Goal: Task Accomplishment & Management: Use online tool/utility

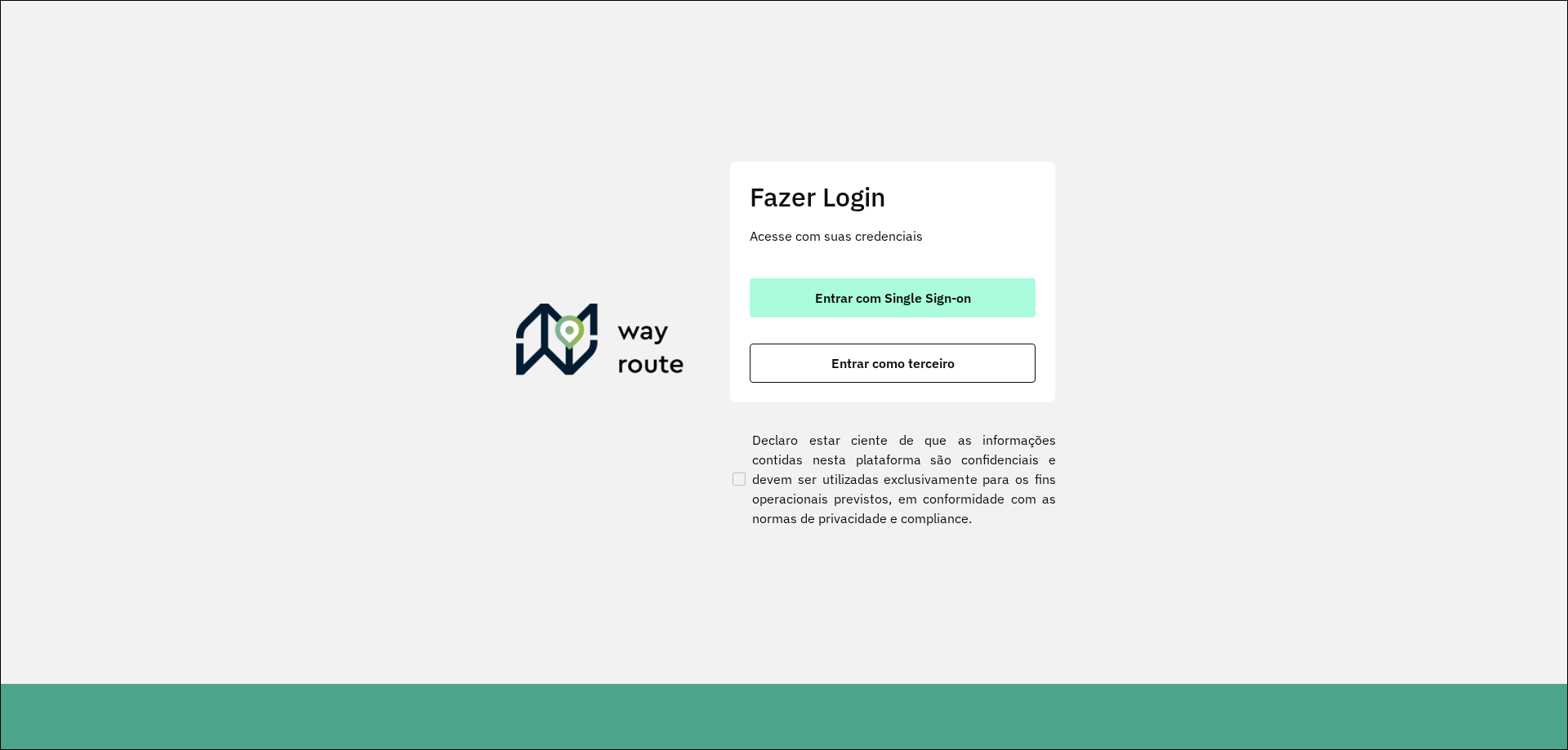
click at [870, 294] on span "Entrar com Single Sign-on" at bounding box center [893, 298] width 156 height 13
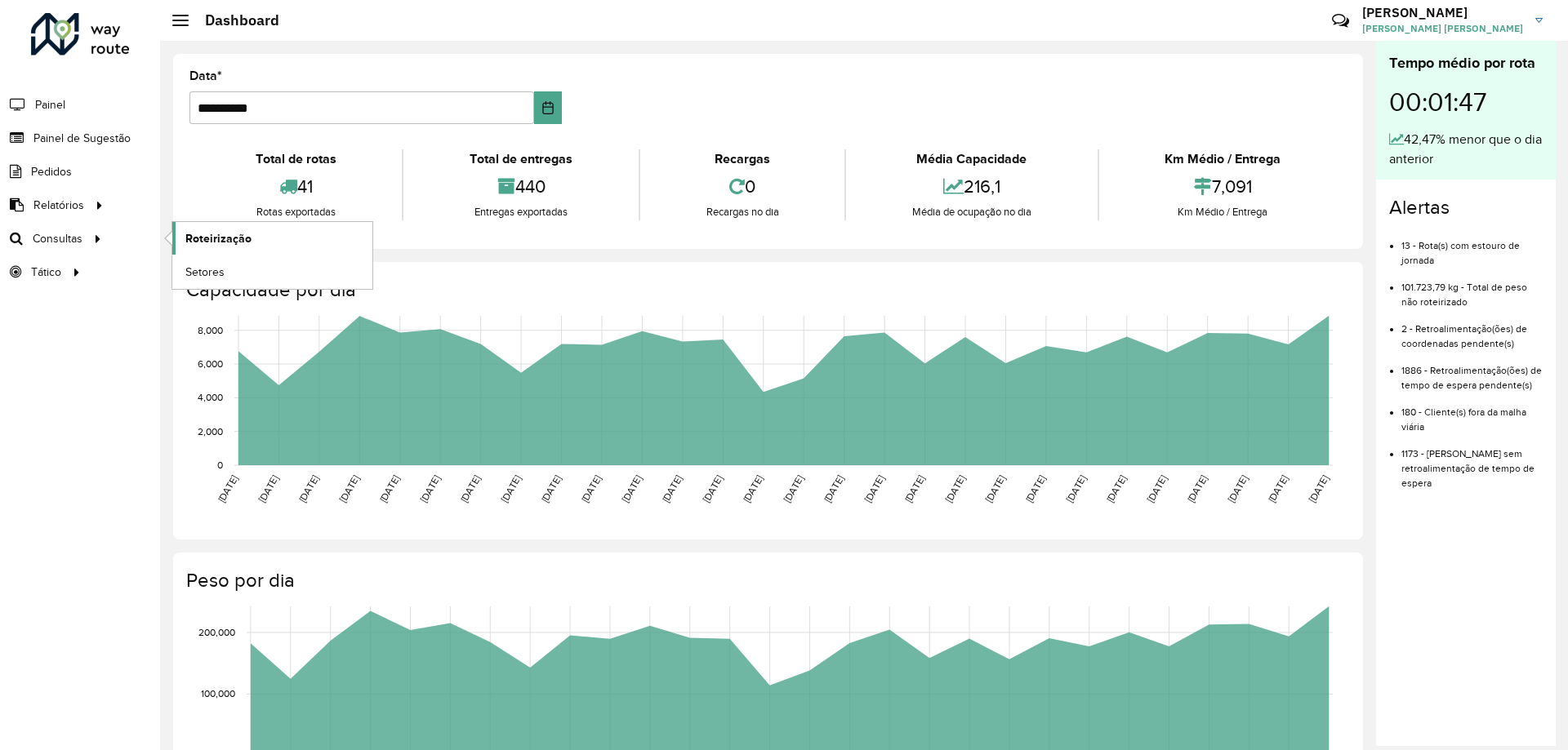
click at [270, 226] on link "Roteirização" at bounding box center [272, 238] width 200 height 33
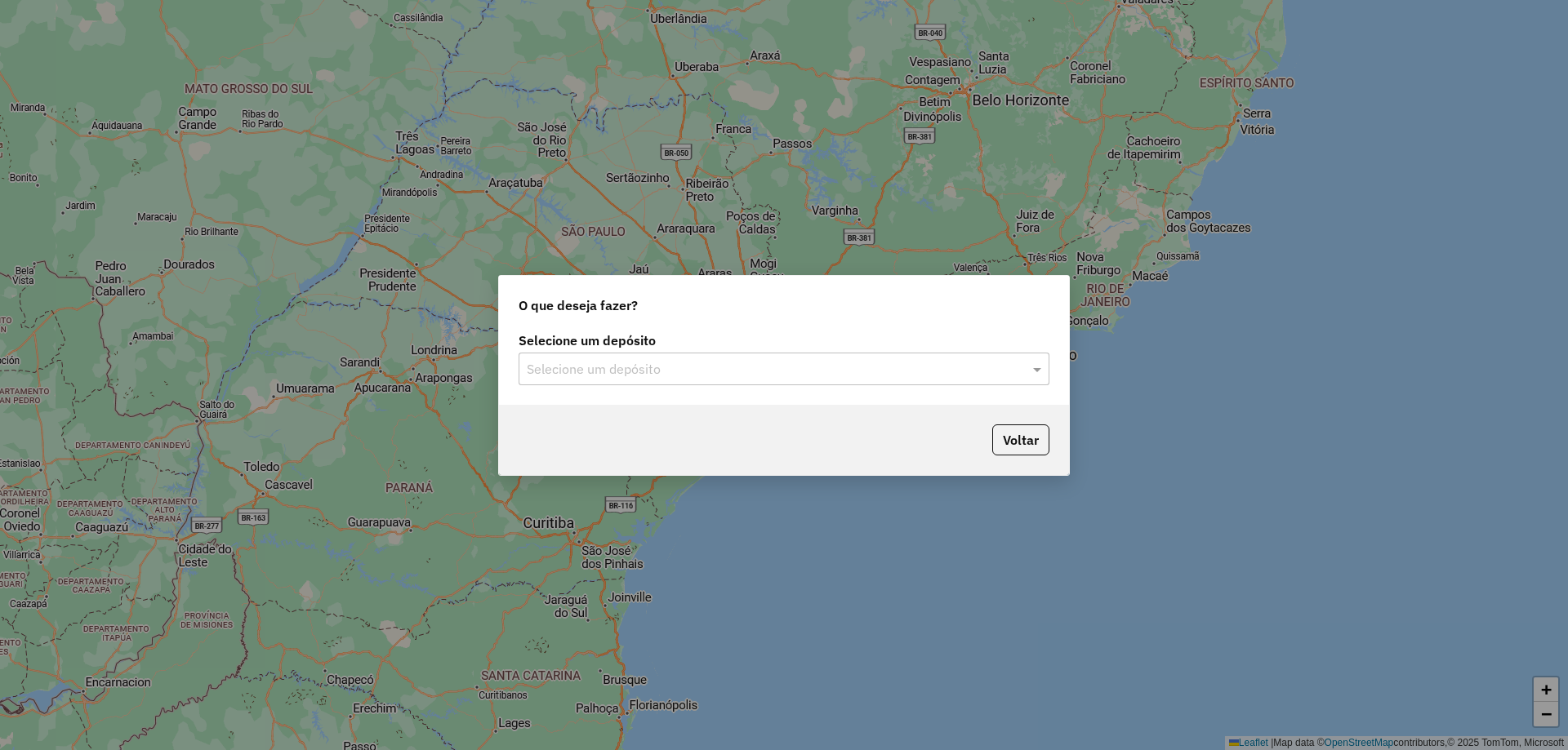
click at [633, 390] on div "Selecione um depósito Selecione um depósito" at bounding box center [783, 367] width 570 height 77
click at [641, 378] on input "text" at bounding box center [768, 369] width 482 height 19
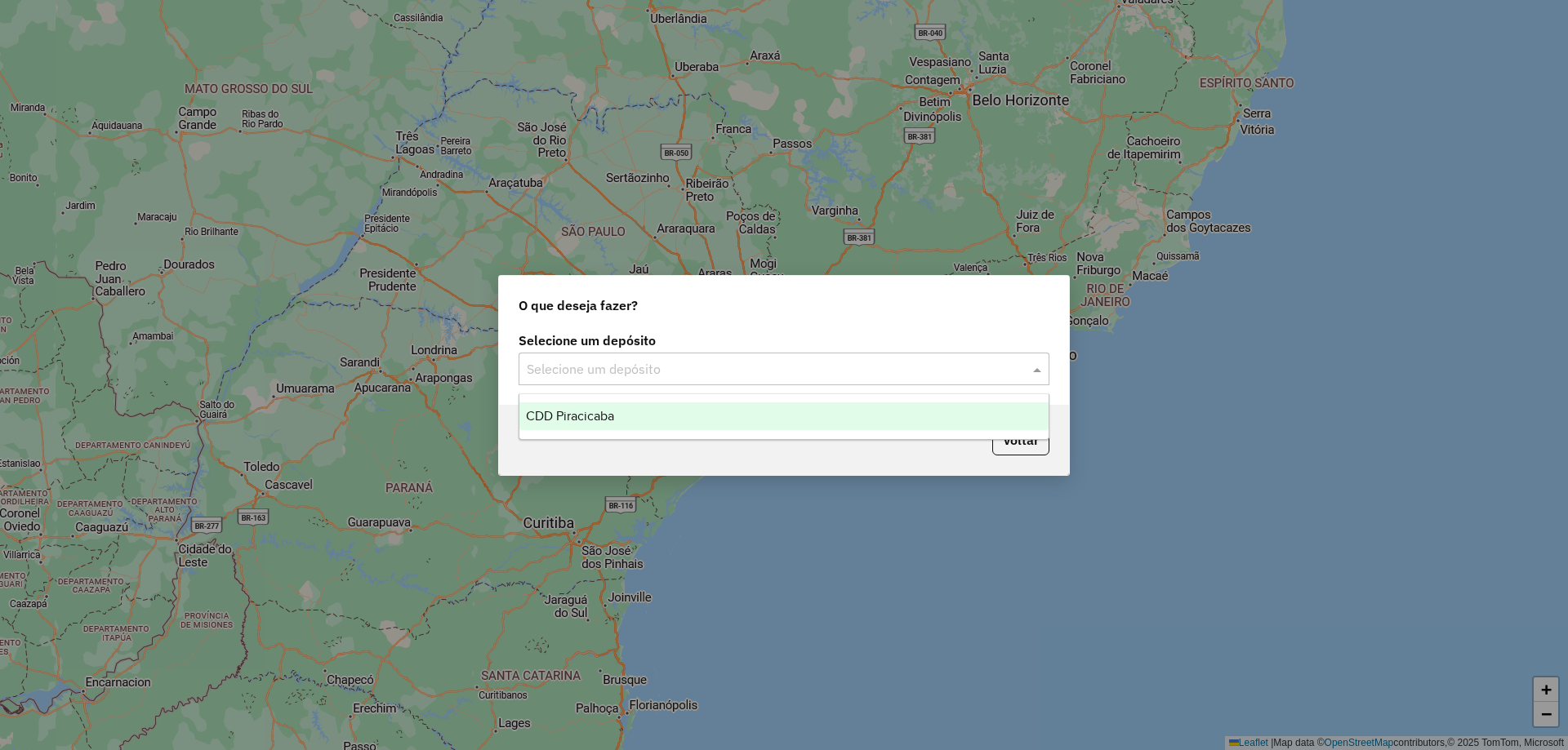
click at [597, 418] on span "CDD Piracicaba" at bounding box center [571, 416] width 89 height 14
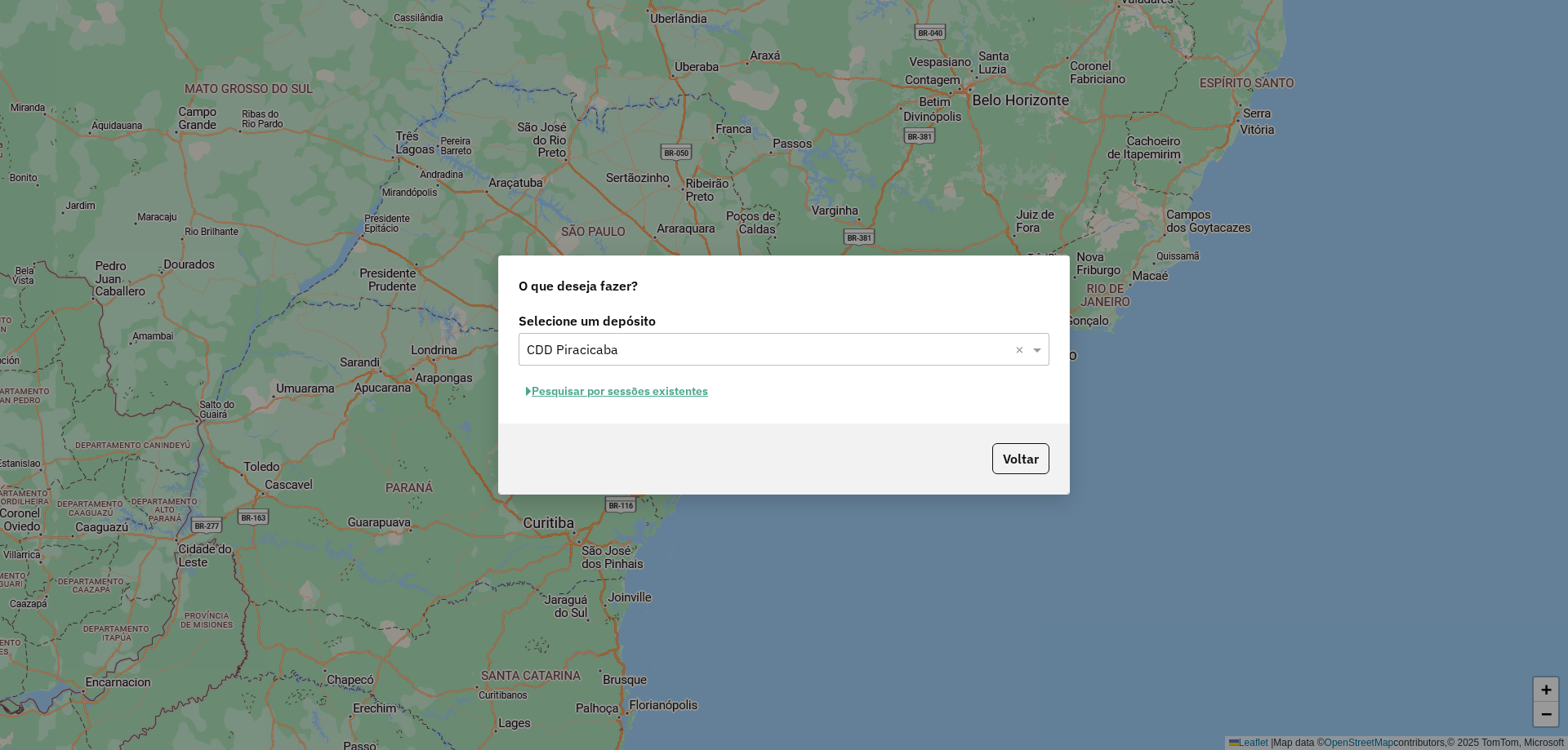
click at [630, 390] on button "Pesquisar por sessões existentes" at bounding box center [617, 391] width 197 height 26
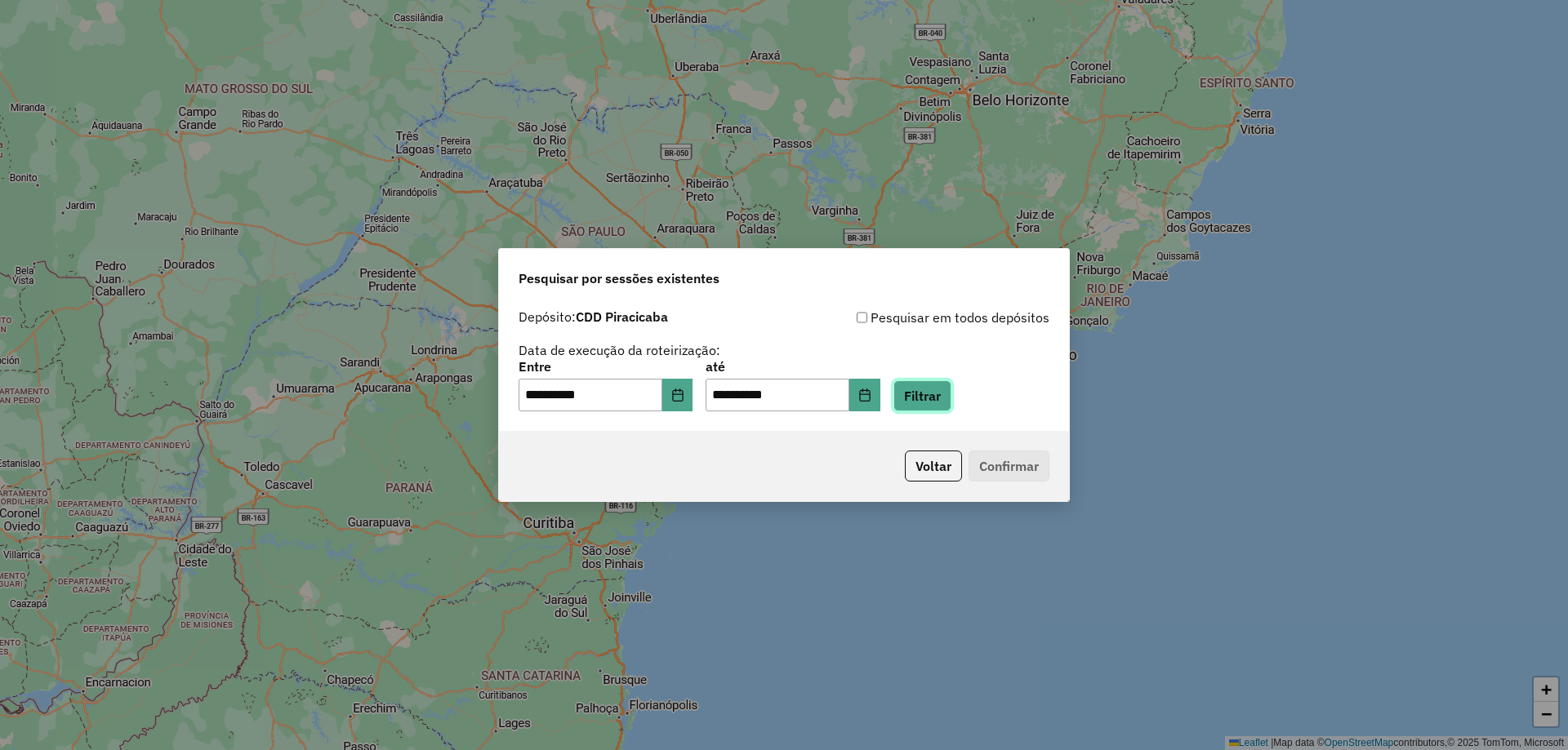
click at [951, 391] on button "Filtrar" at bounding box center [921, 396] width 58 height 31
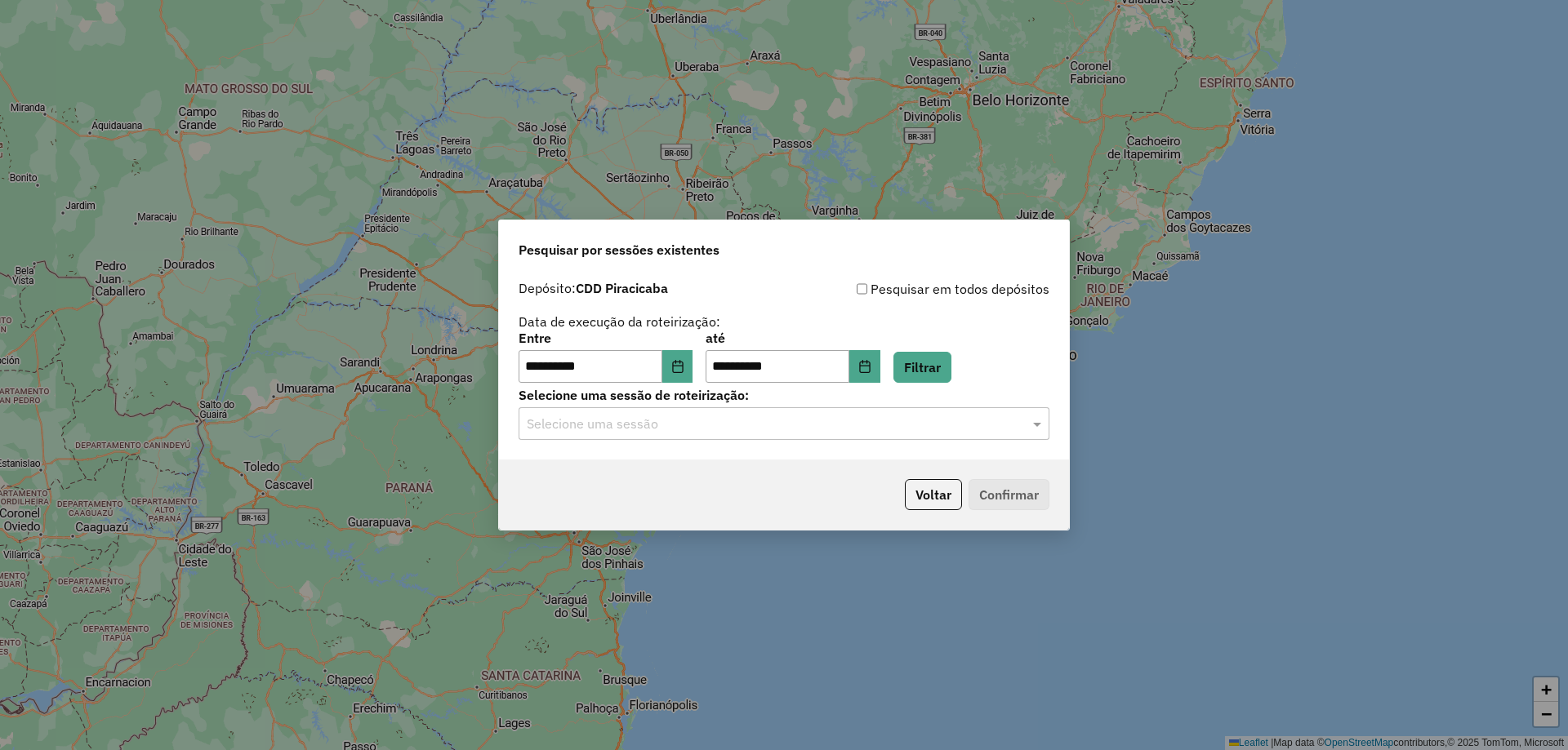
click at [711, 433] on input "text" at bounding box center [768, 424] width 482 height 19
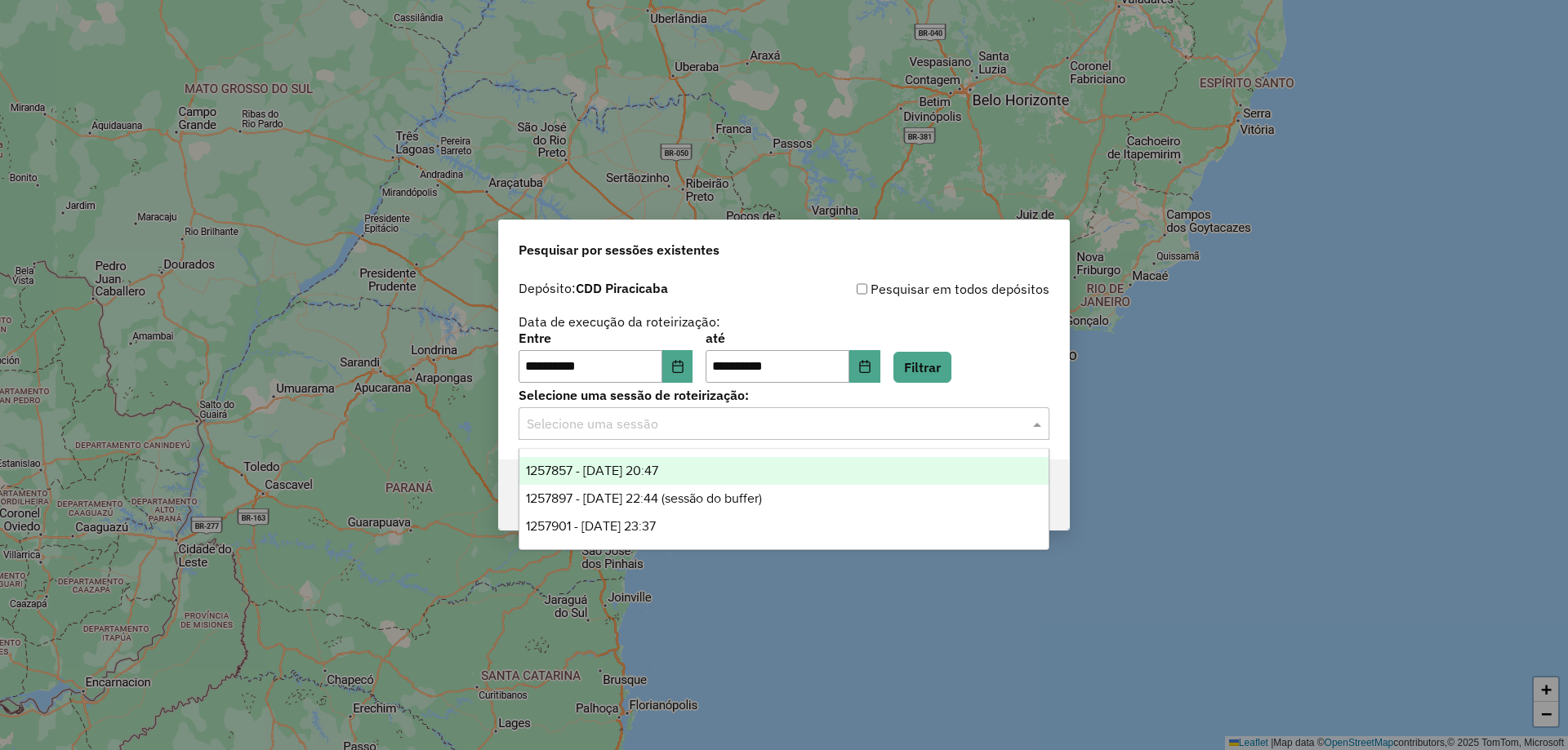
click at [658, 469] on span "1257857 - 02/09/2025 20:47" at bounding box center [592, 471] width 132 height 14
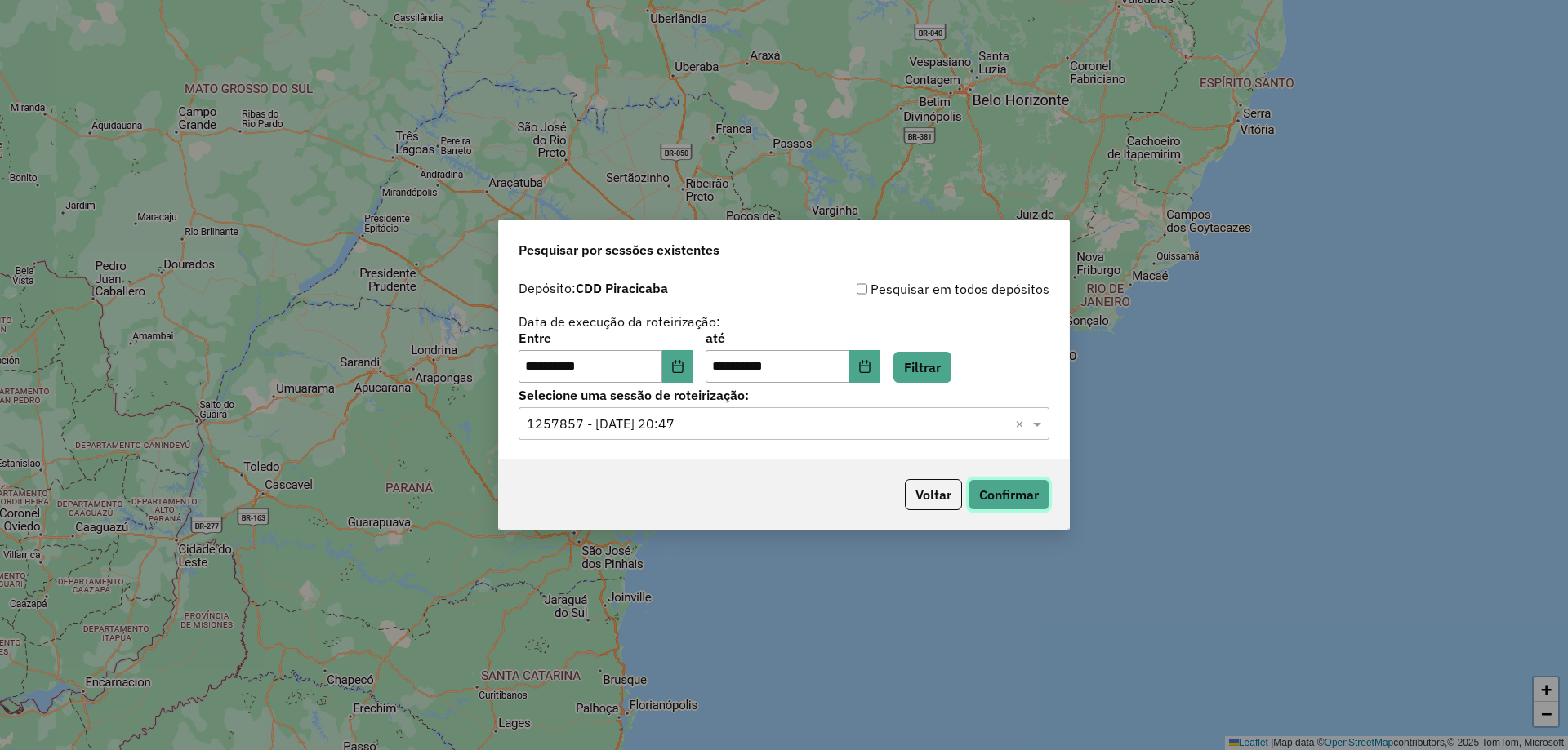
click at [990, 496] on button "Confirmar" at bounding box center [1008, 494] width 81 height 31
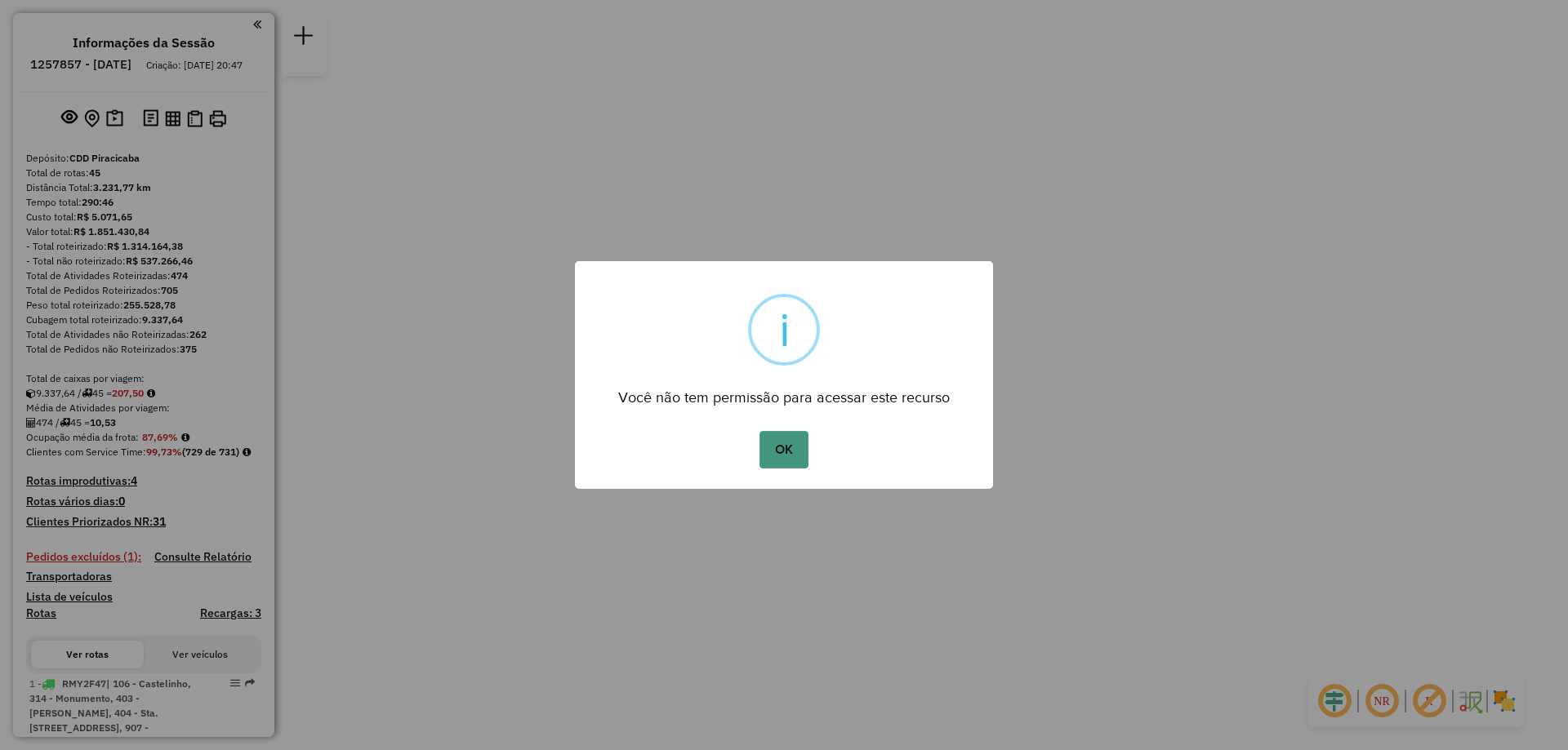
click at [771, 453] on button "OK" at bounding box center [783, 450] width 48 height 37
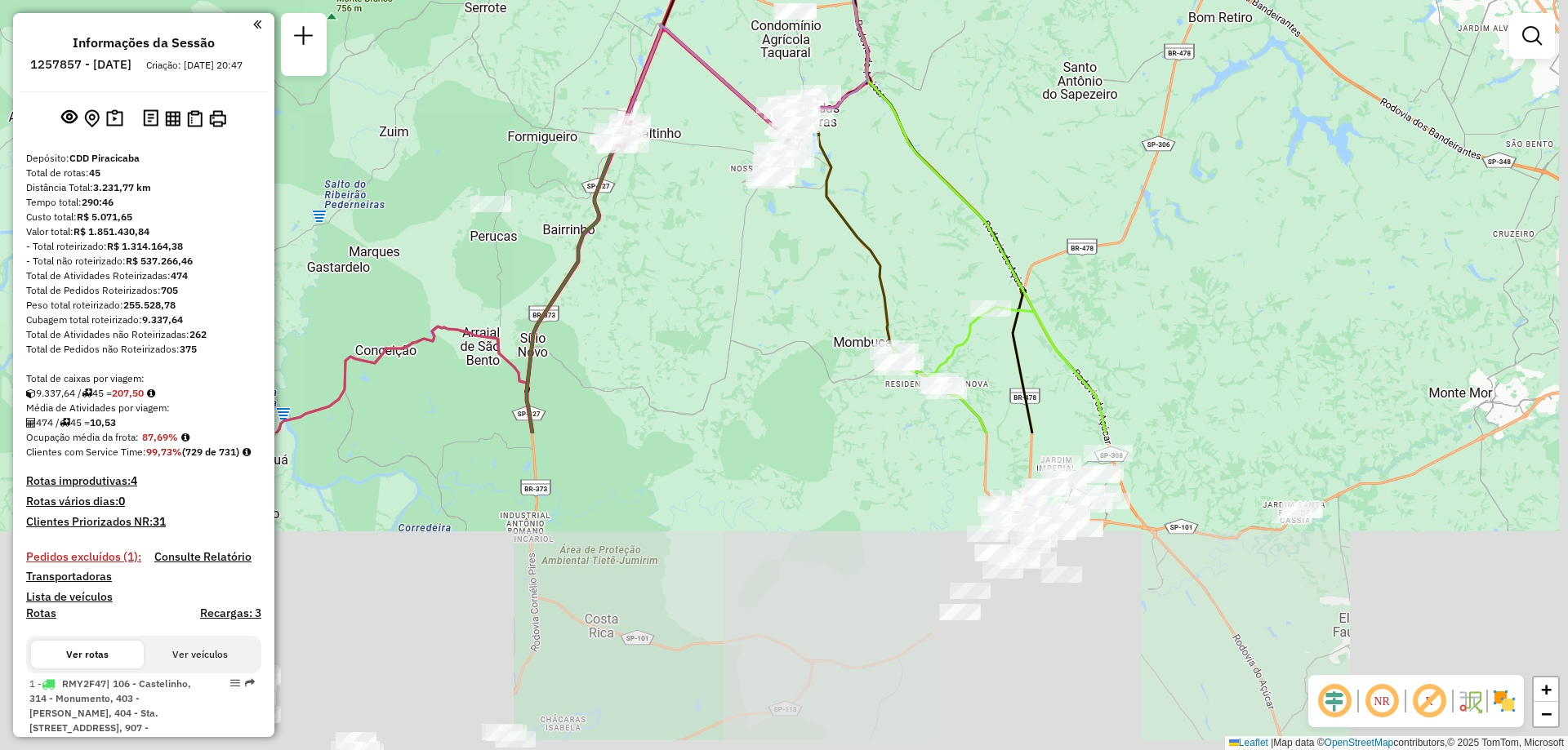
drag, startPoint x: 971, startPoint y: 452, endPoint x: 945, endPoint y: 117, distance: 336.0
click at [945, 117] on div "Janela de atendimento Grade de atendimento Capacidade Transportadoras Veículos …" at bounding box center [784, 375] width 1568 height 750
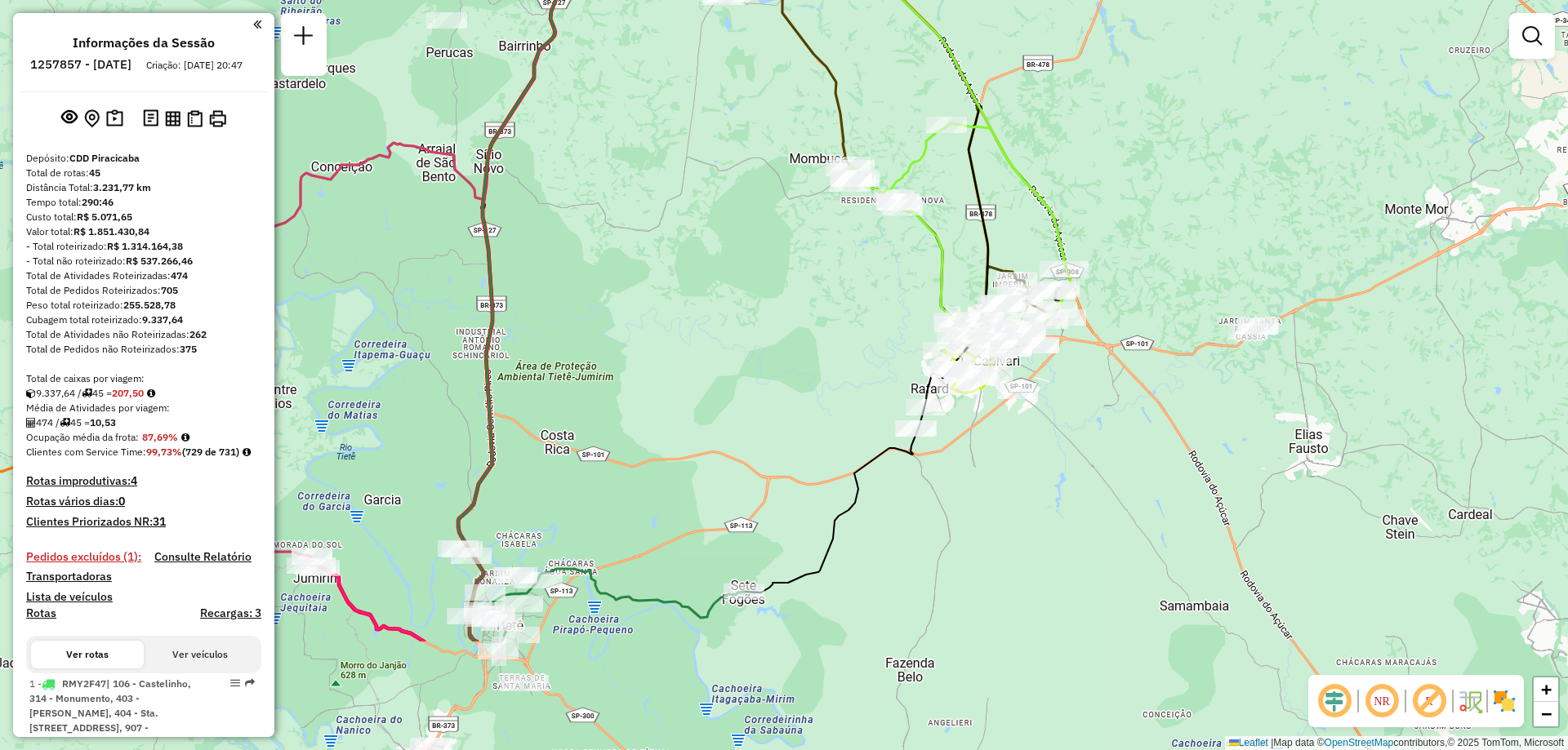
drag, startPoint x: 967, startPoint y: 333, endPoint x: 923, endPoint y: 150, distance: 188.2
click at [923, 150] on icon at bounding box center [958, 243] width 215 height 240
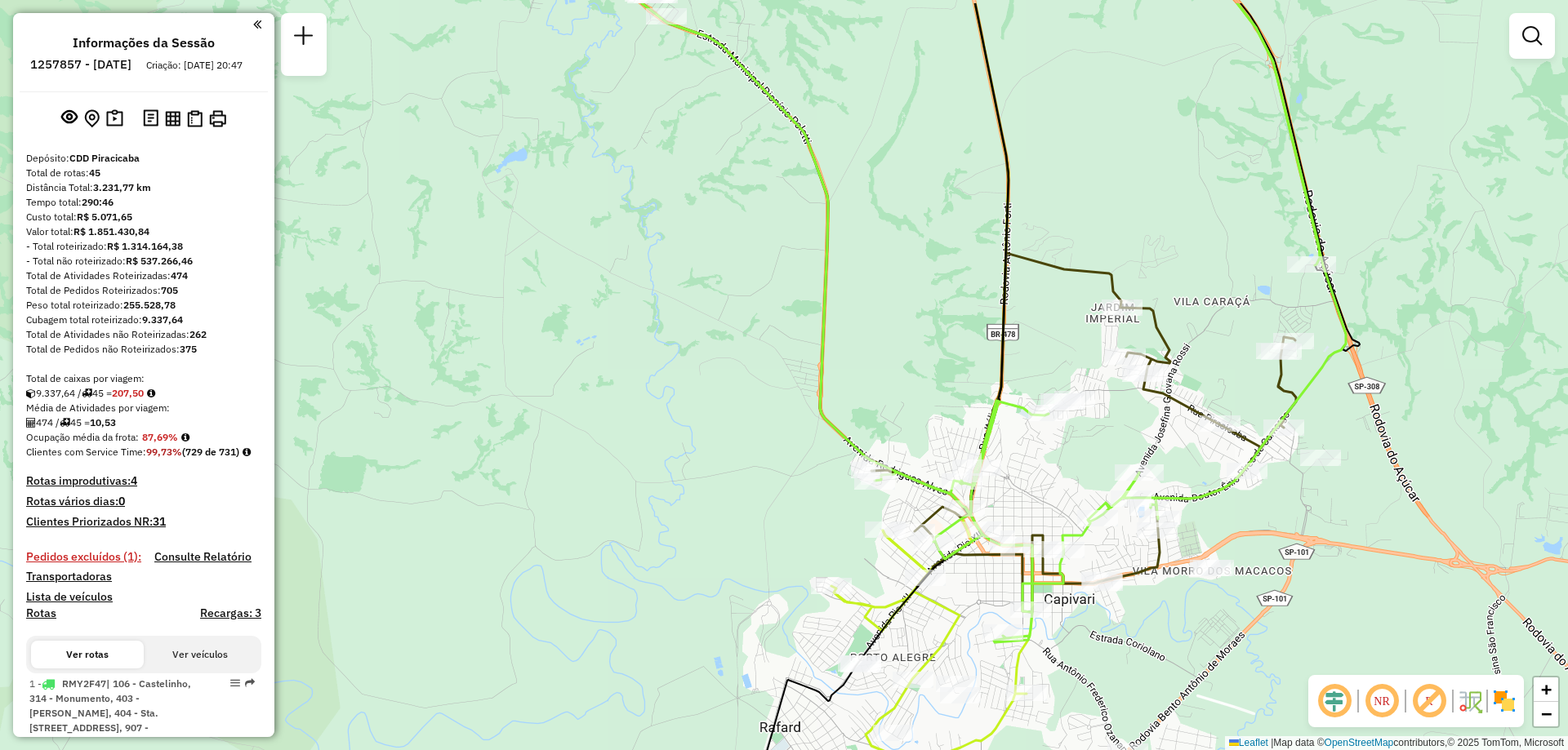
drag, startPoint x: 1125, startPoint y: 189, endPoint x: 1145, endPoint y: 266, distance: 79.6
click at [1145, 266] on div "Janela de atendimento Grade de atendimento Capacidade Transportadoras Veículos …" at bounding box center [784, 375] width 1568 height 750
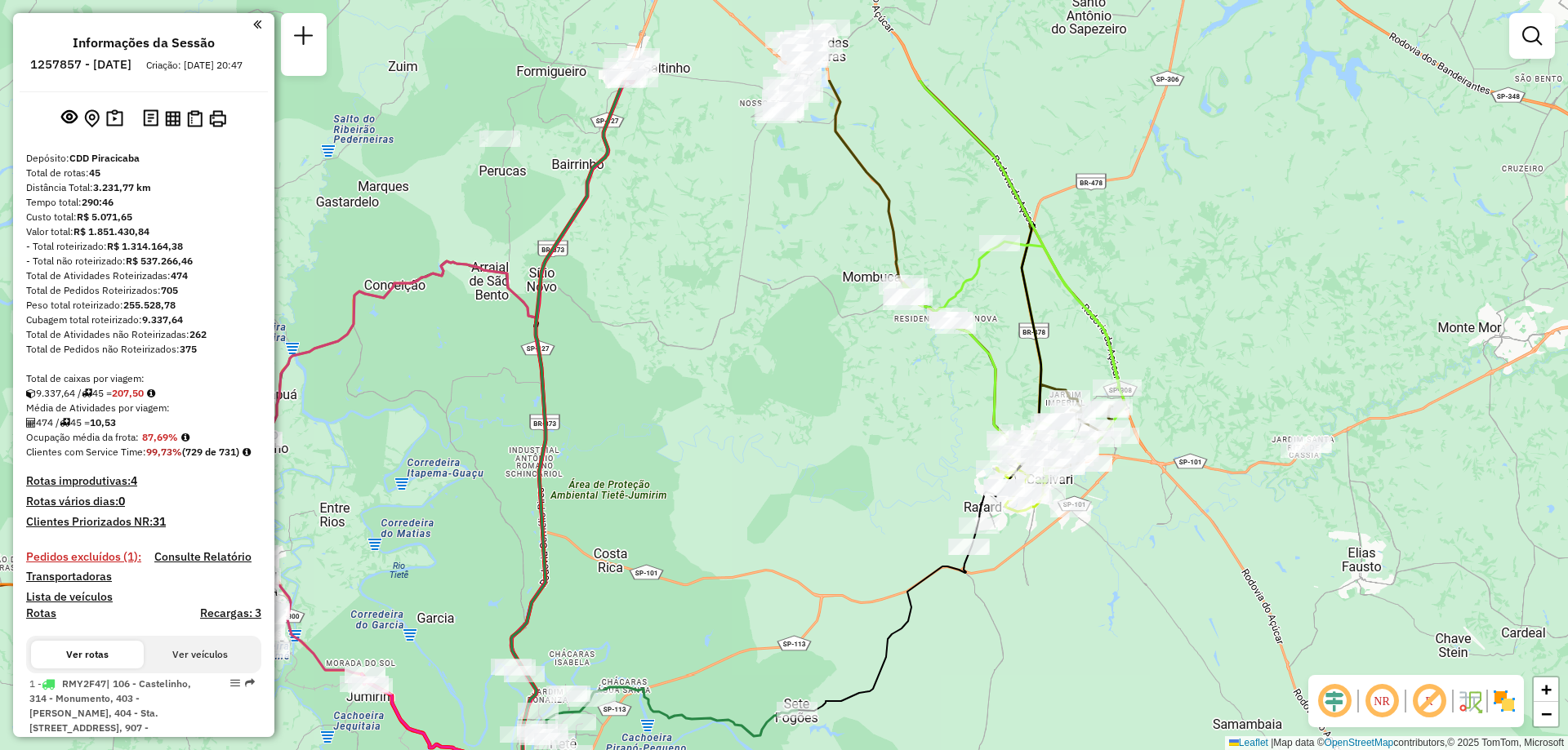
drag, startPoint x: 1049, startPoint y: 172, endPoint x: 1032, endPoint y: 327, distance: 155.9
click at [1032, 327] on icon at bounding box center [920, 395] width 245 height 631
click at [1377, 699] on em at bounding box center [1381, 701] width 39 height 39
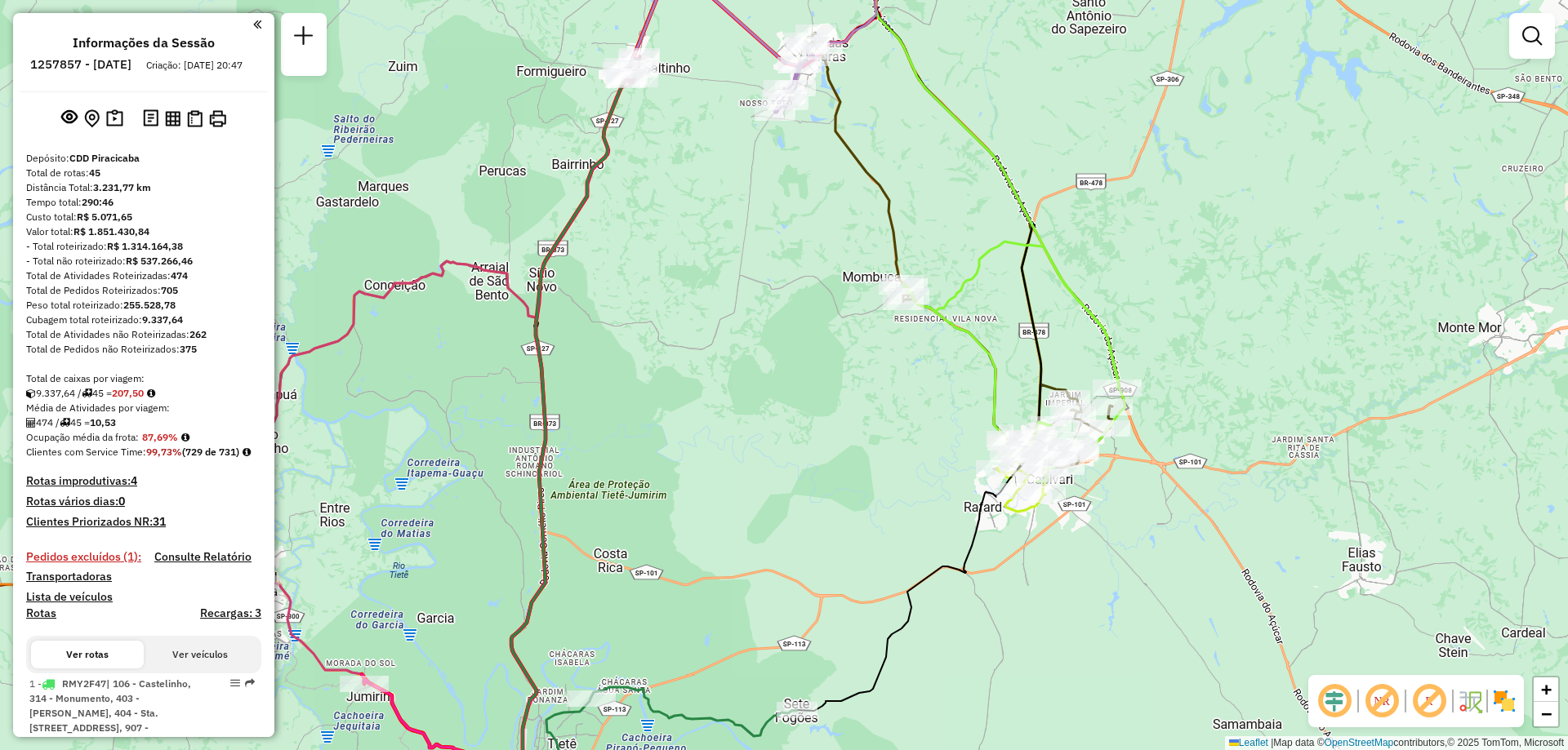
scroll to position [408, 0]
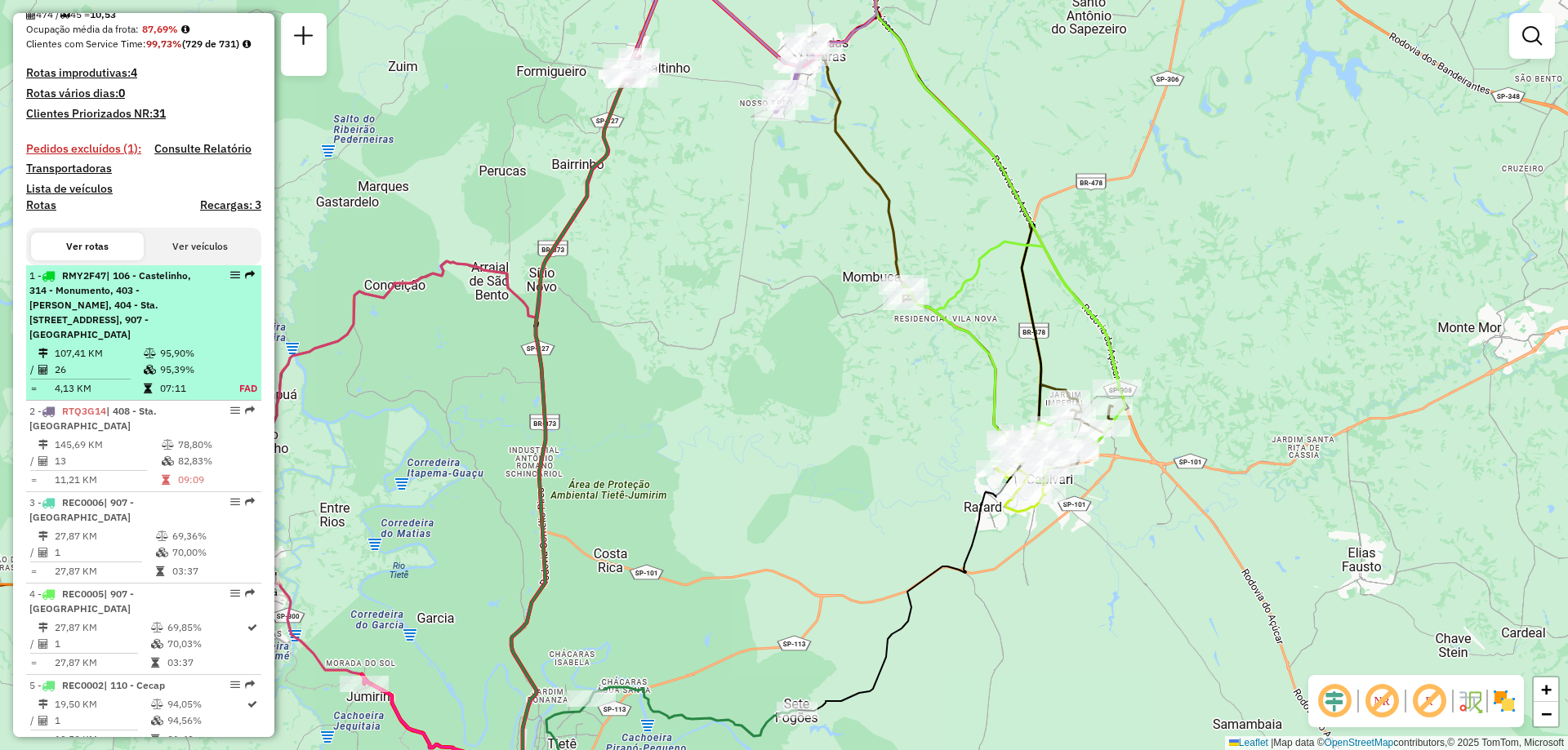
click at [230, 280] on em at bounding box center [235, 274] width 10 height 10
select select "**********"
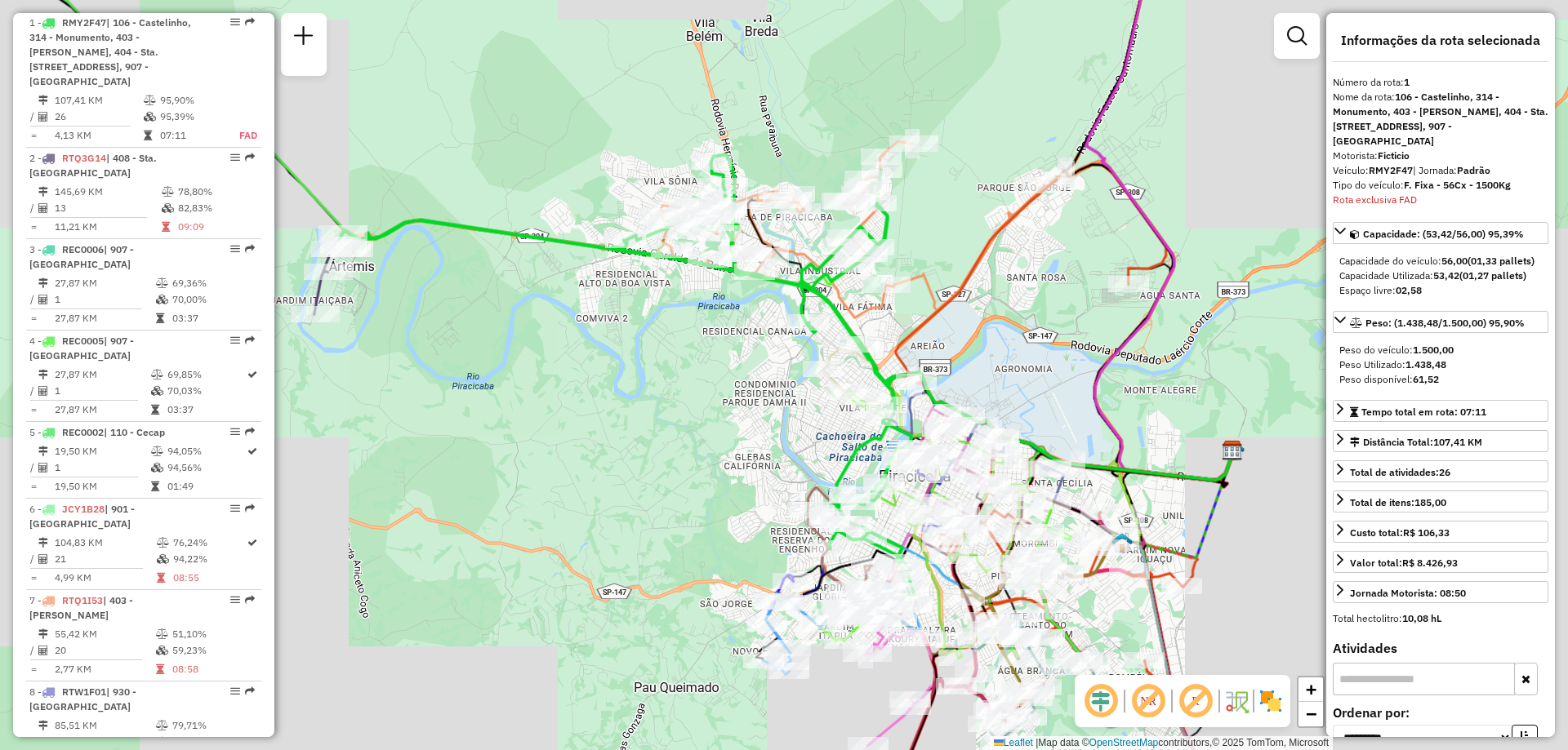
scroll to position [690, 0]
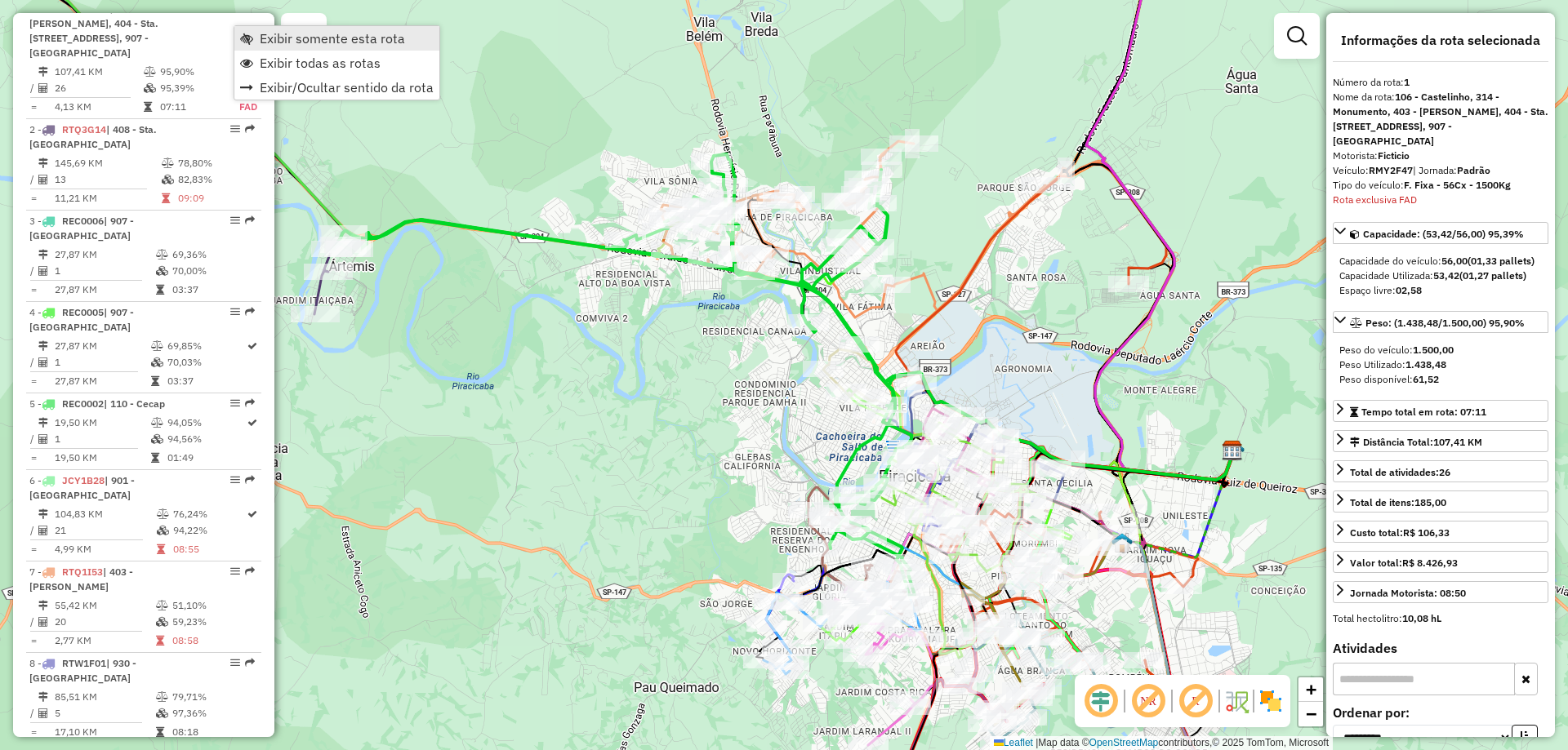
click at [267, 33] on span "Exibir somente esta rota" at bounding box center [332, 38] width 145 height 13
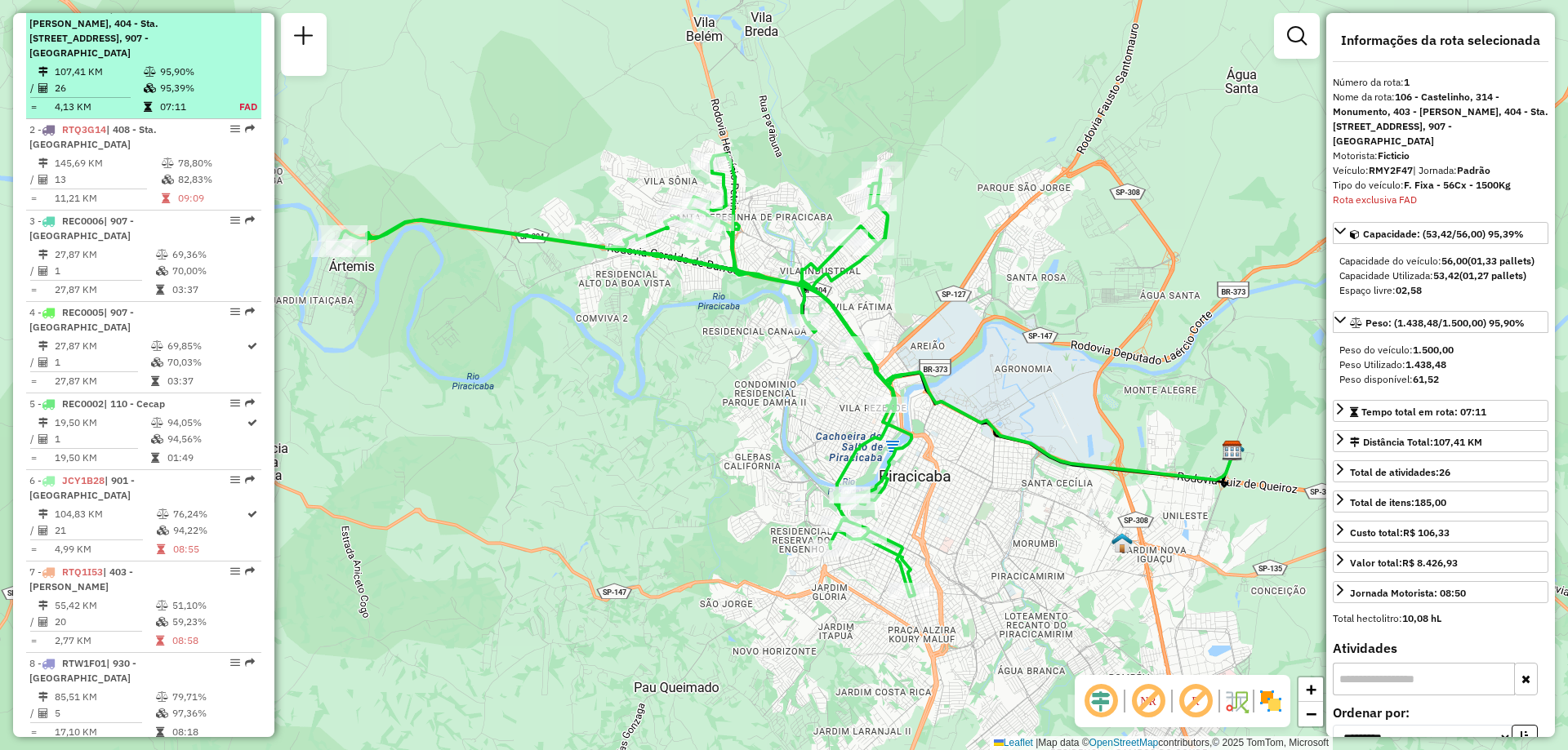
scroll to position [445, 0]
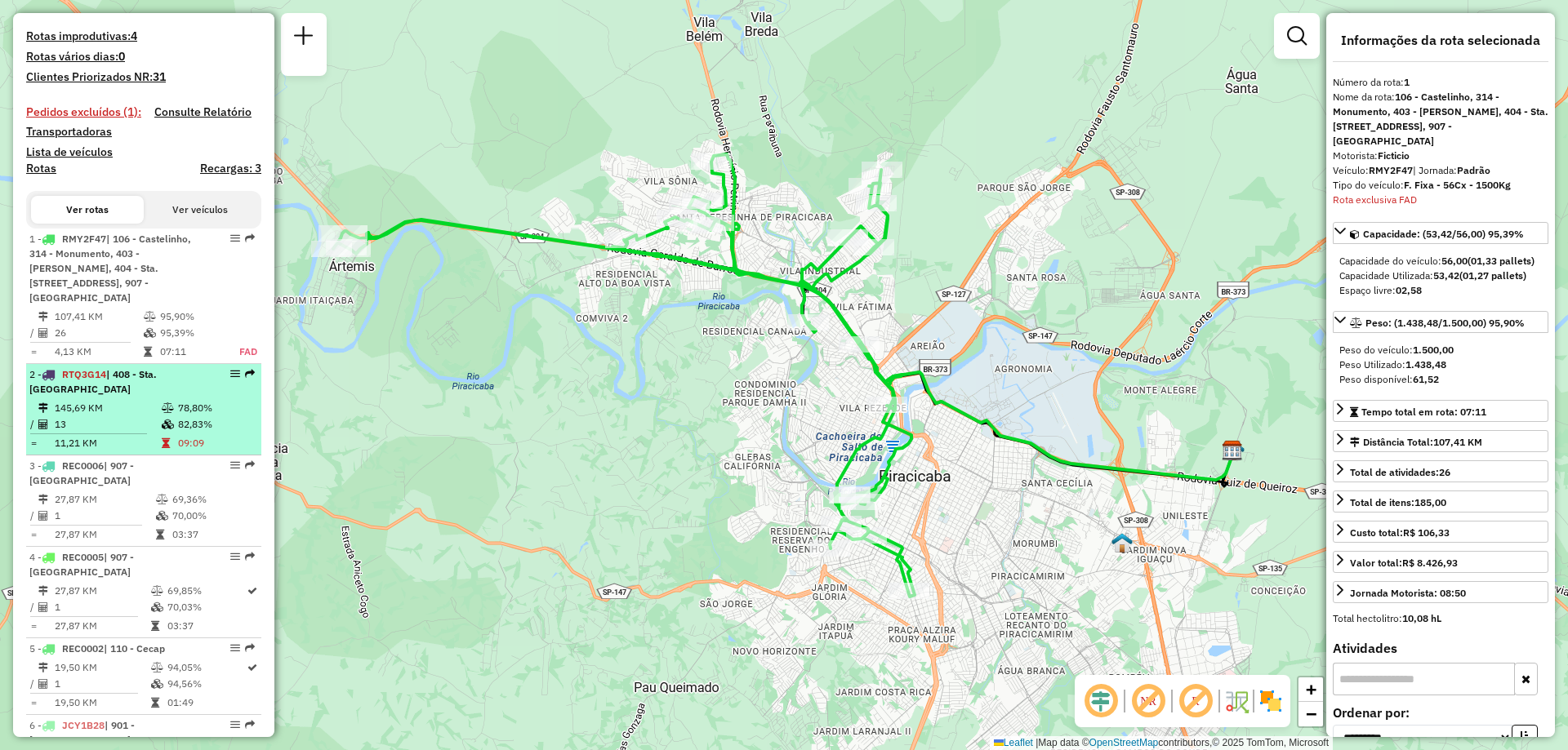
click at [230, 379] on em at bounding box center [235, 374] width 10 height 10
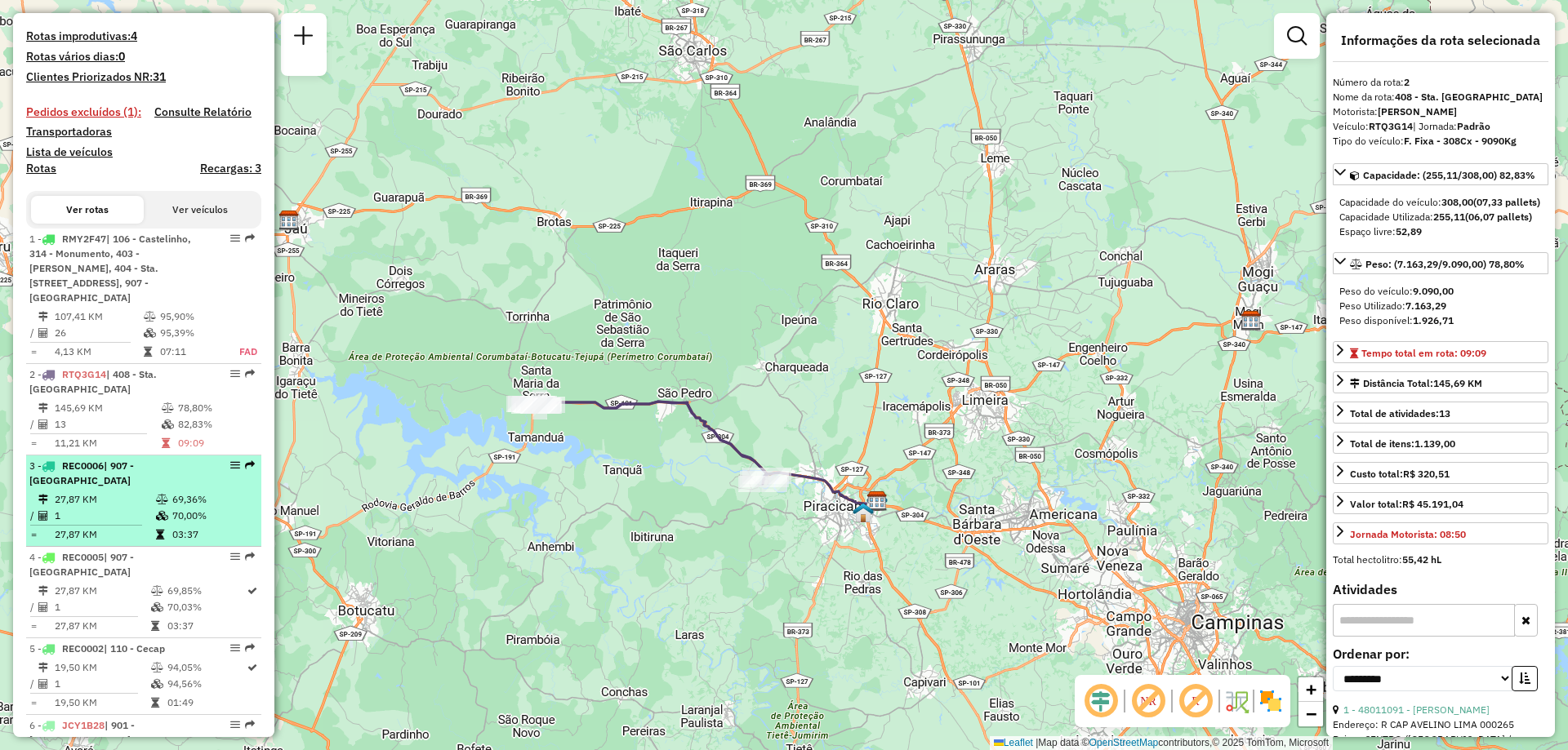
click at [230, 470] on em at bounding box center [235, 465] width 10 height 10
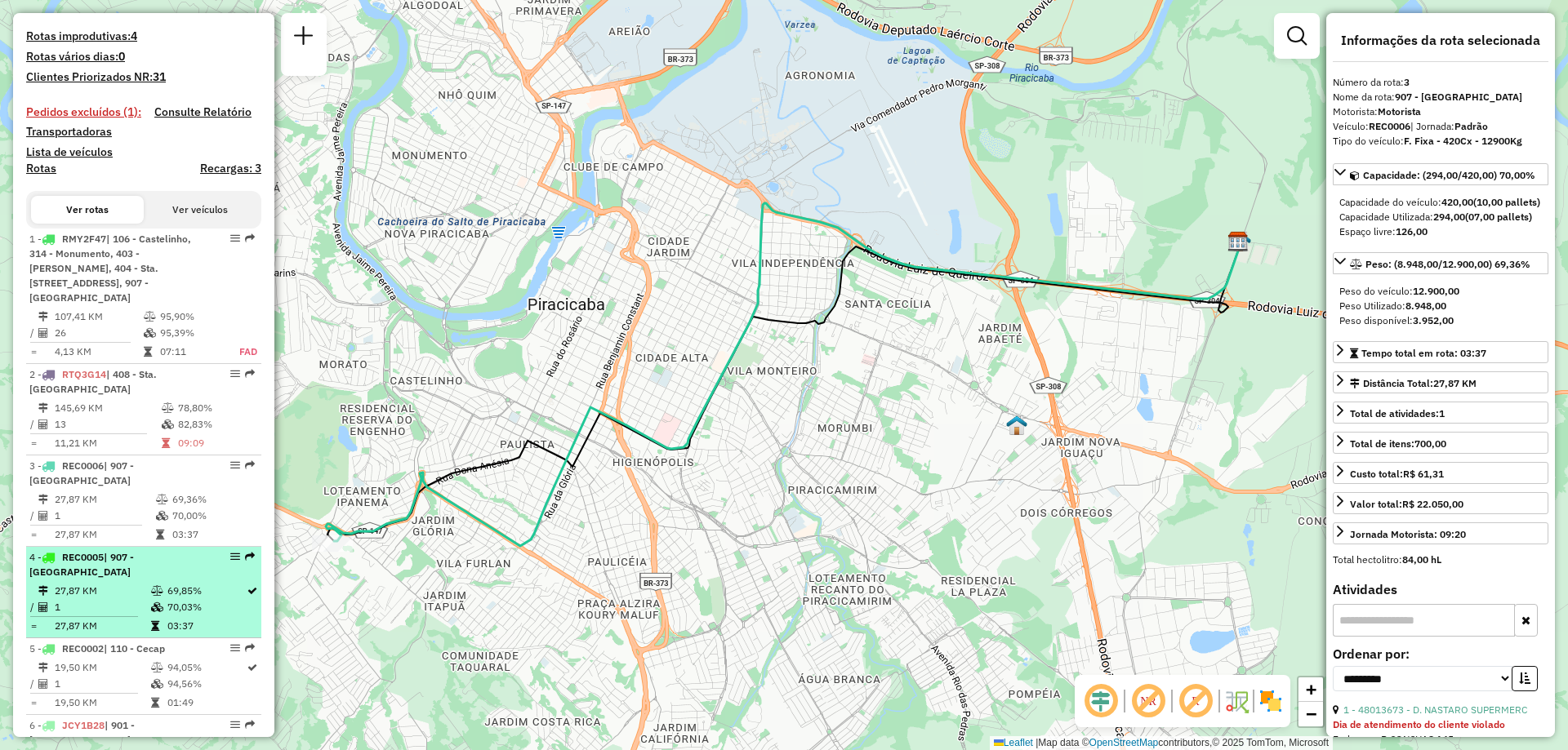
click at [230, 561] on em at bounding box center [235, 556] width 10 height 10
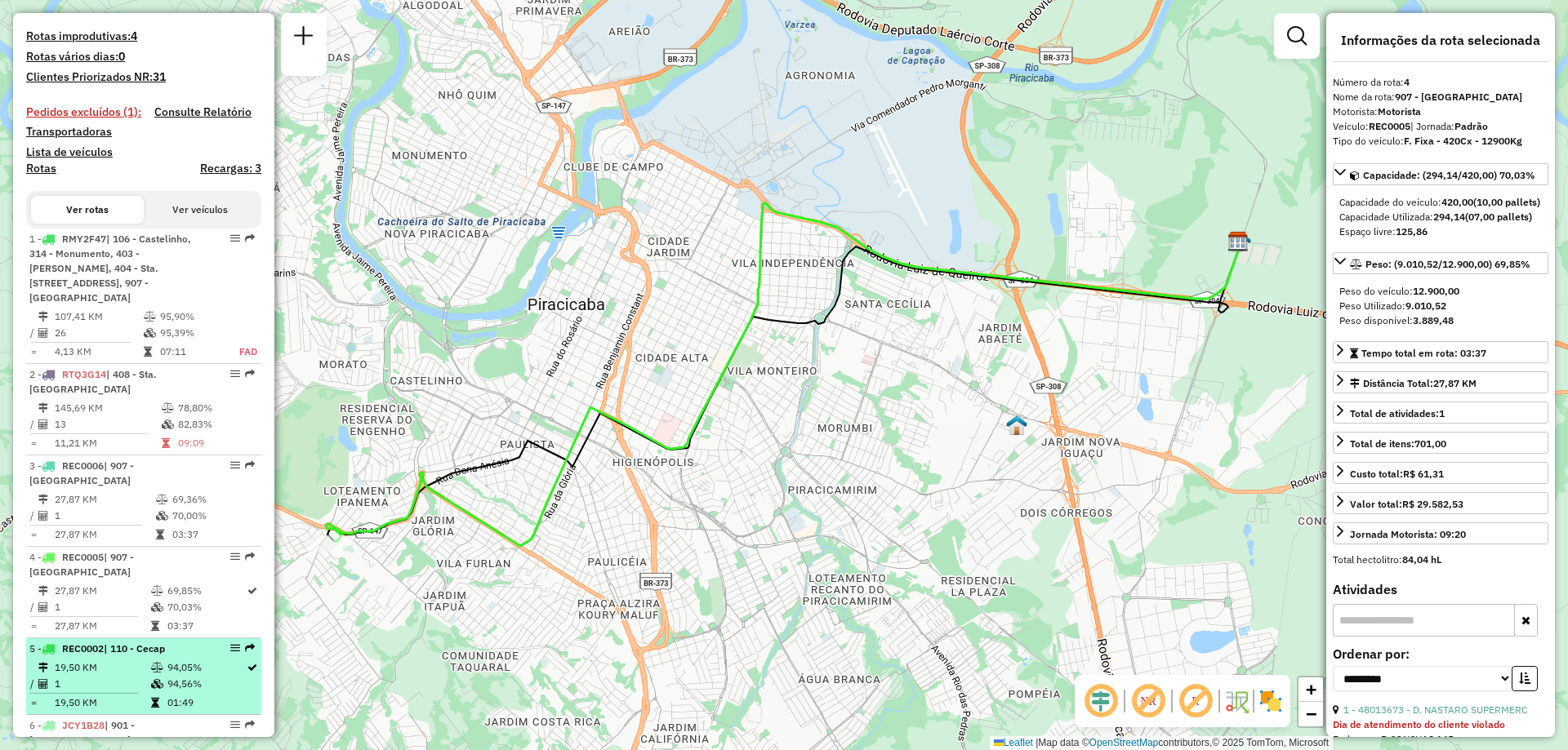
click at [231, 653] on em at bounding box center [235, 647] width 10 height 10
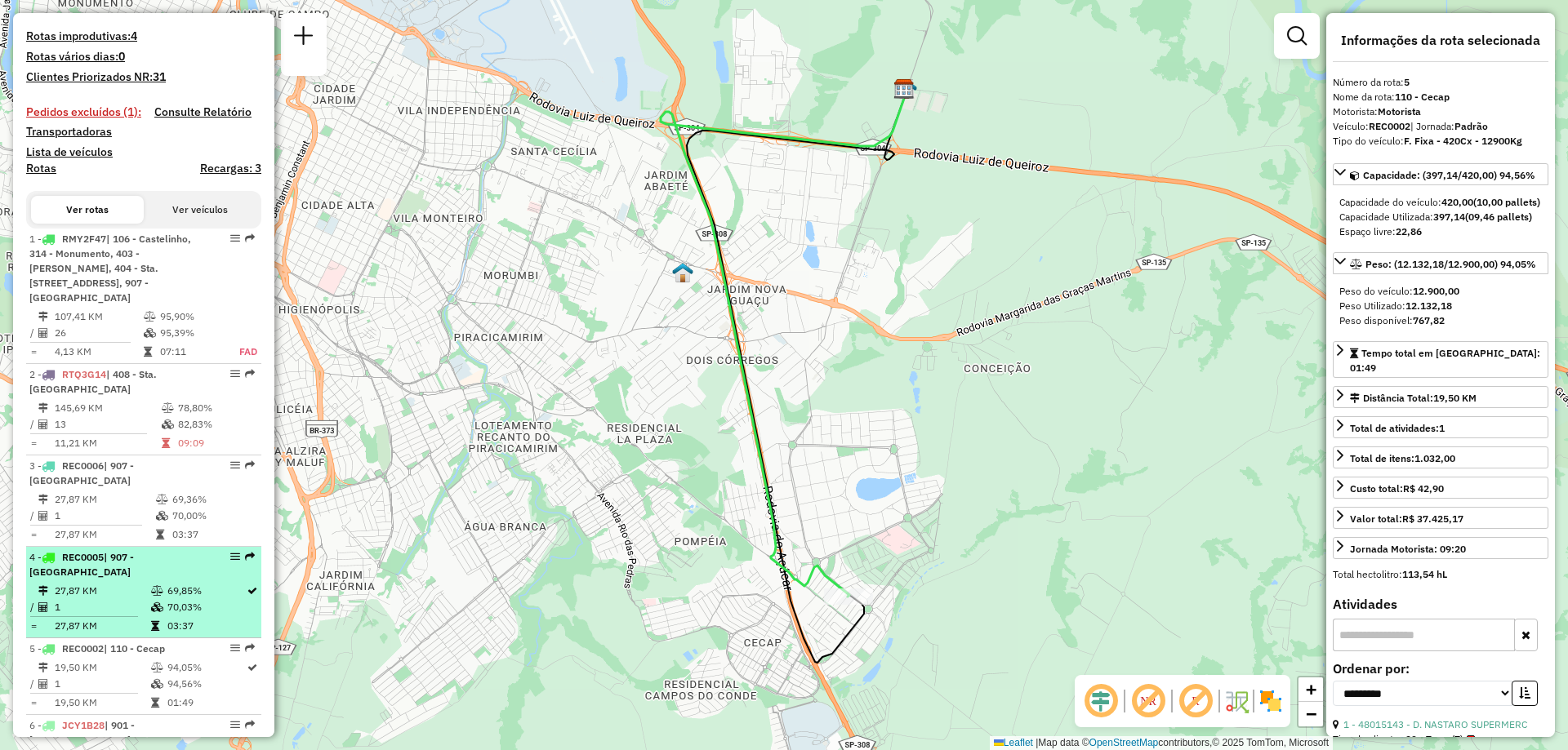
scroll to position [608, 0]
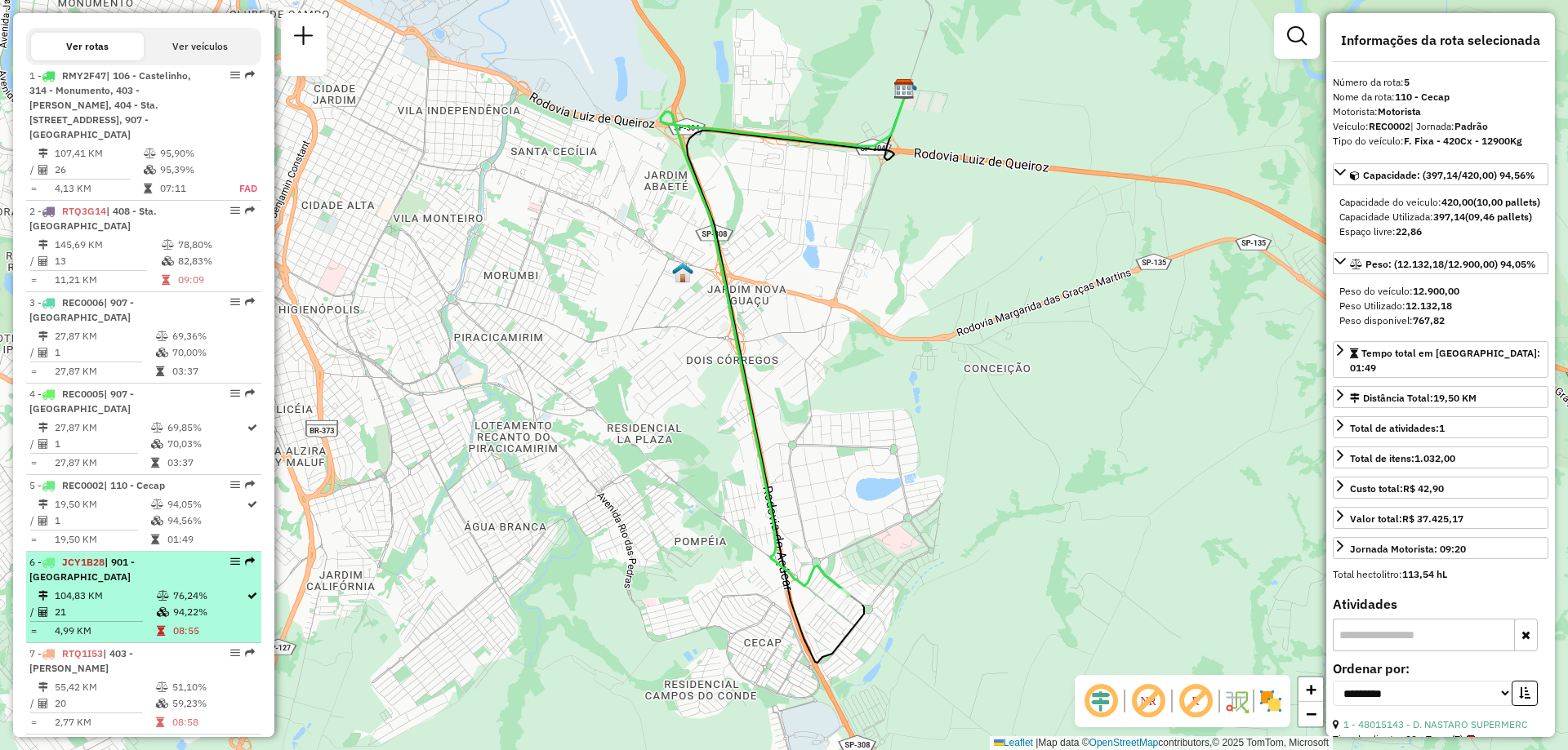
click at [231, 567] on em at bounding box center [235, 561] width 10 height 10
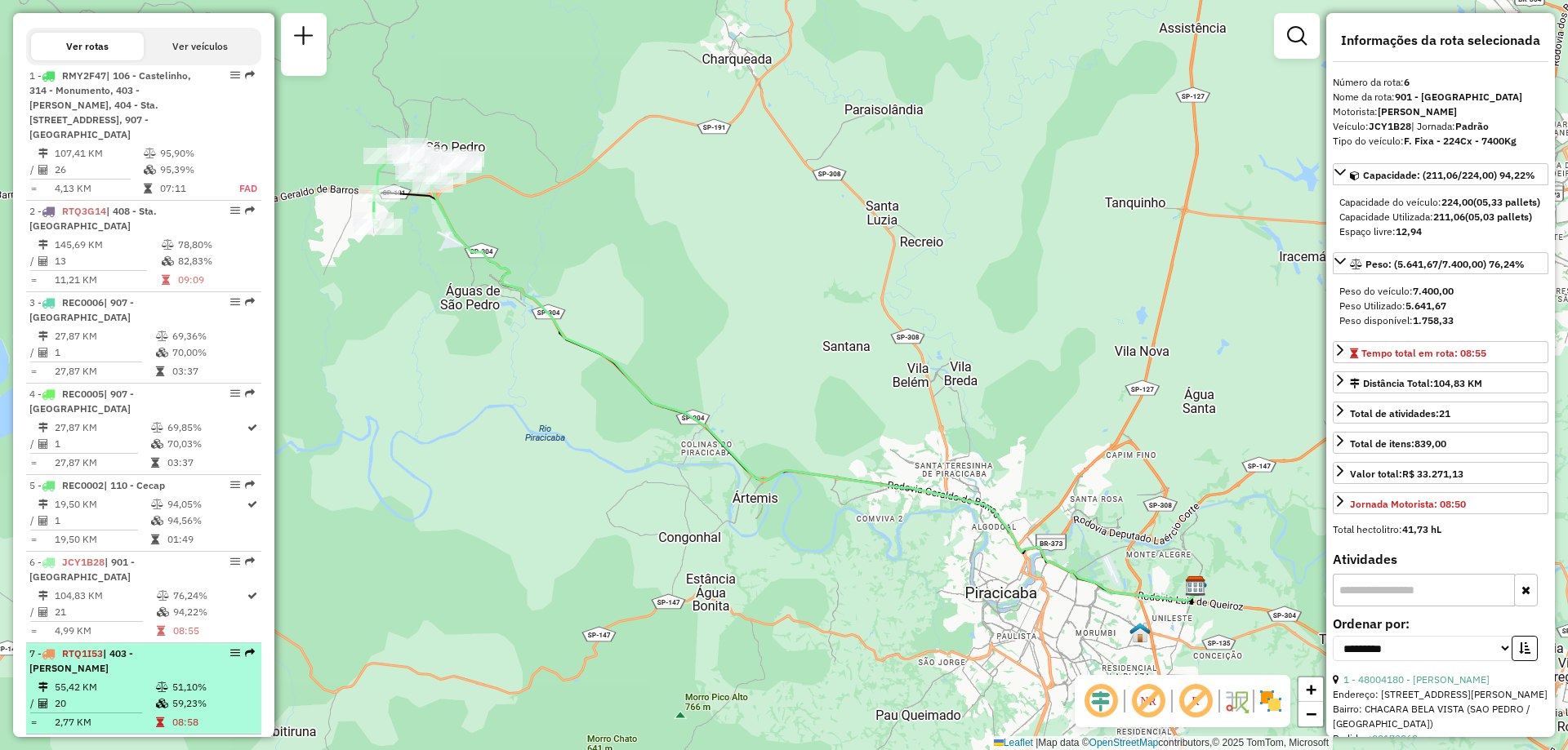
click at [230, 651] on em at bounding box center [235, 653] width 10 height 10
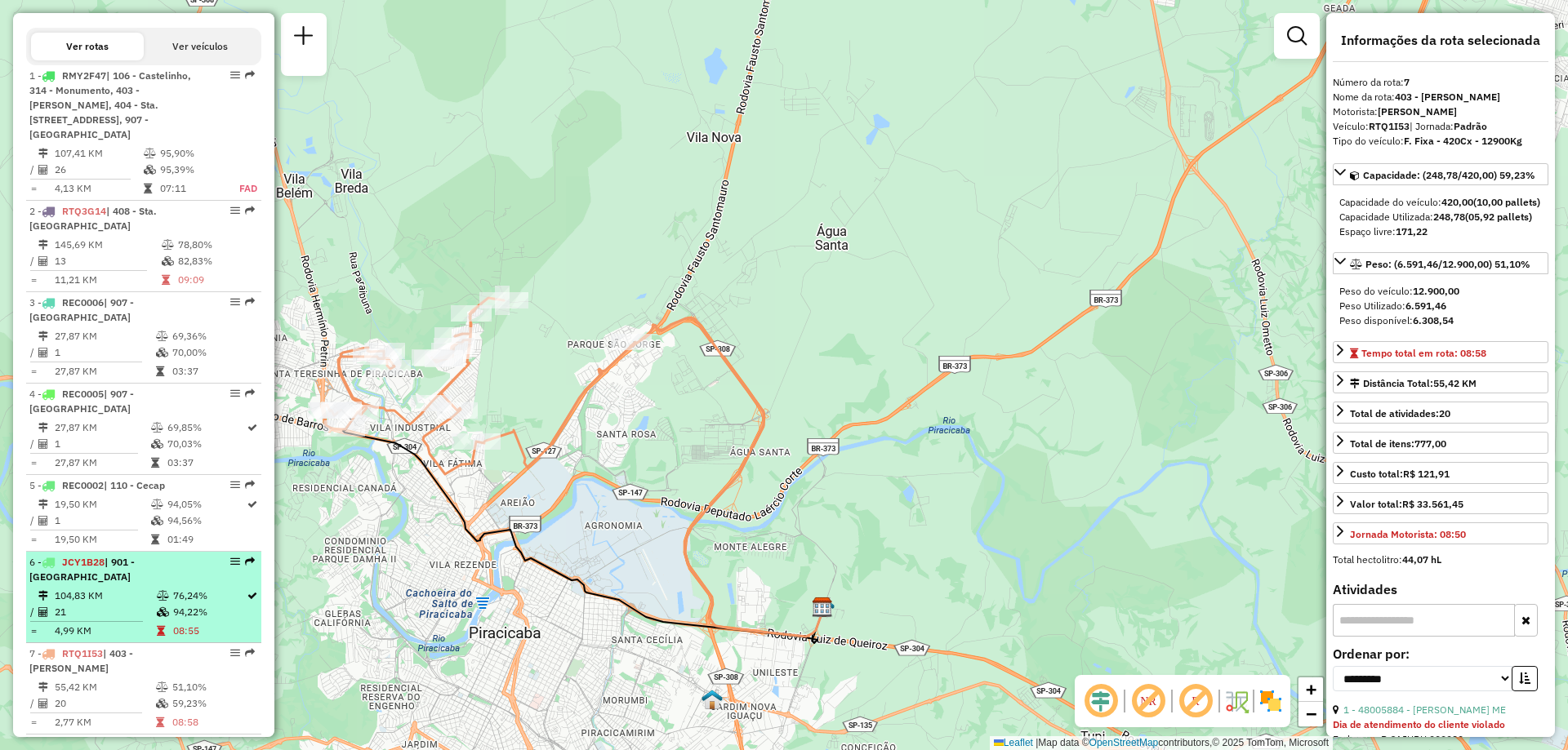
scroll to position [690, 0]
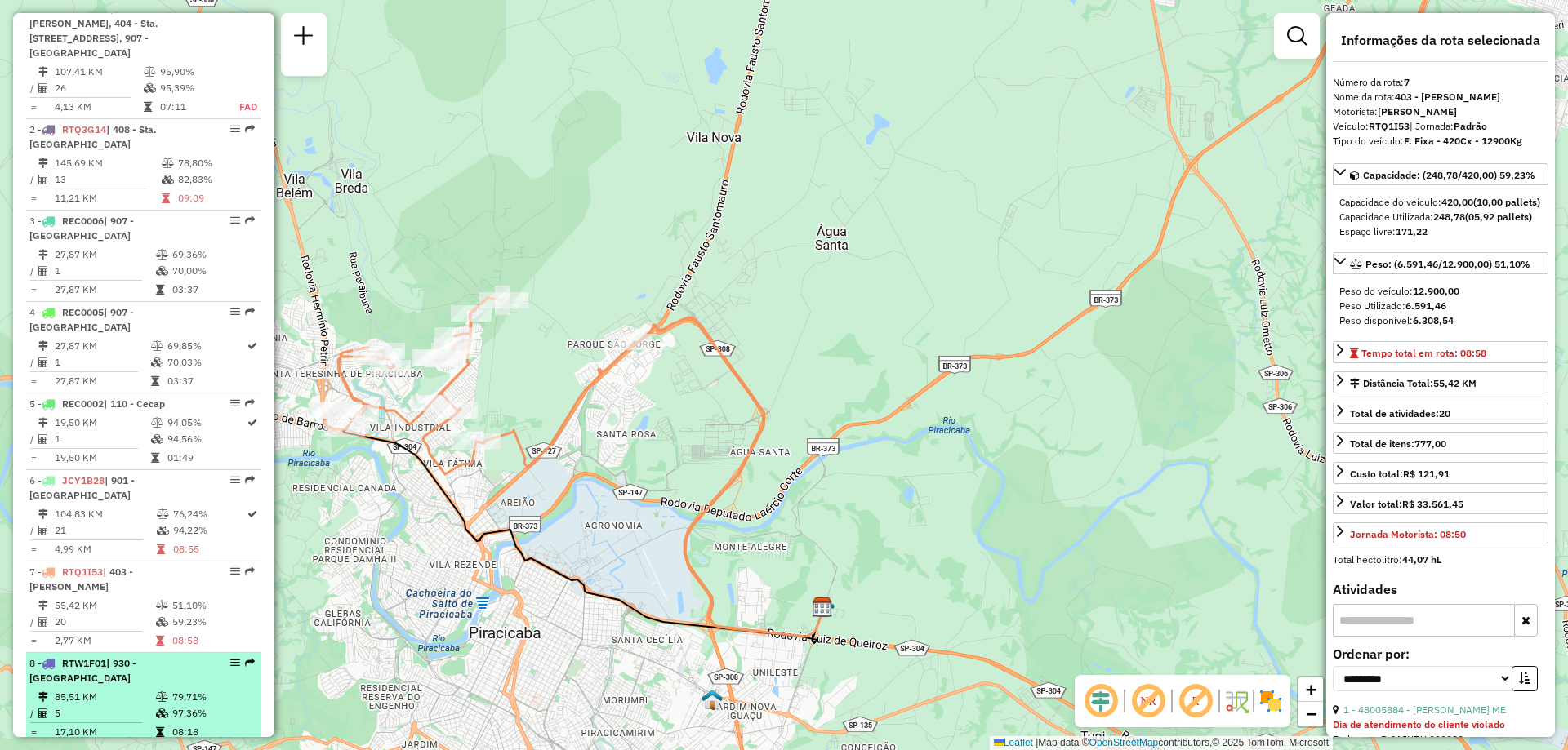
click at [230, 658] on em at bounding box center [235, 662] width 10 height 10
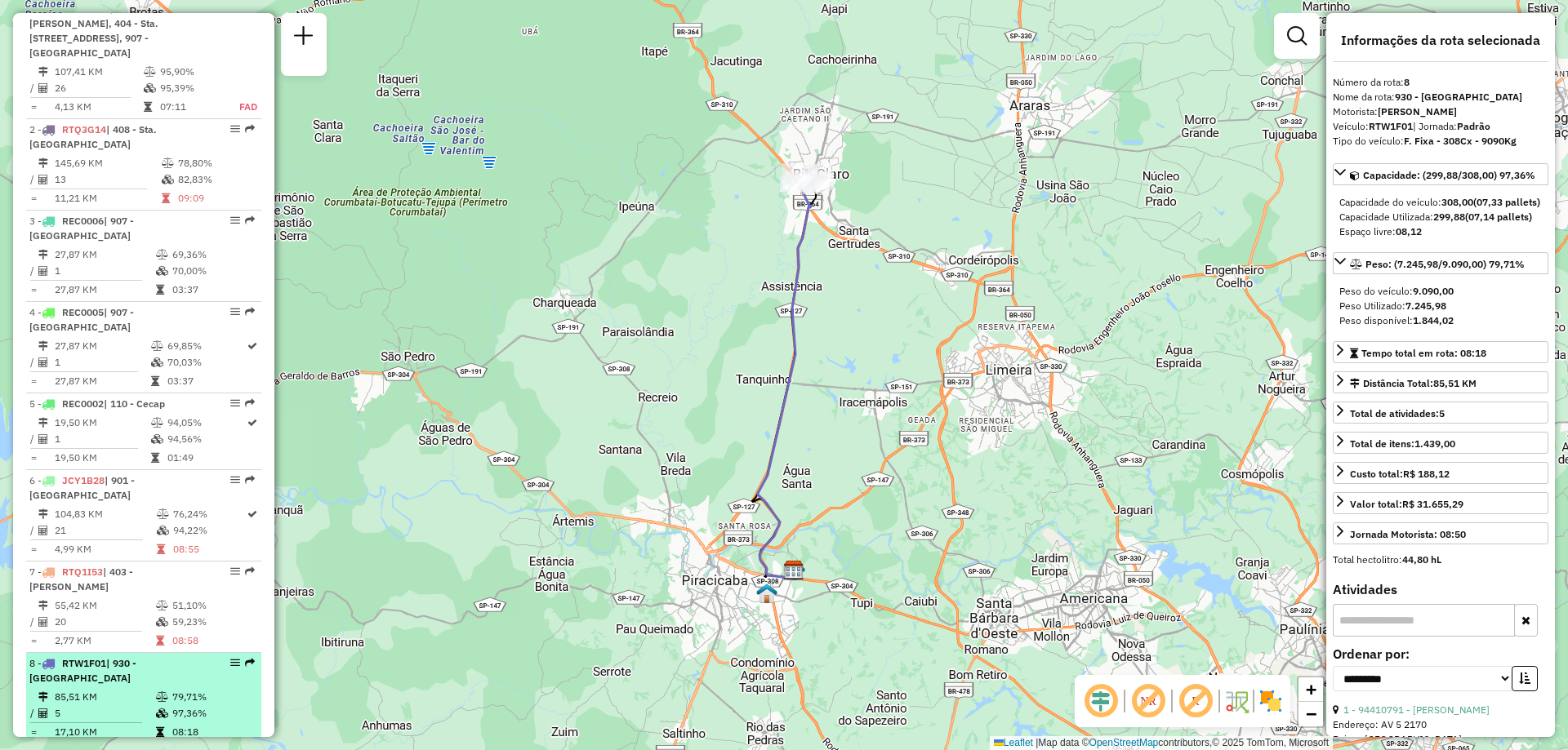
scroll to position [853, 0]
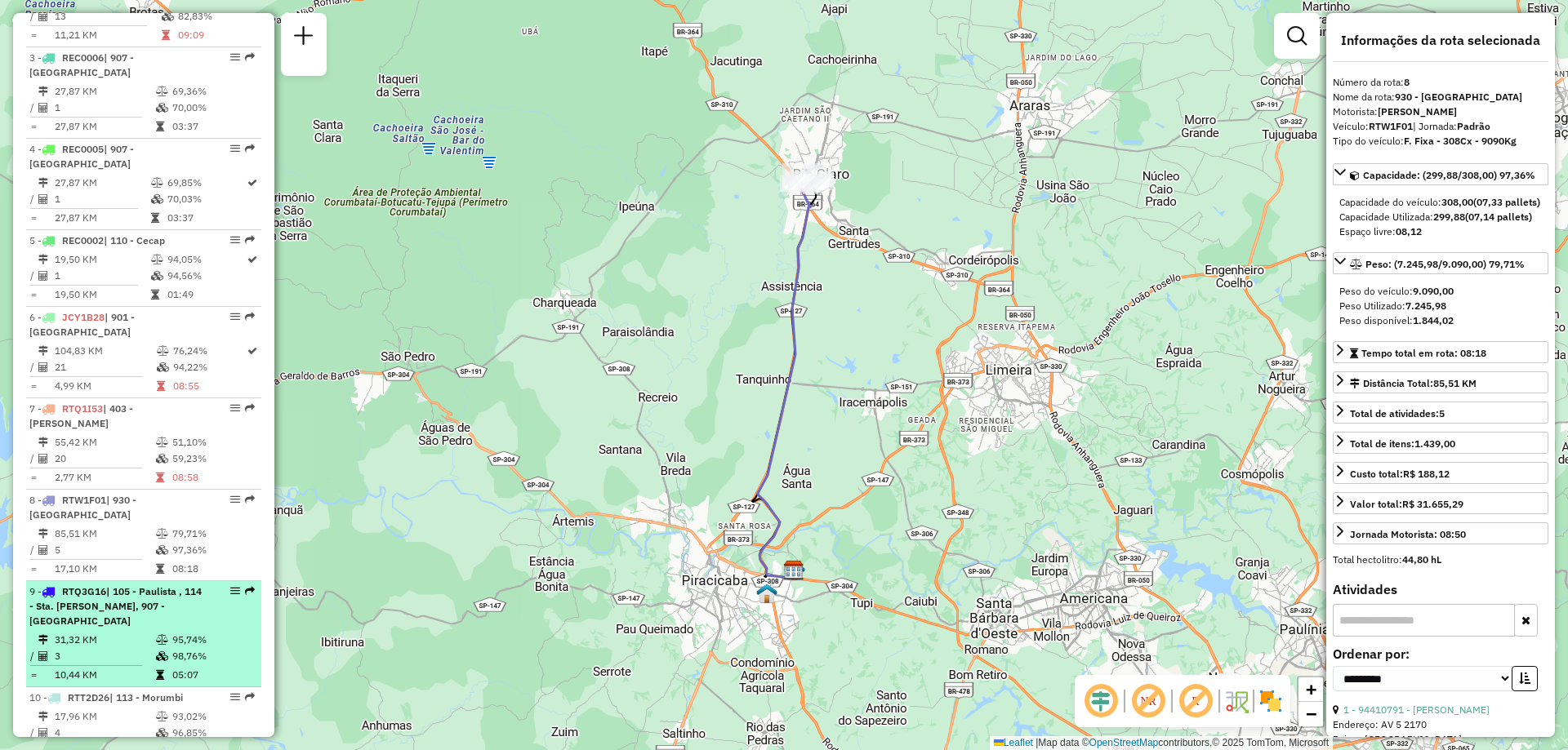
click at [231, 586] on em at bounding box center [235, 591] width 10 height 10
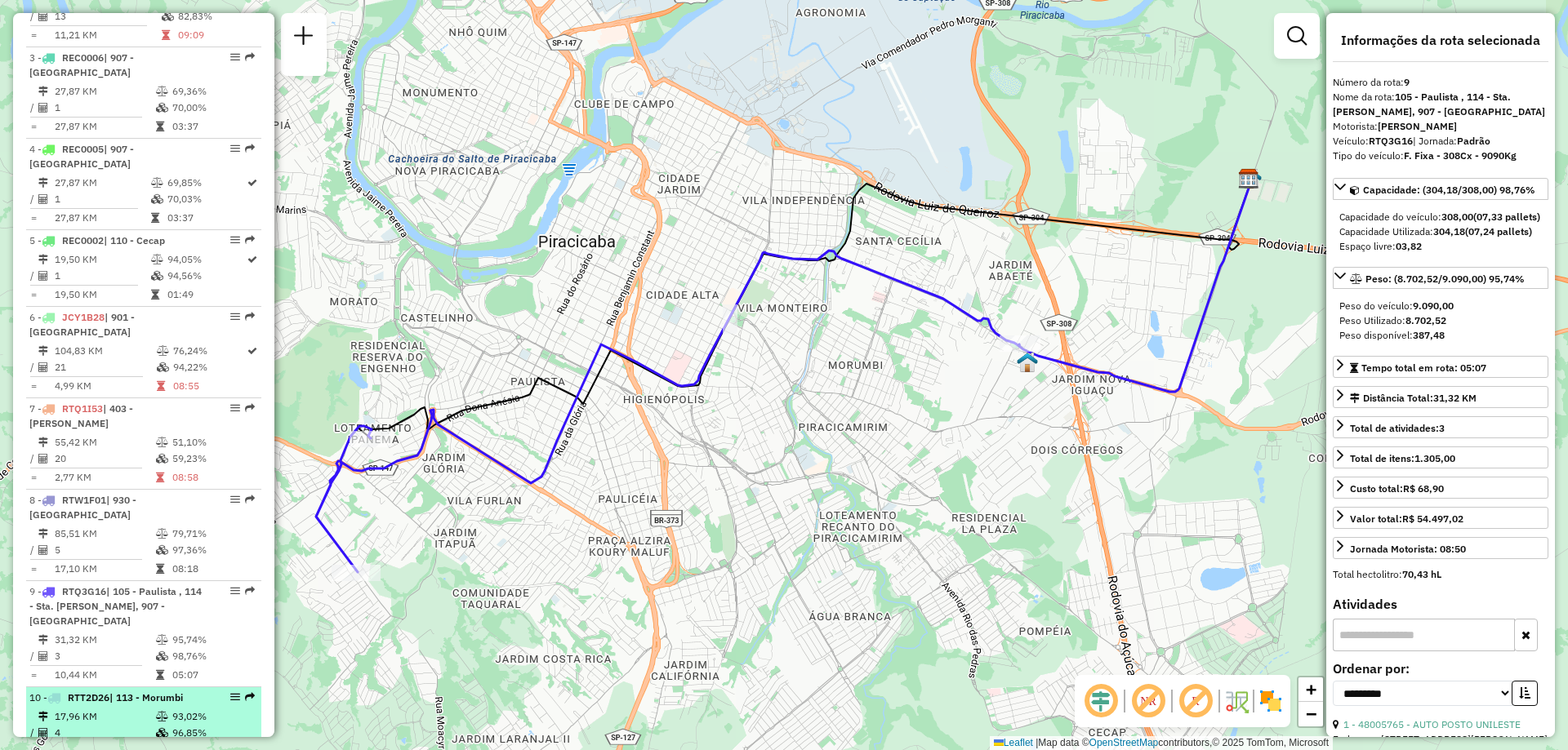
click at [230, 692] on em at bounding box center [235, 697] width 10 height 10
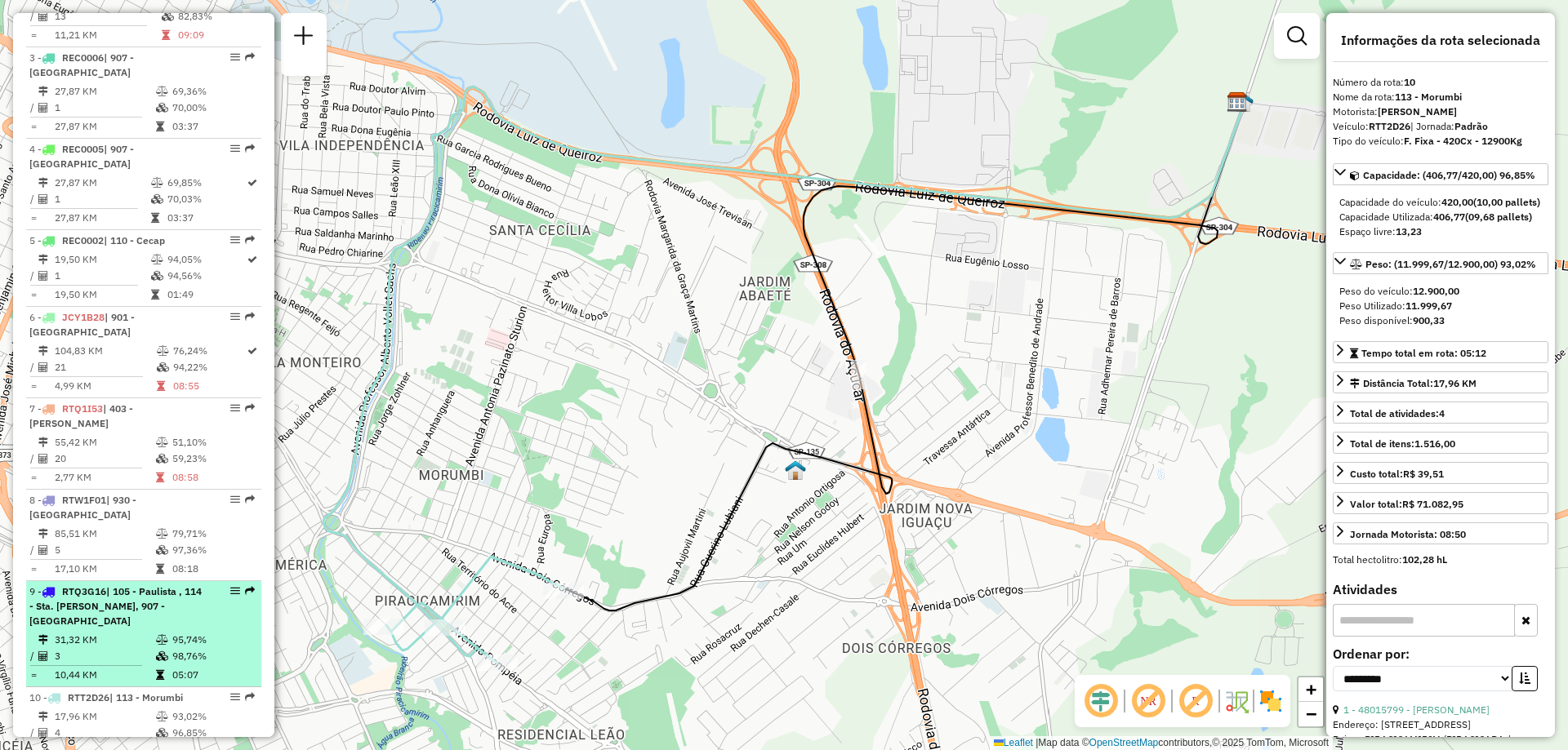
scroll to position [934, 0]
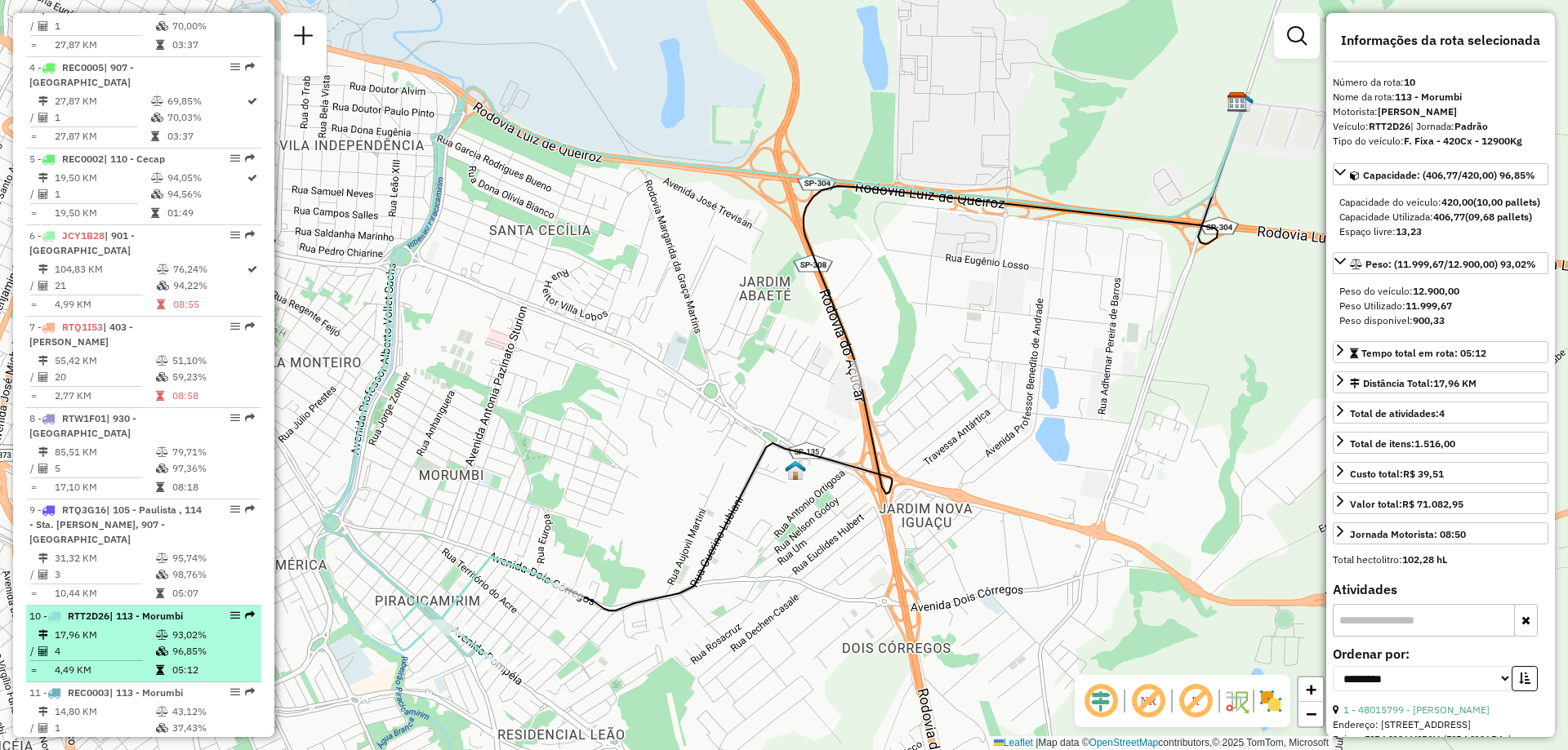
click at [231, 610] on em at bounding box center [235, 615] width 10 height 10
click at [230, 610] on em at bounding box center [235, 615] width 10 height 10
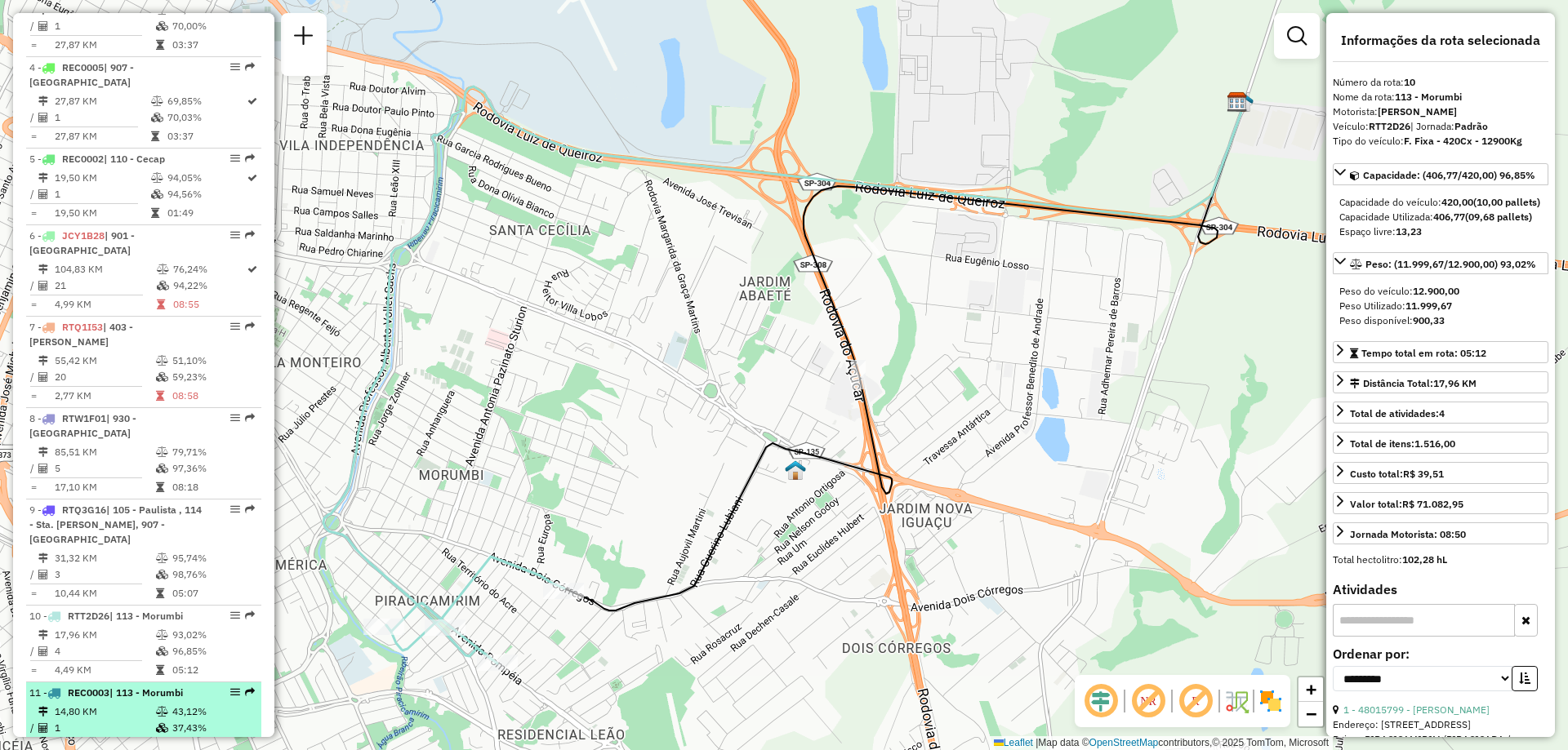
click at [230, 687] on em at bounding box center [235, 692] width 10 height 10
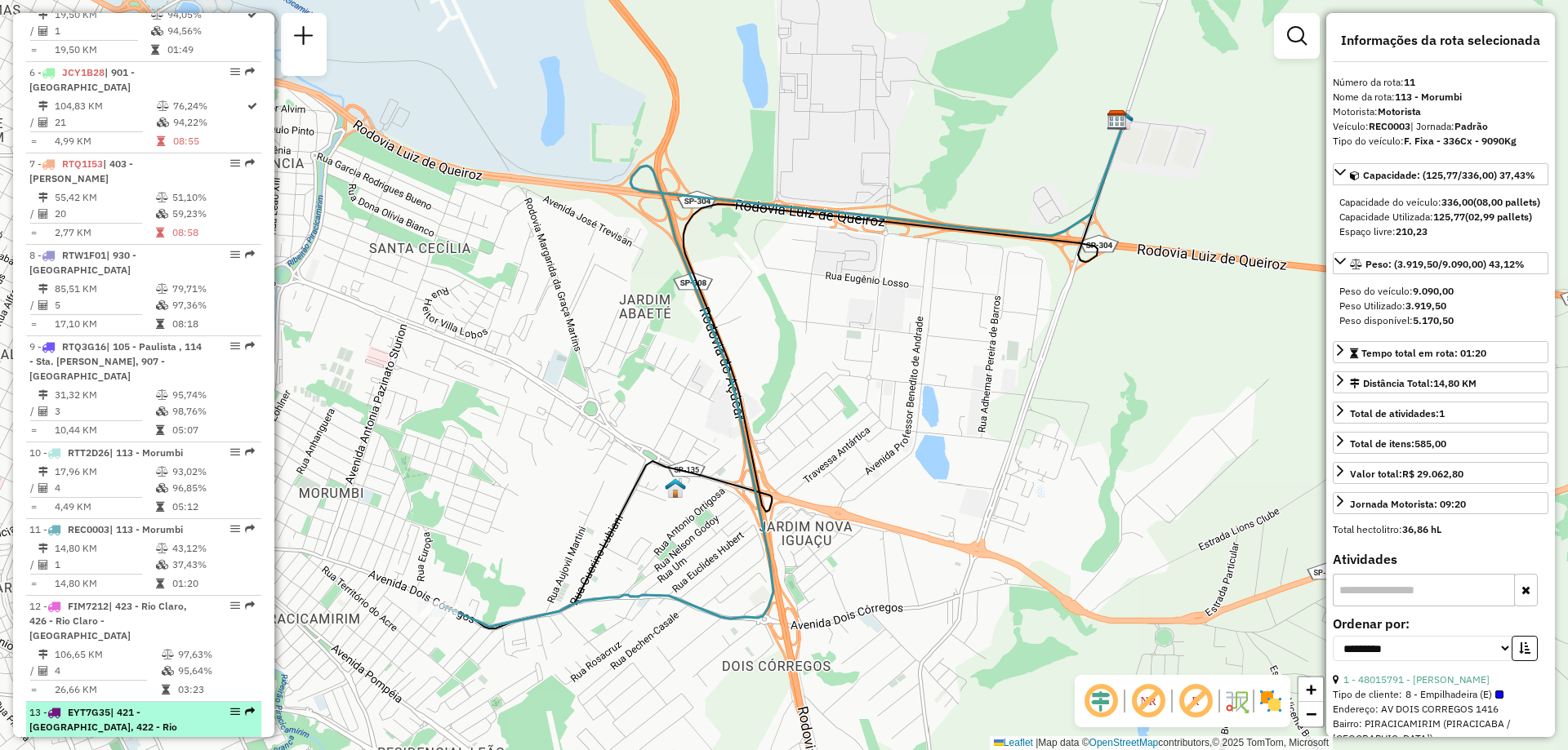
scroll to position [1342, 0]
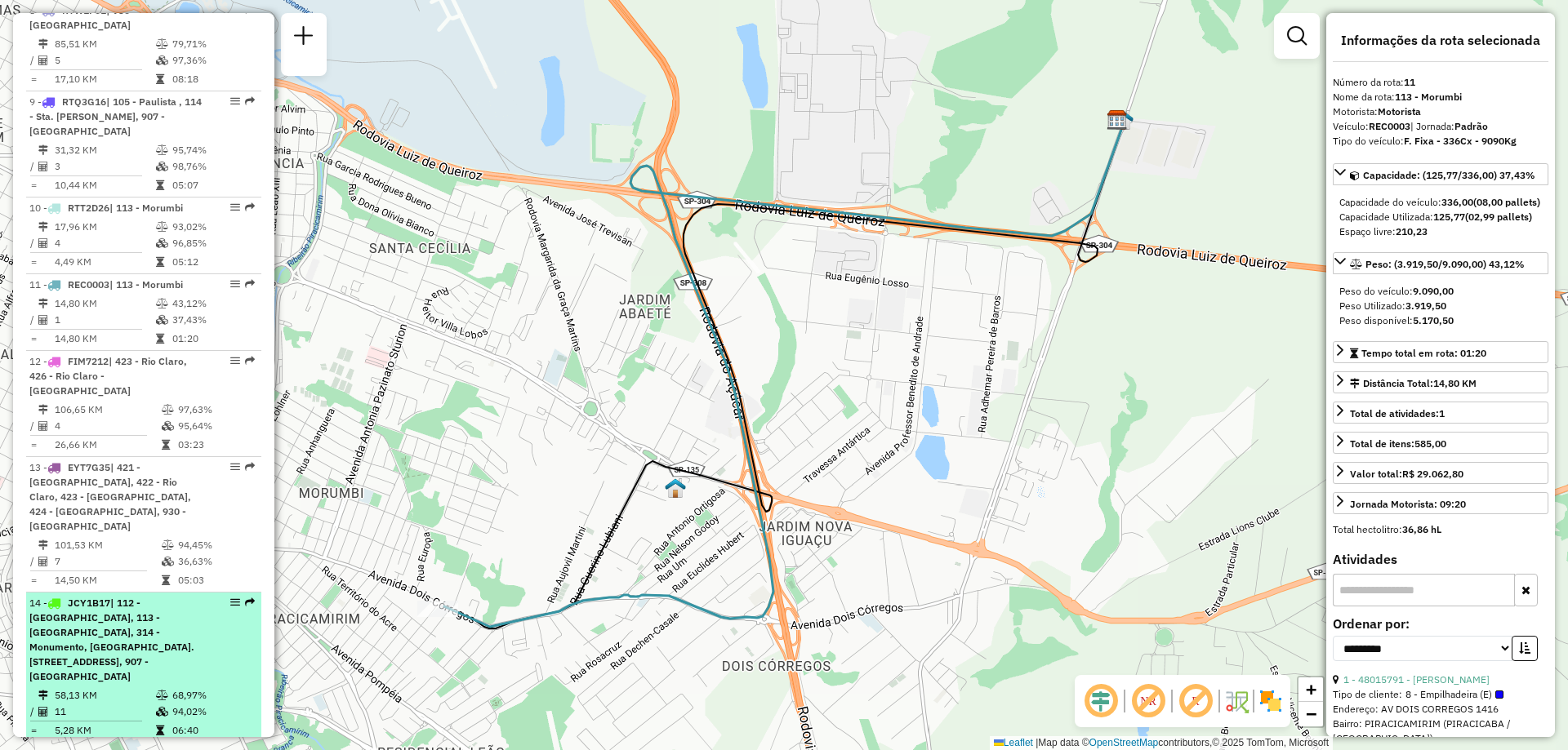
click at [230, 598] on em at bounding box center [235, 602] width 10 height 10
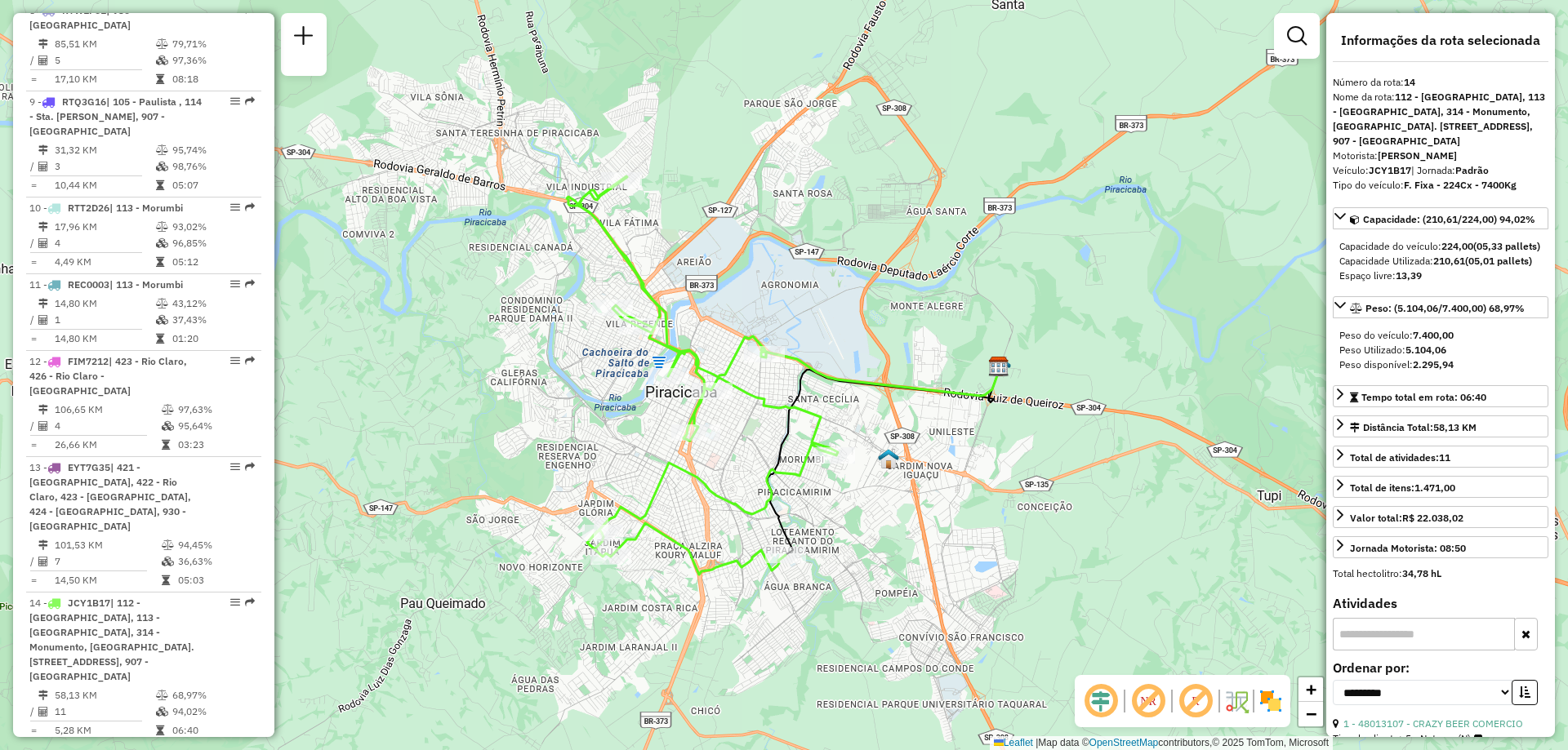
click at [233, 747] on em at bounding box center [235, 752] width 10 height 10
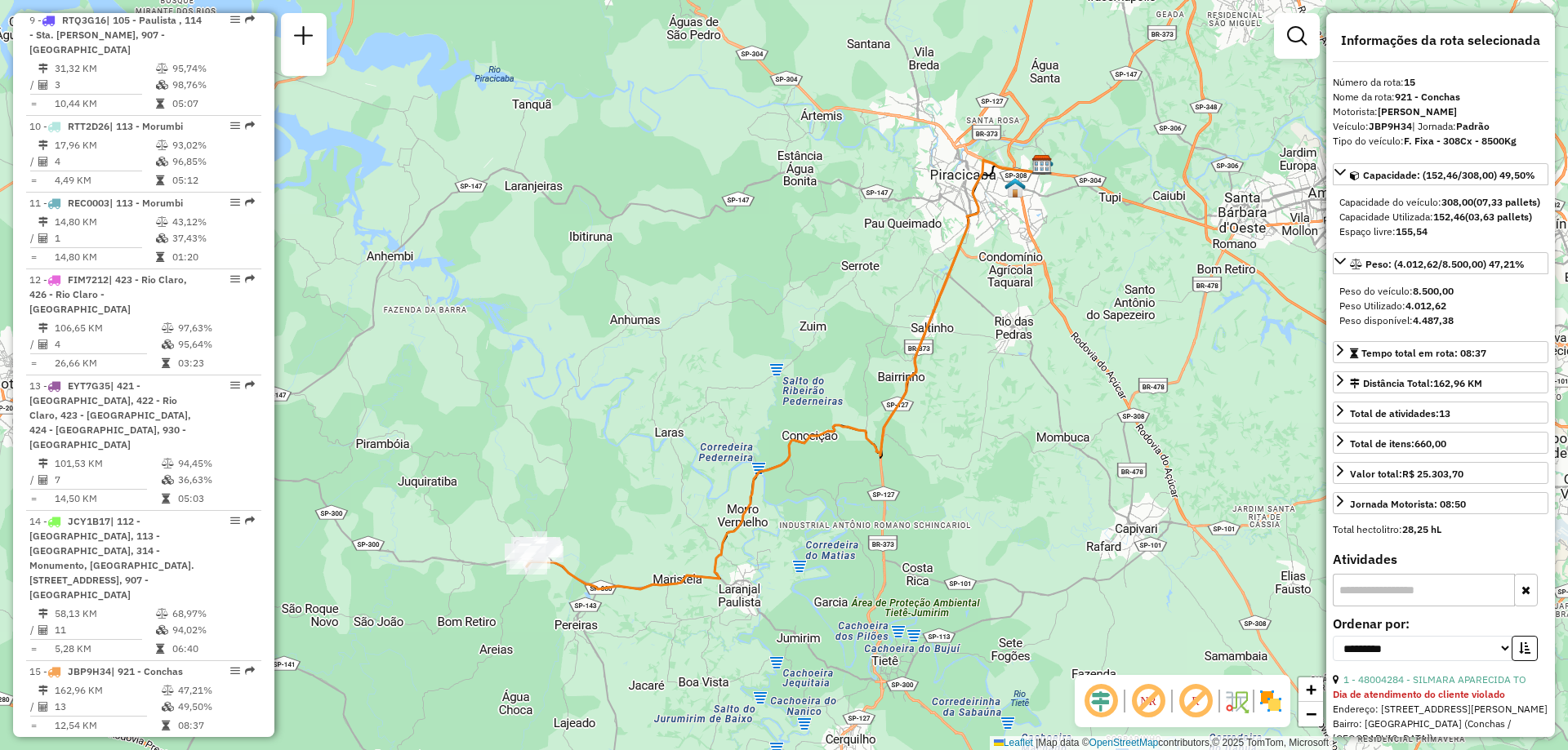
scroll to position [1588, 0]
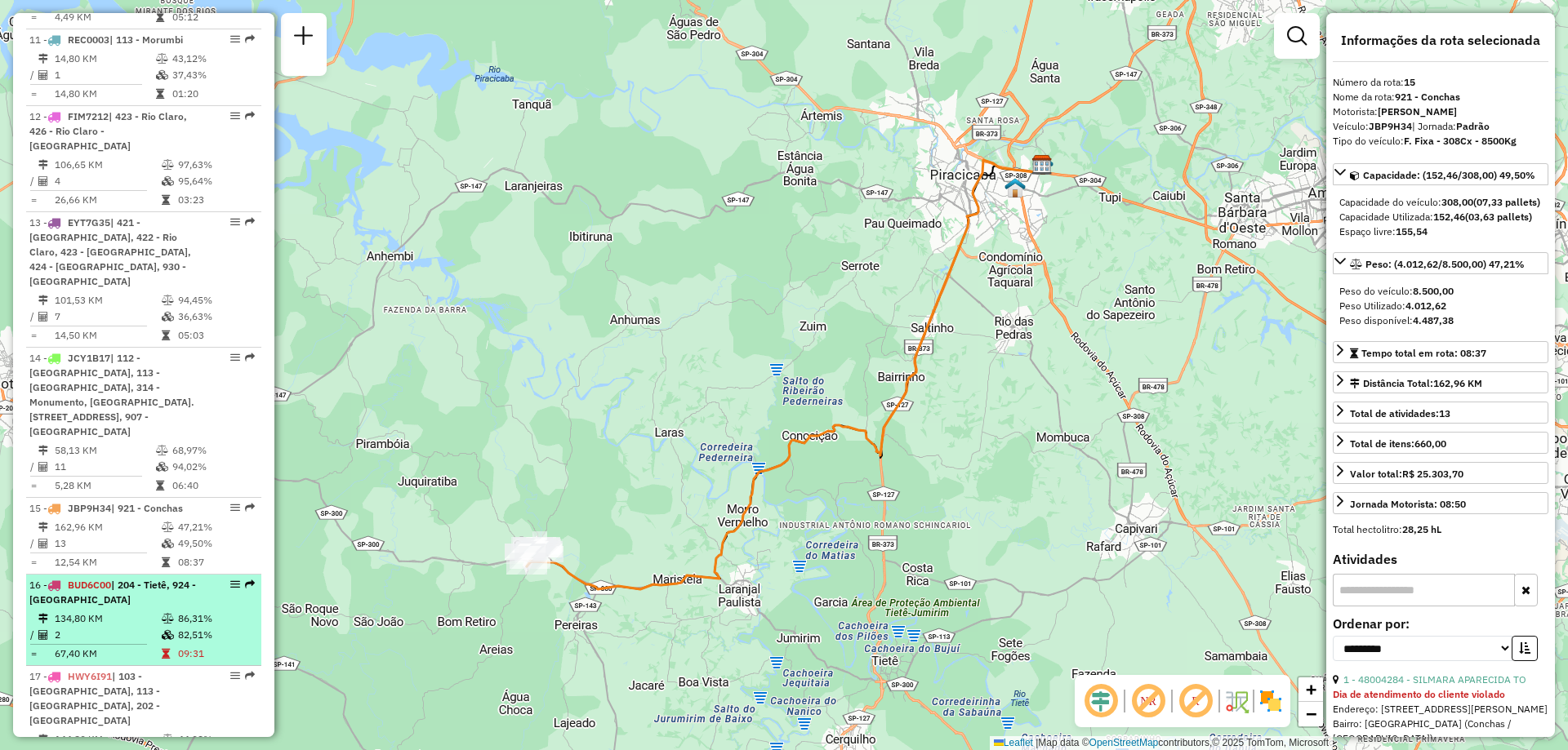
click at [230, 579] on em at bounding box center [235, 584] width 10 height 10
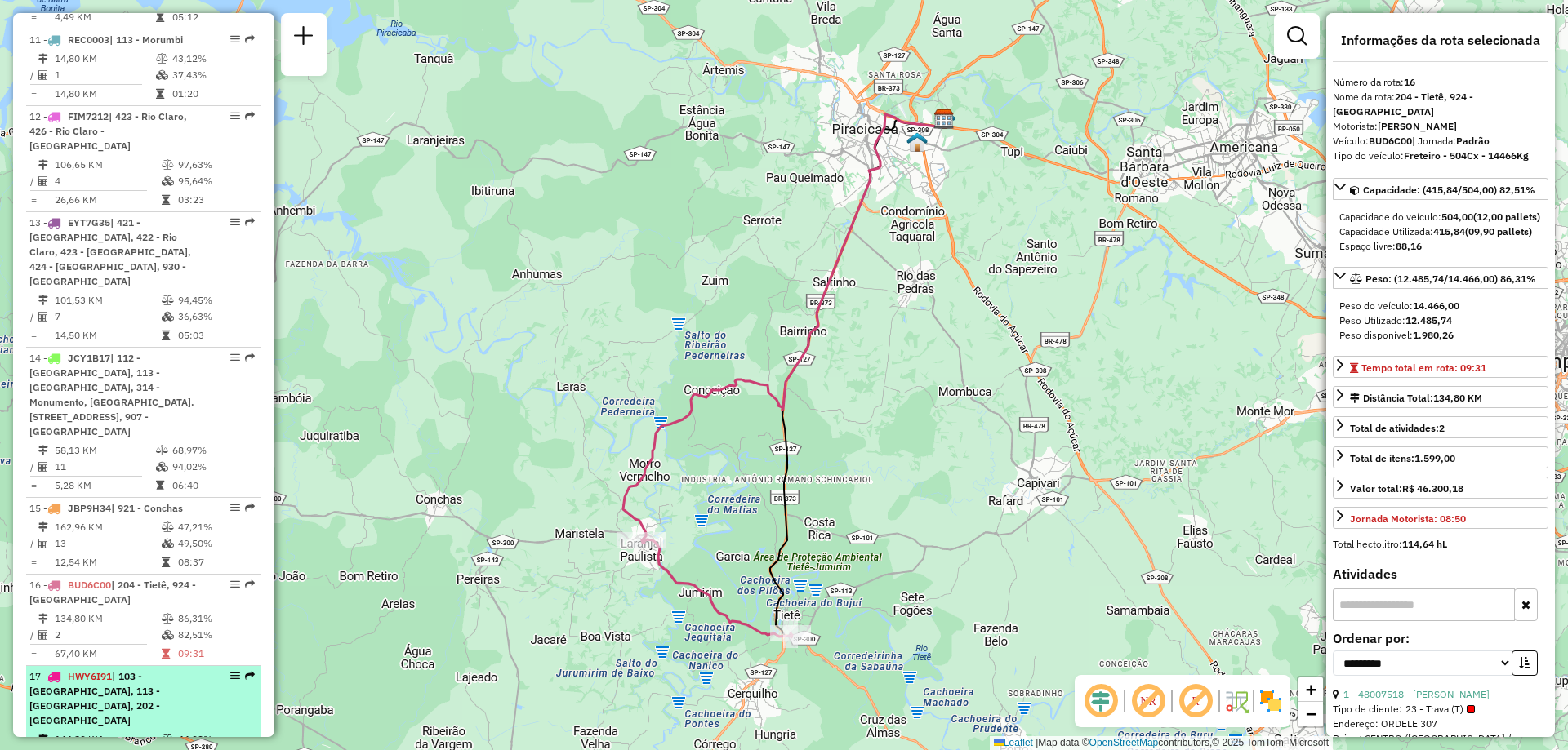
click at [231, 671] on em at bounding box center [235, 676] width 10 height 10
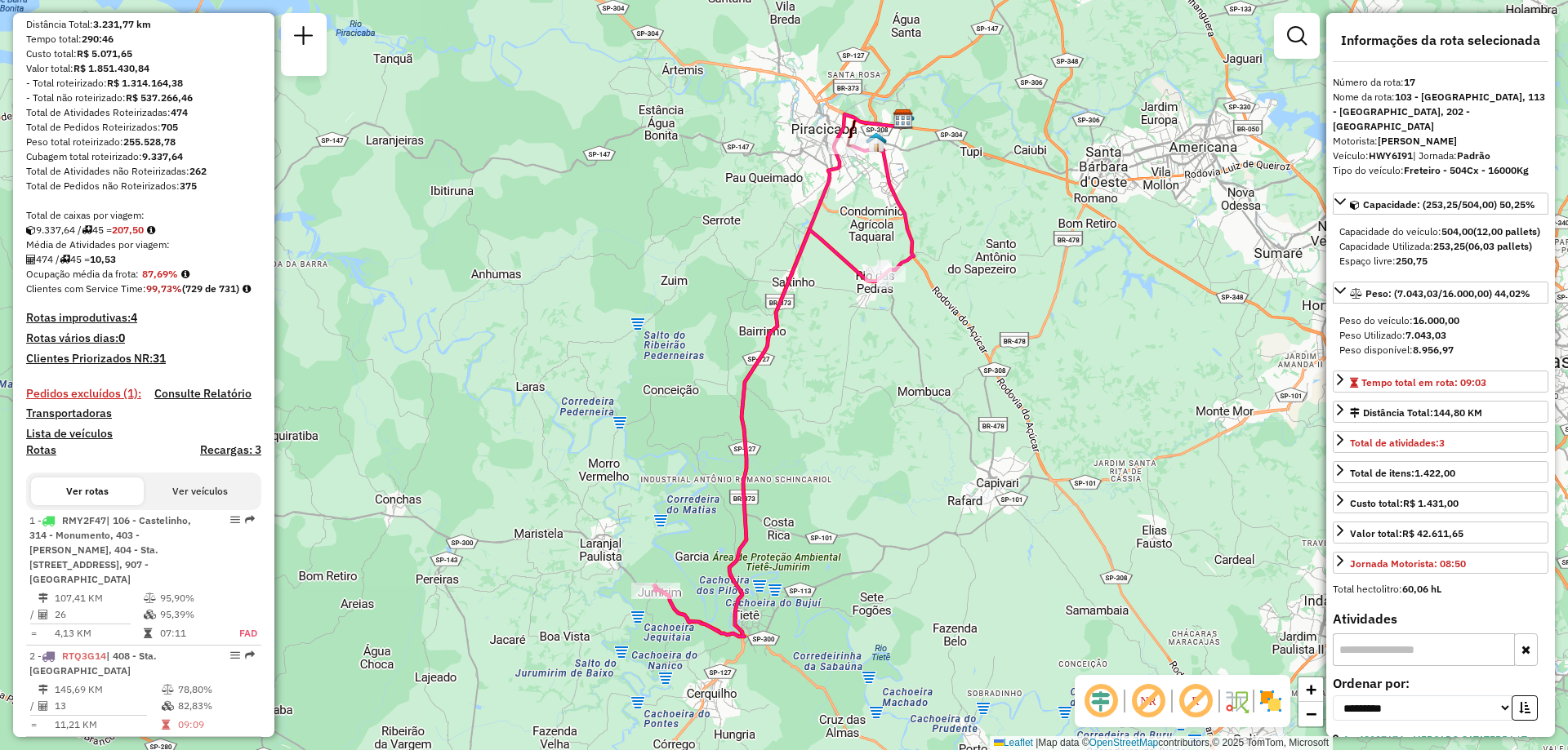
scroll to position [408, 0]
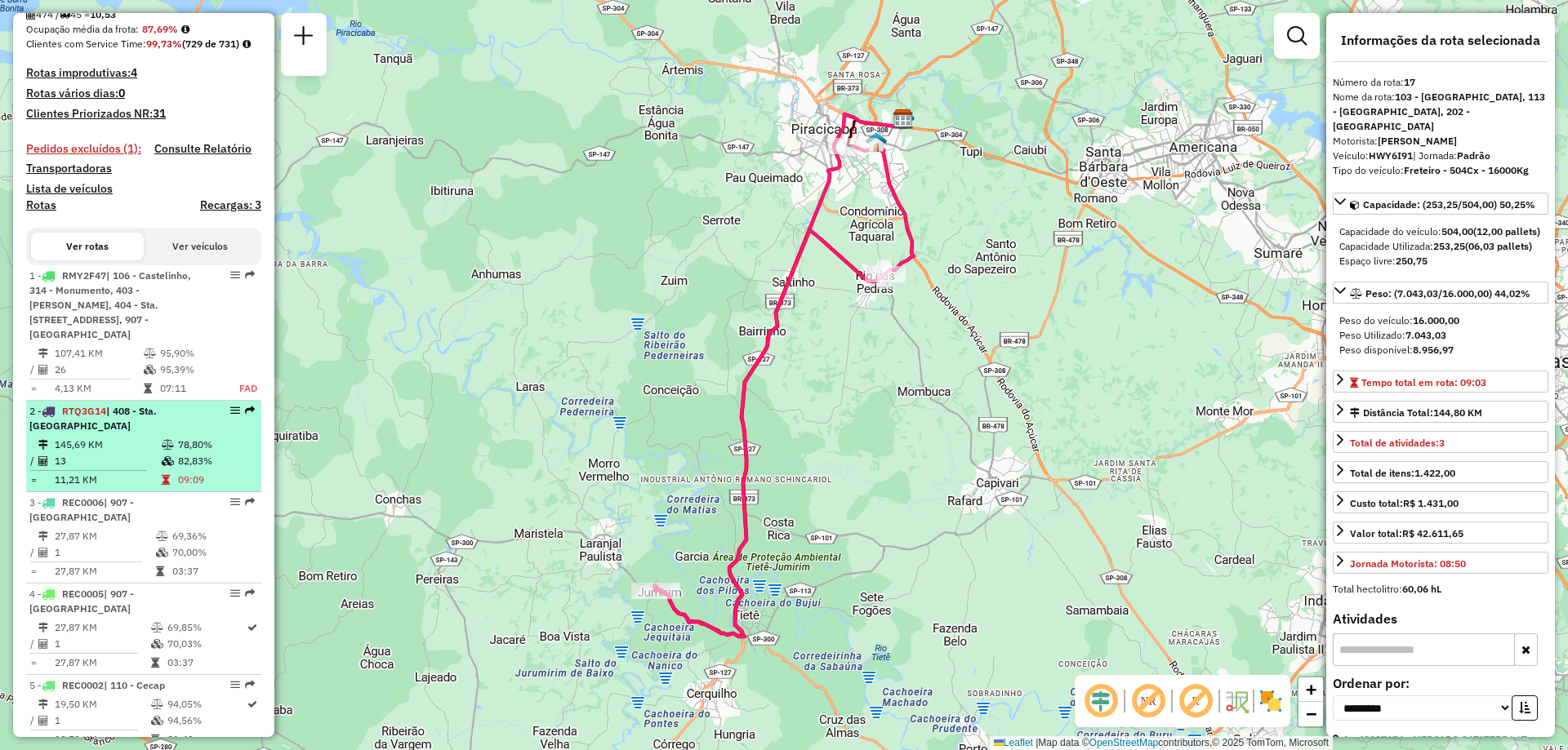
click at [231, 415] on em at bounding box center [235, 410] width 10 height 10
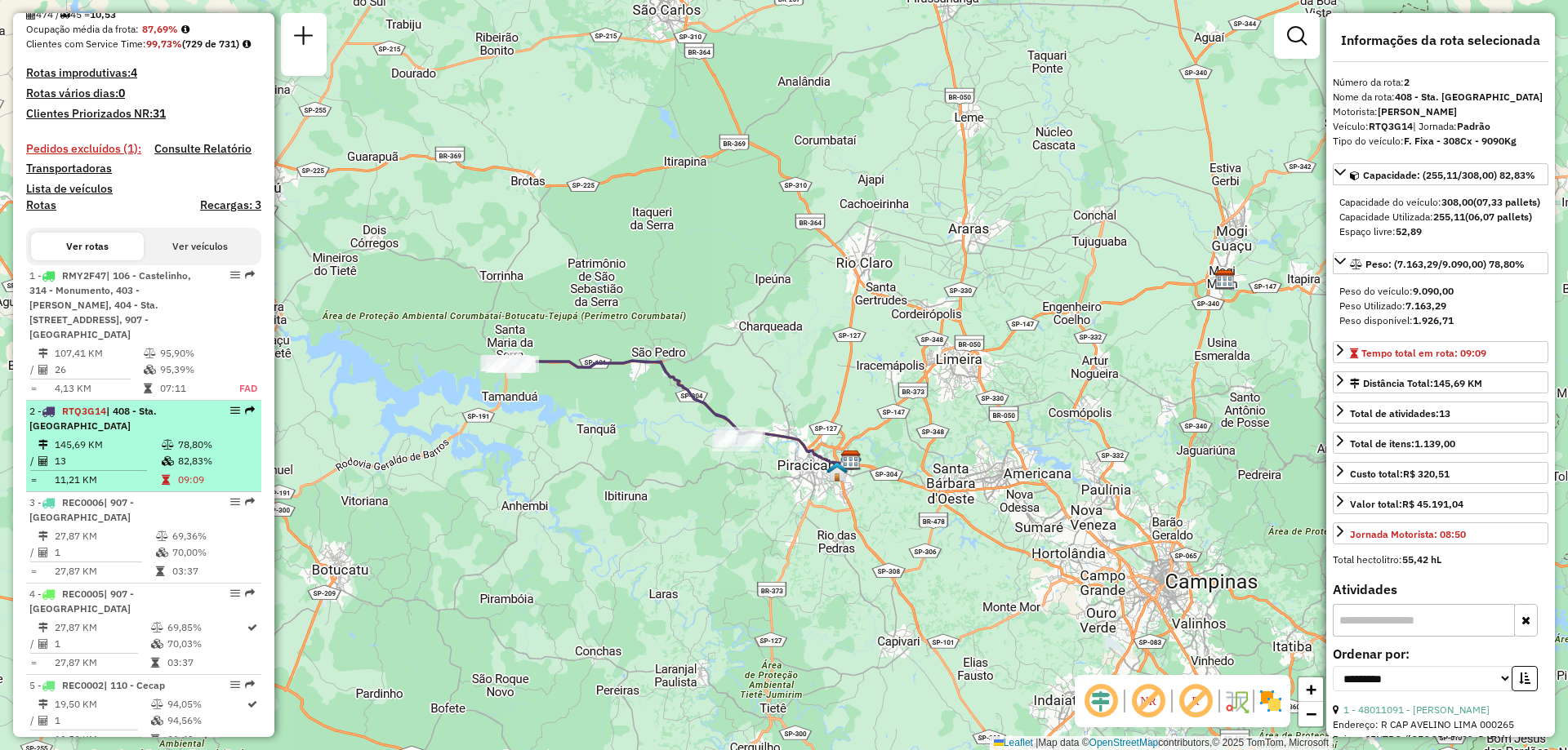
click at [177, 488] on td "09:09" at bounding box center [216, 480] width 78 height 16
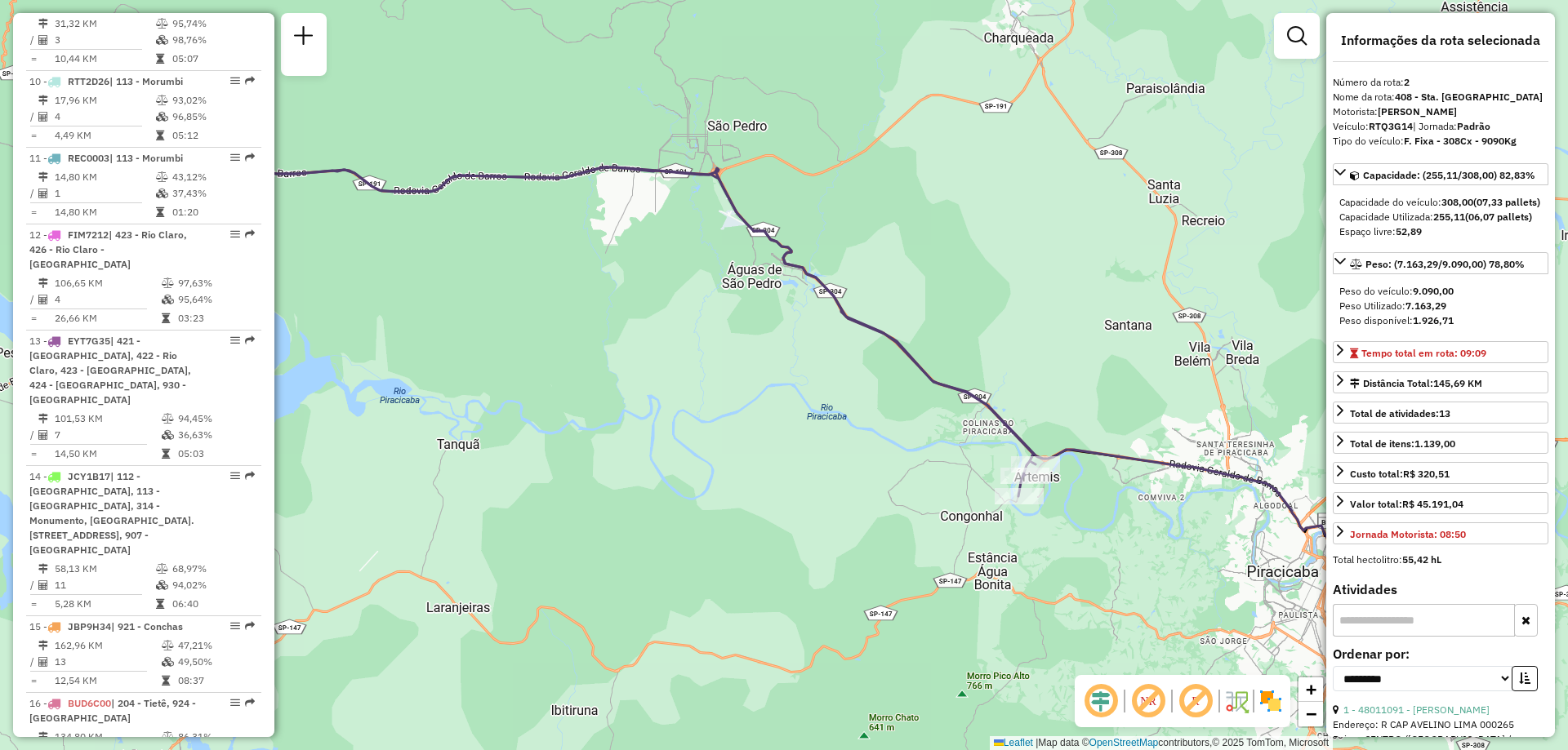
scroll to position [1632, 0]
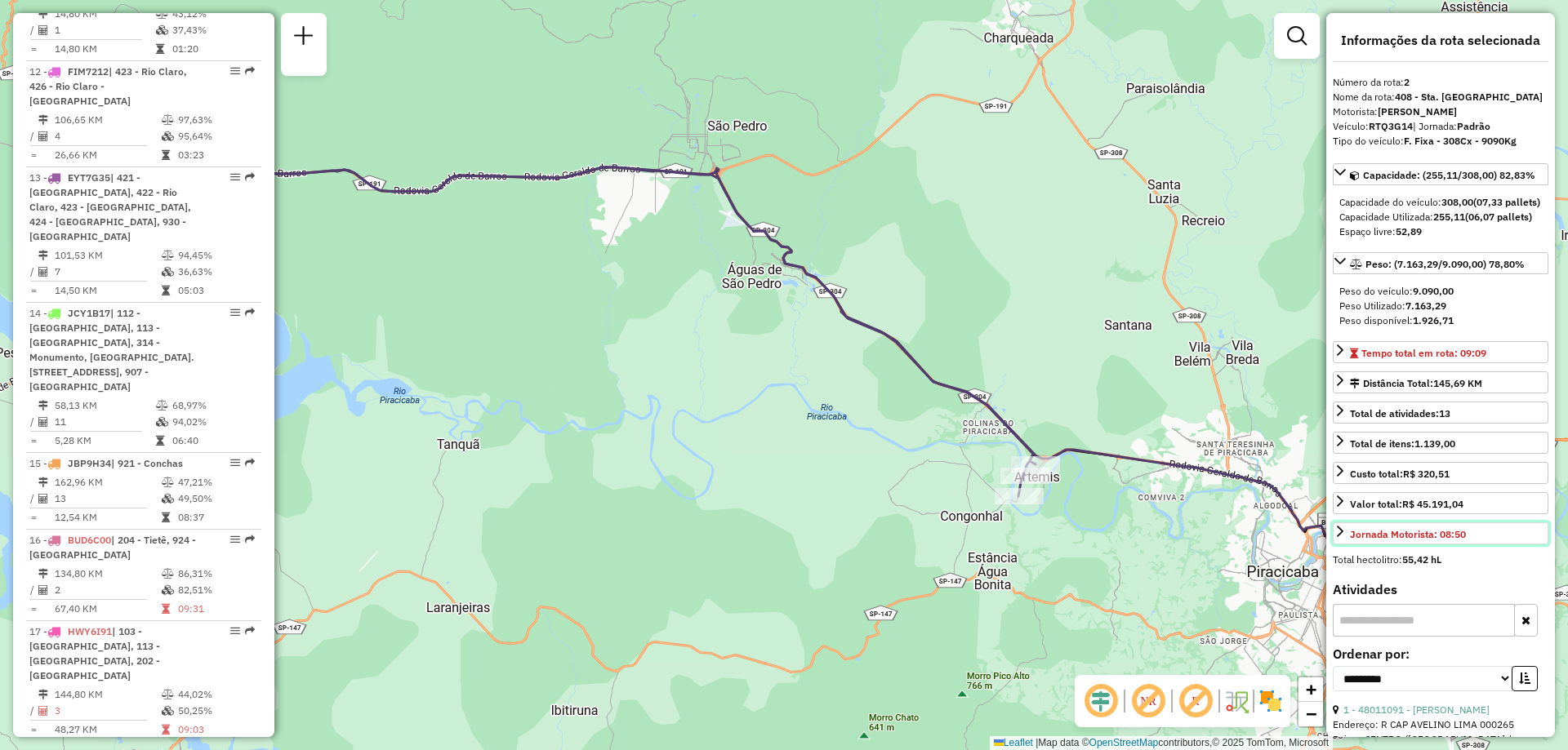
click at [1336, 537] on icon at bounding box center [1339, 531] width 13 height 13
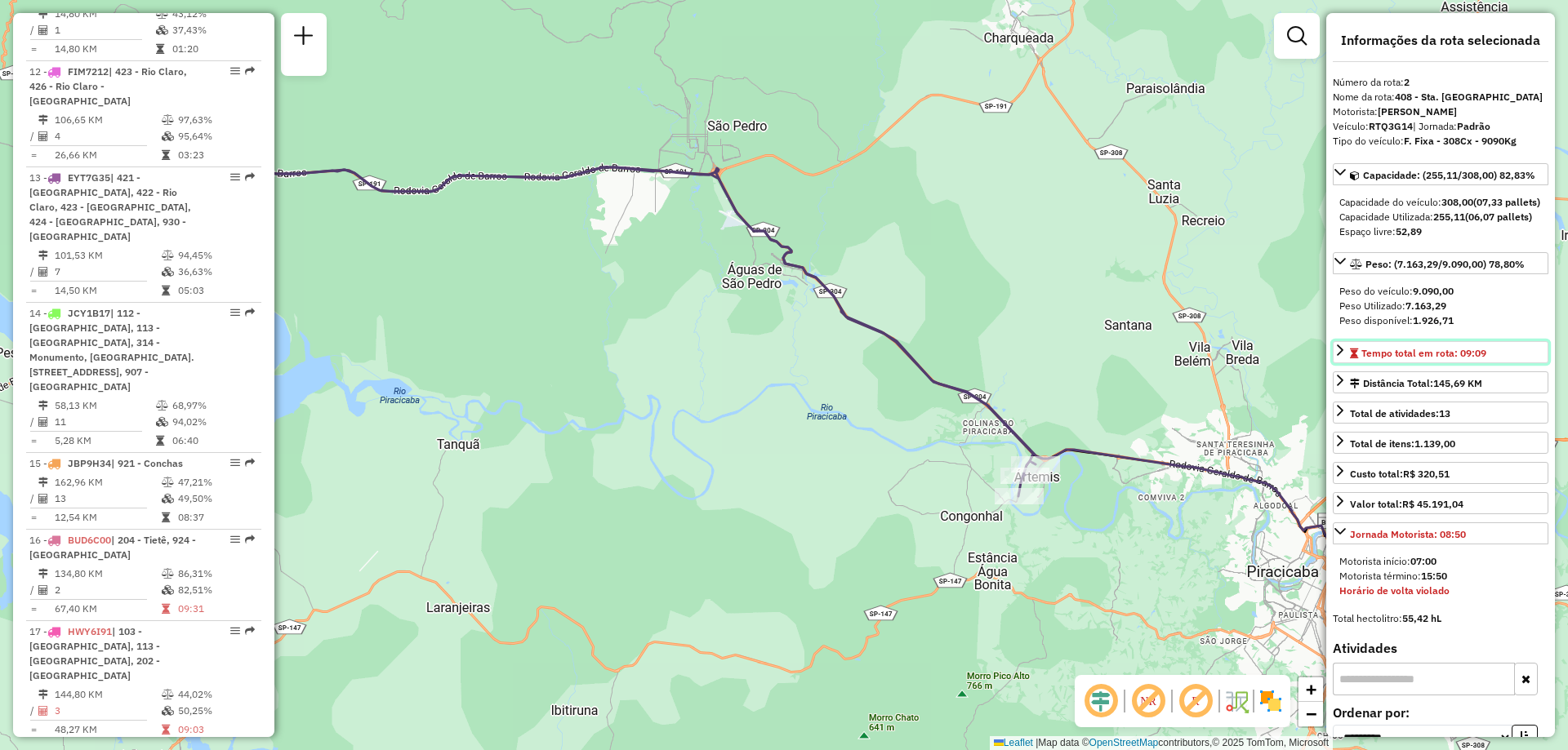
click at [1335, 357] on icon at bounding box center [1339, 350] width 13 height 13
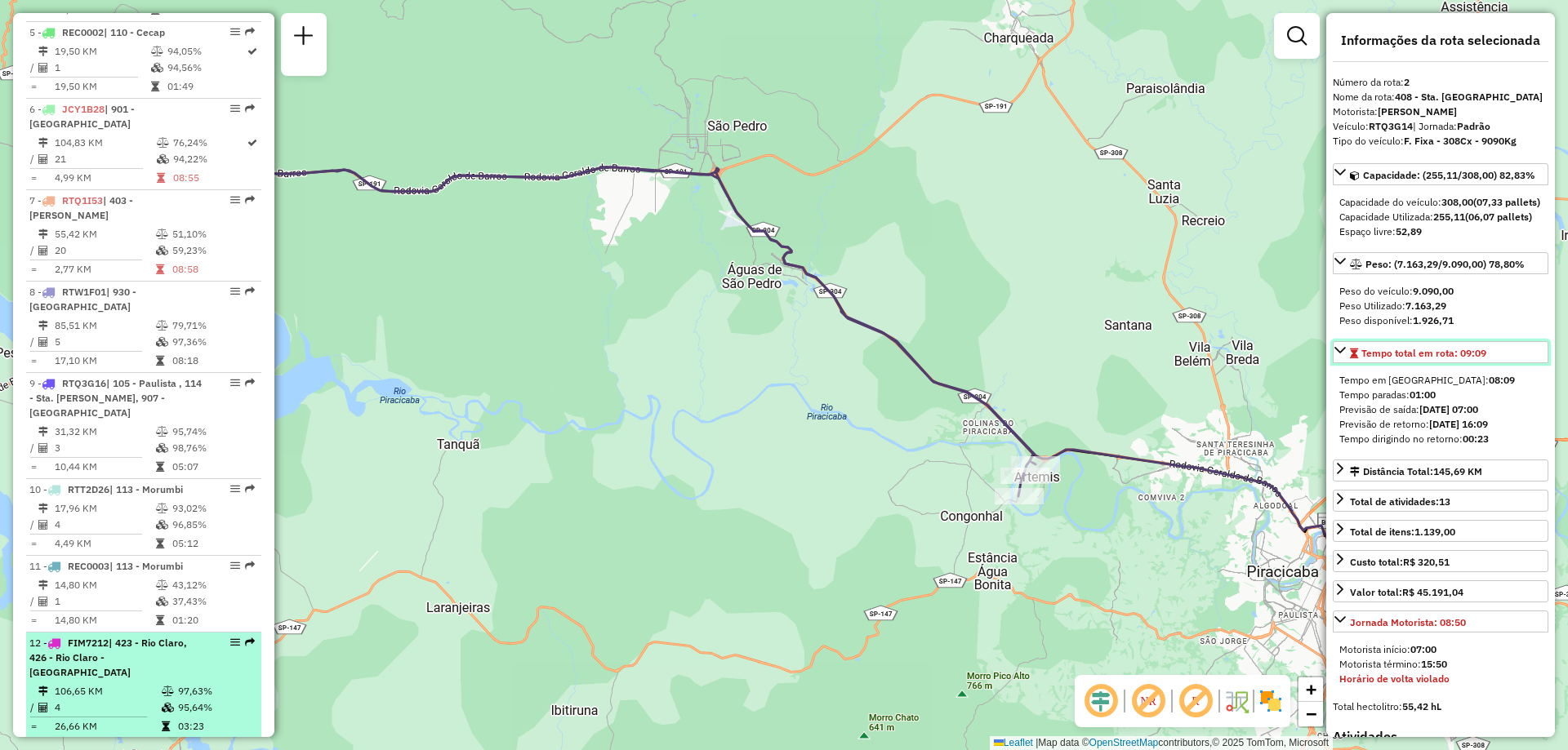
scroll to position [816, 0]
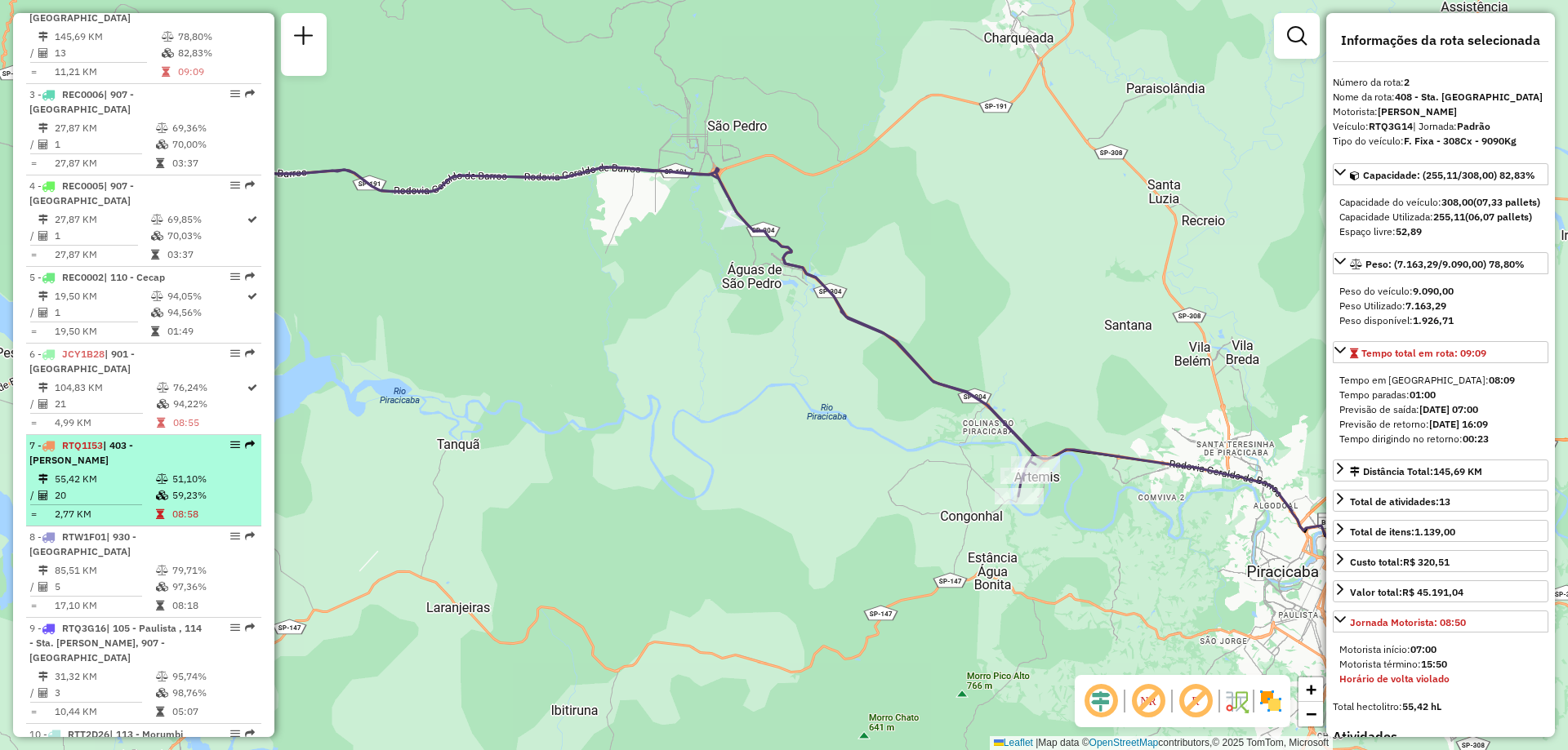
click at [230, 441] on em at bounding box center [235, 445] width 10 height 10
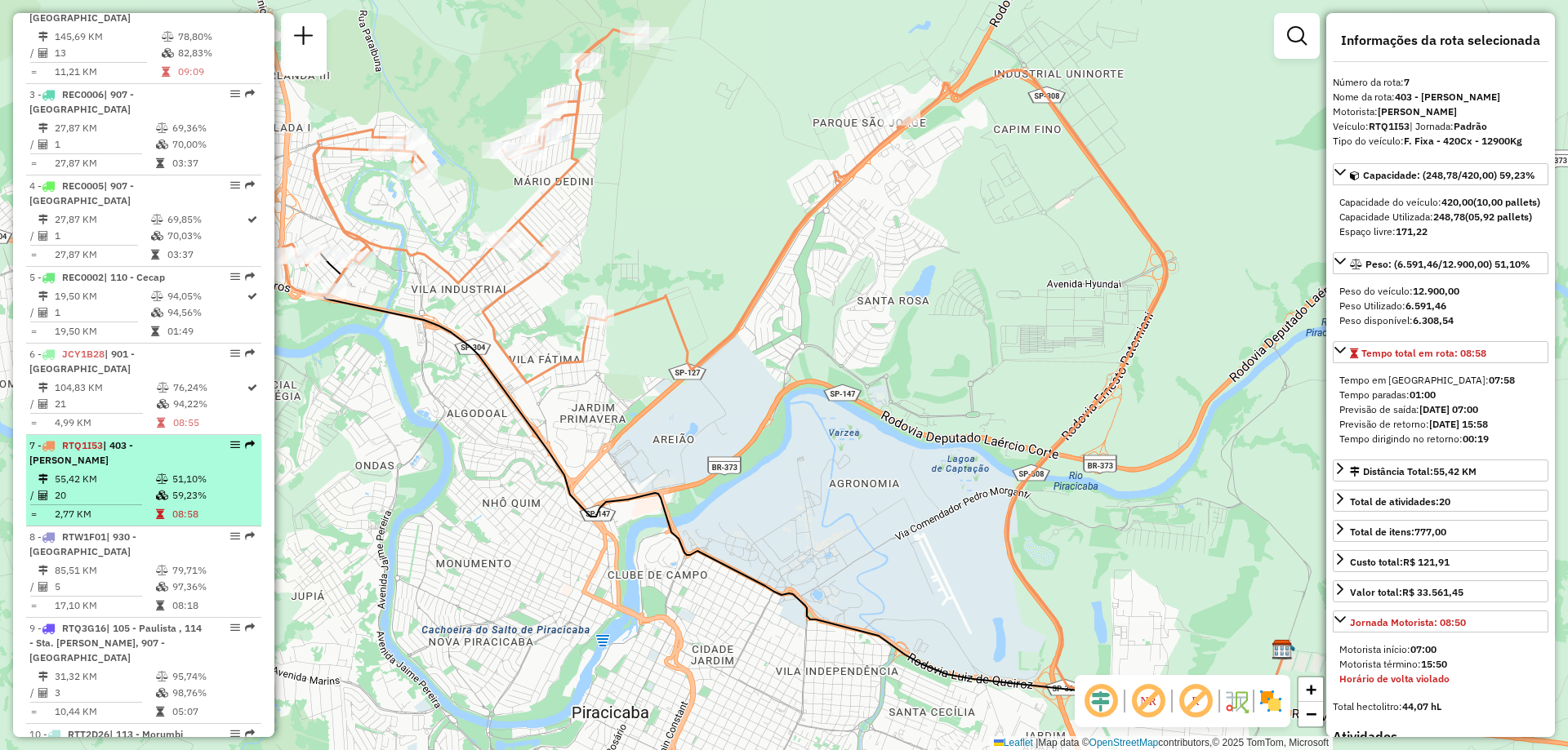
click at [230, 446] on em at bounding box center [235, 445] width 10 height 10
click at [230, 445] on em at bounding box center [235, 445] width 10 height 10
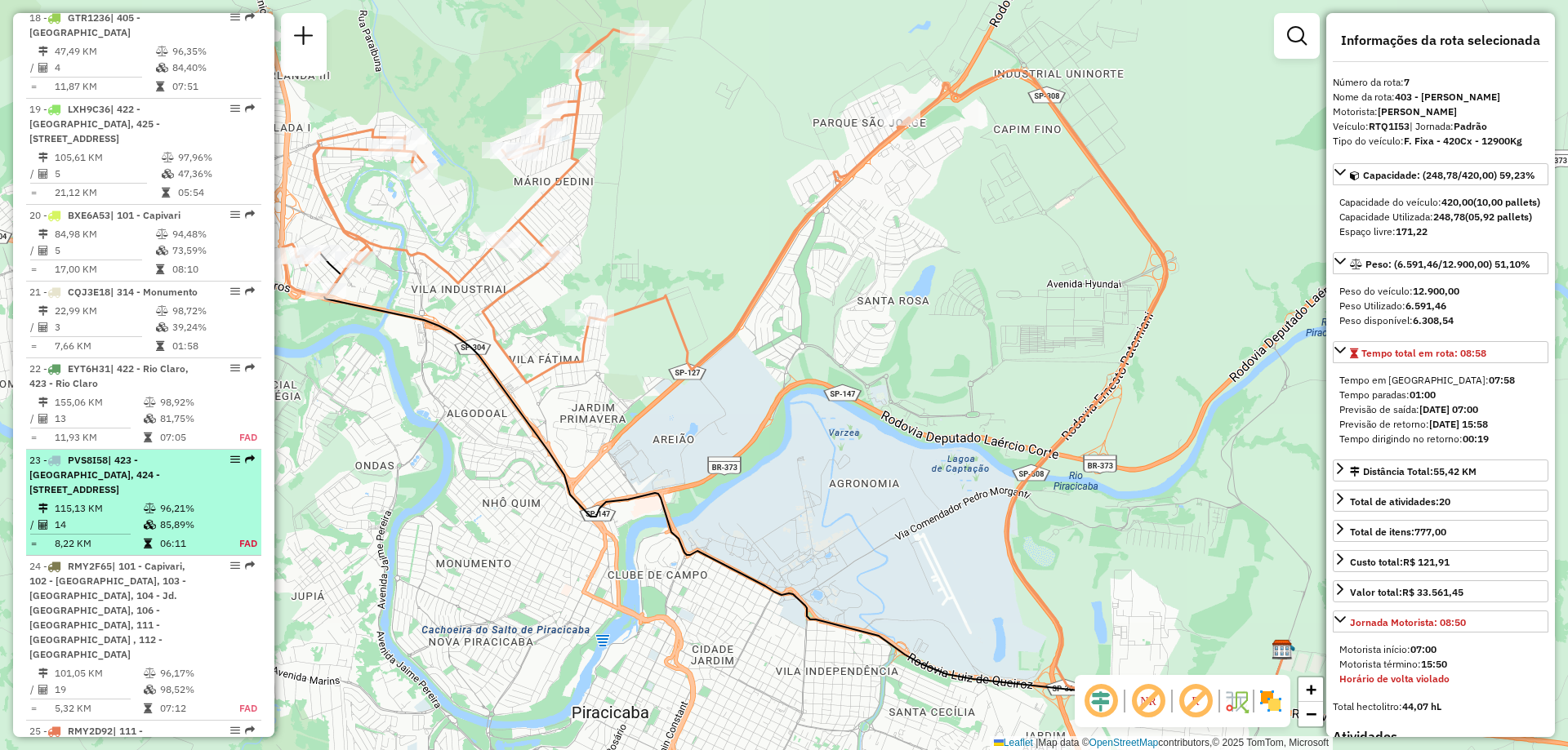
scroll to position [2448, 0]
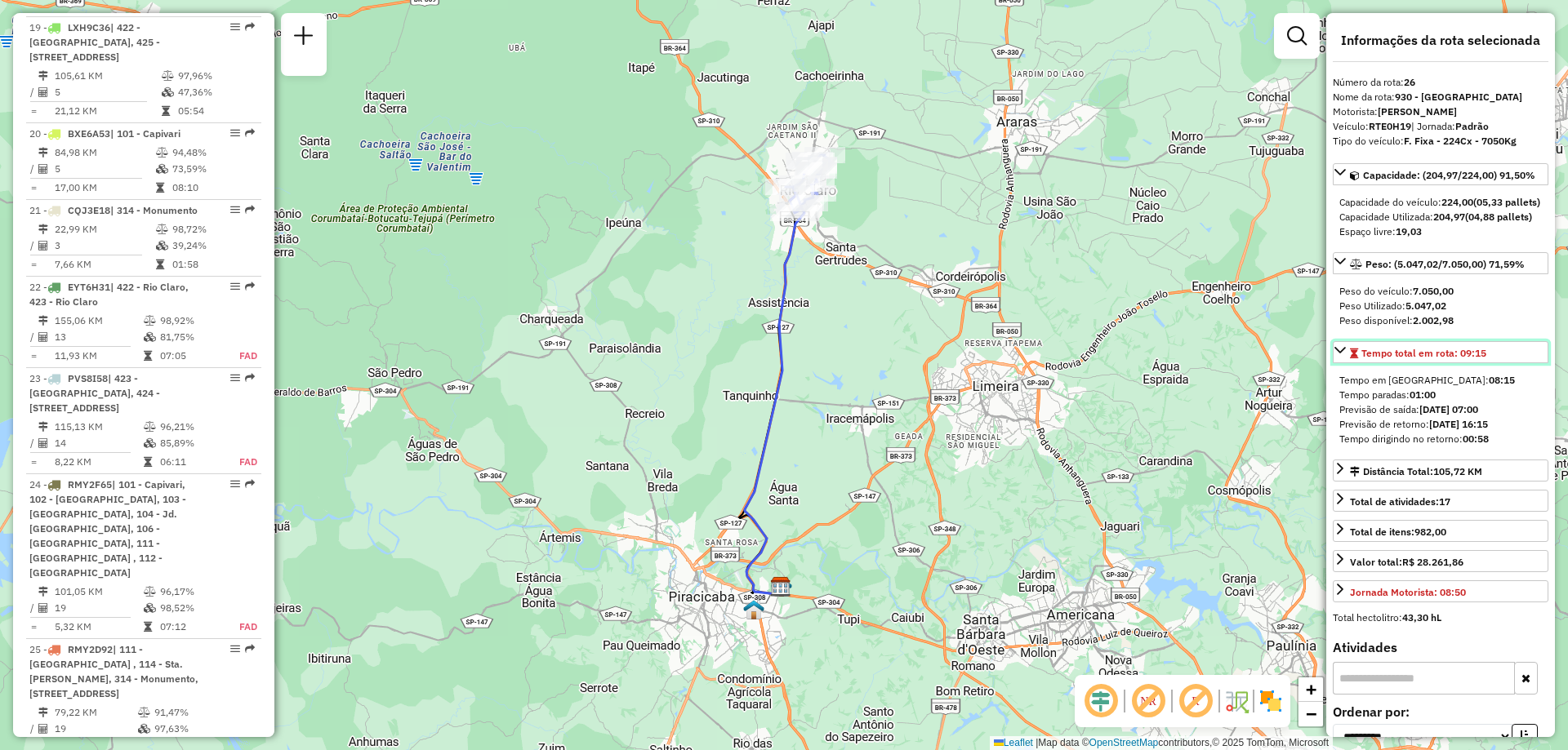
click at [1351, 360] on div "Tempo total em rota: 09:15" at bounding box center [1418, 353] width 136 height 15
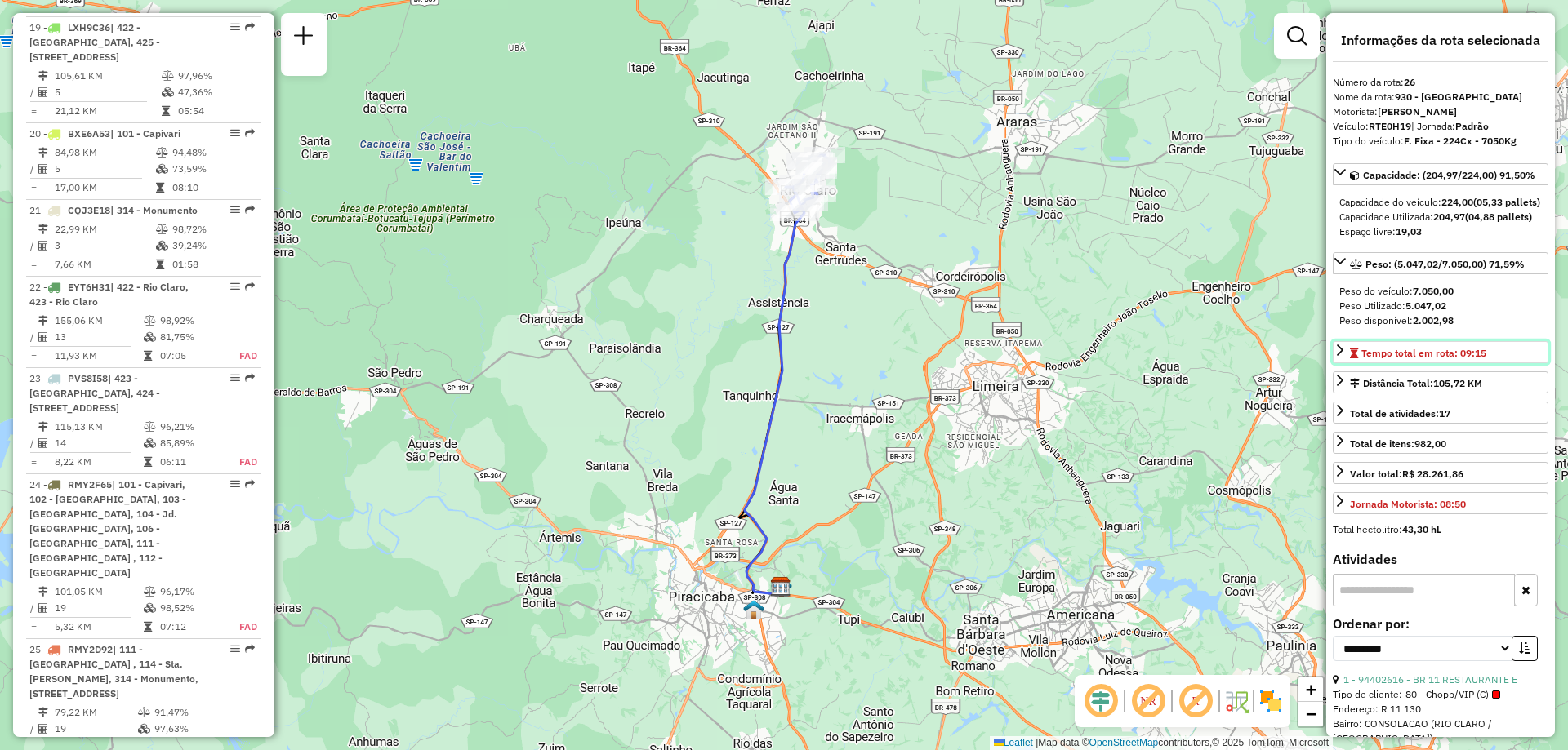
click at [1351, 360] on div "Tempo total em rota: 09:15" at bounding box center [1418, 353] width 136 height 15
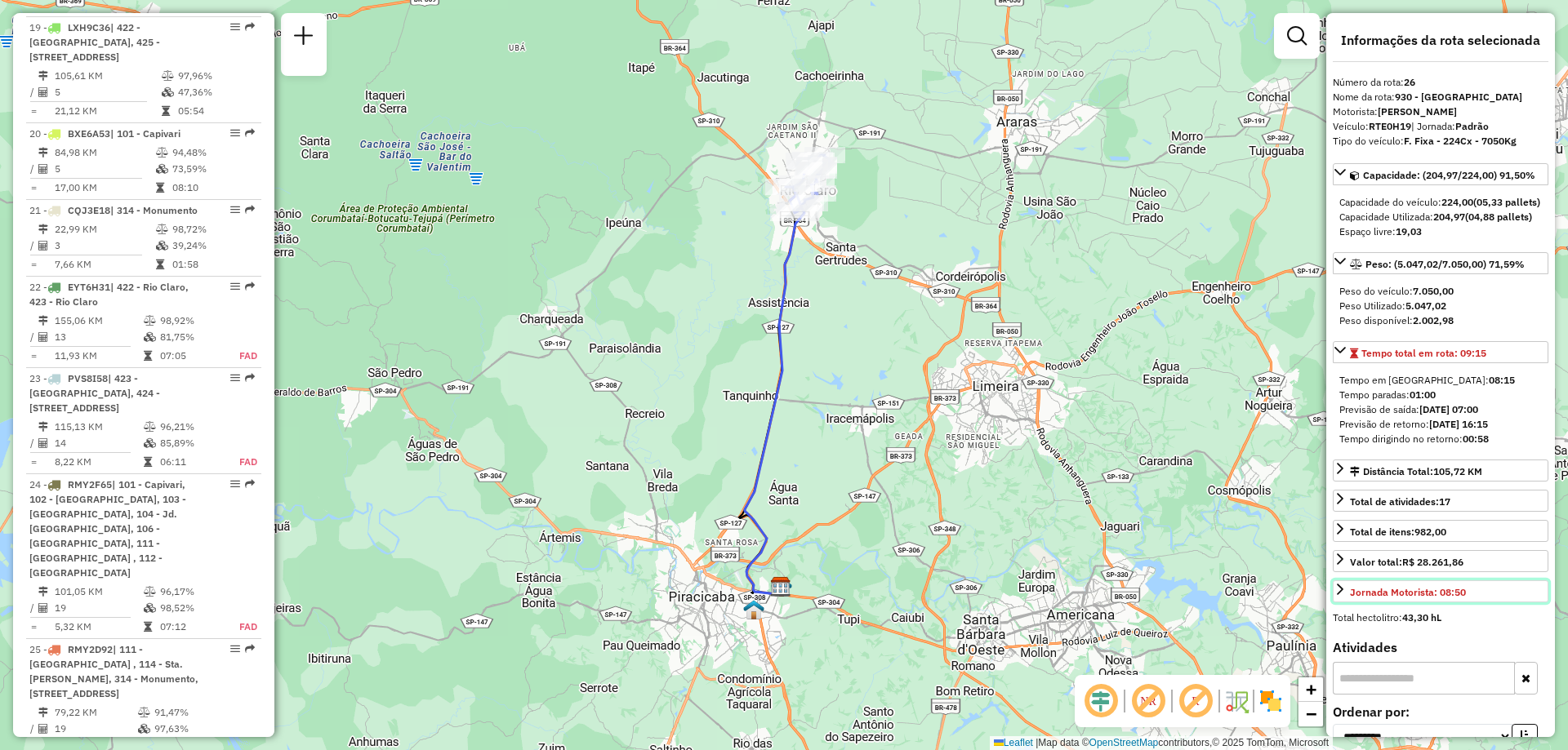
click at [1348, 602] on link "Jornada Motorista: 08:50" at bounding box center [1440, 591] width 215 height 22
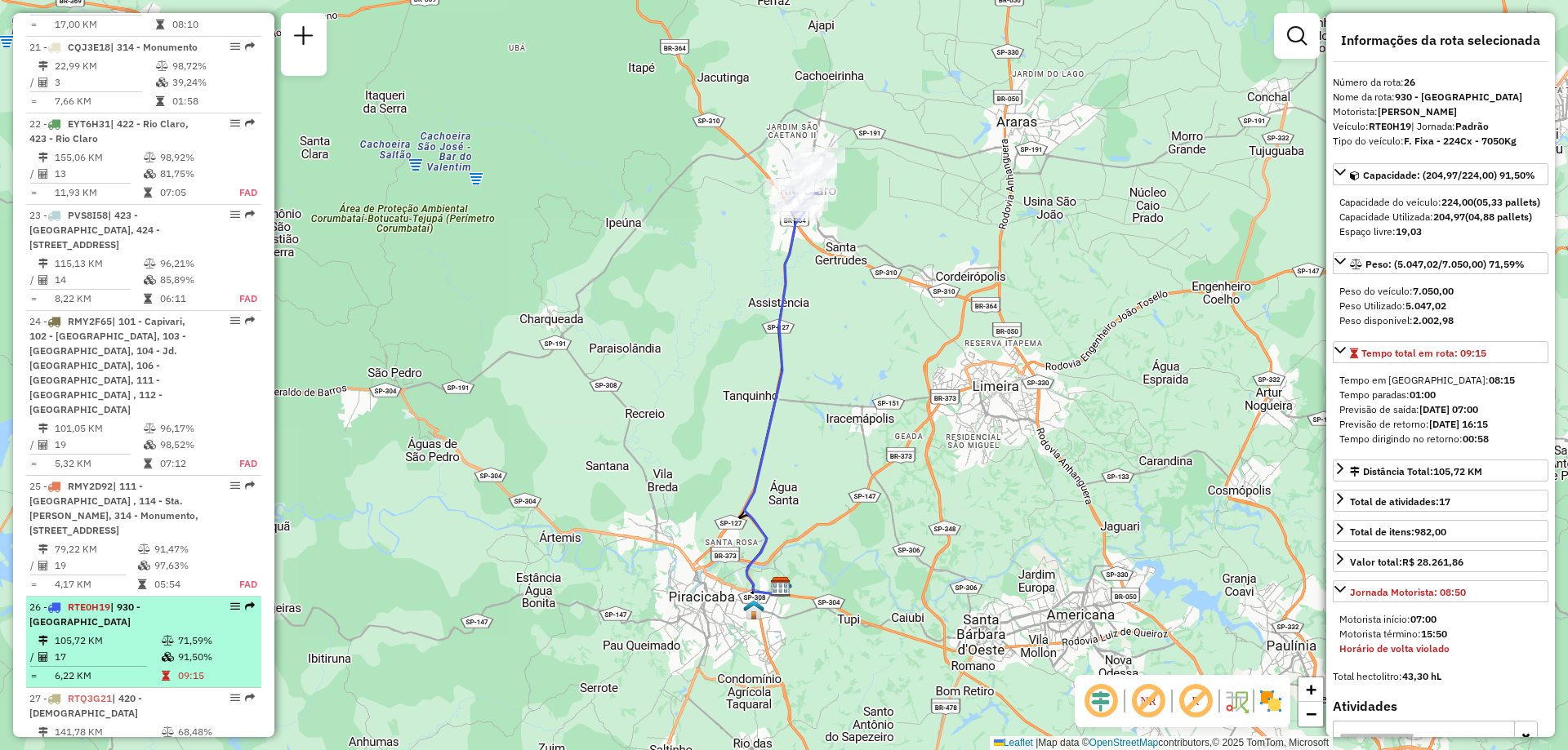
click at [233, 601] on em at bounding box center [235, 606] width 10 height 10
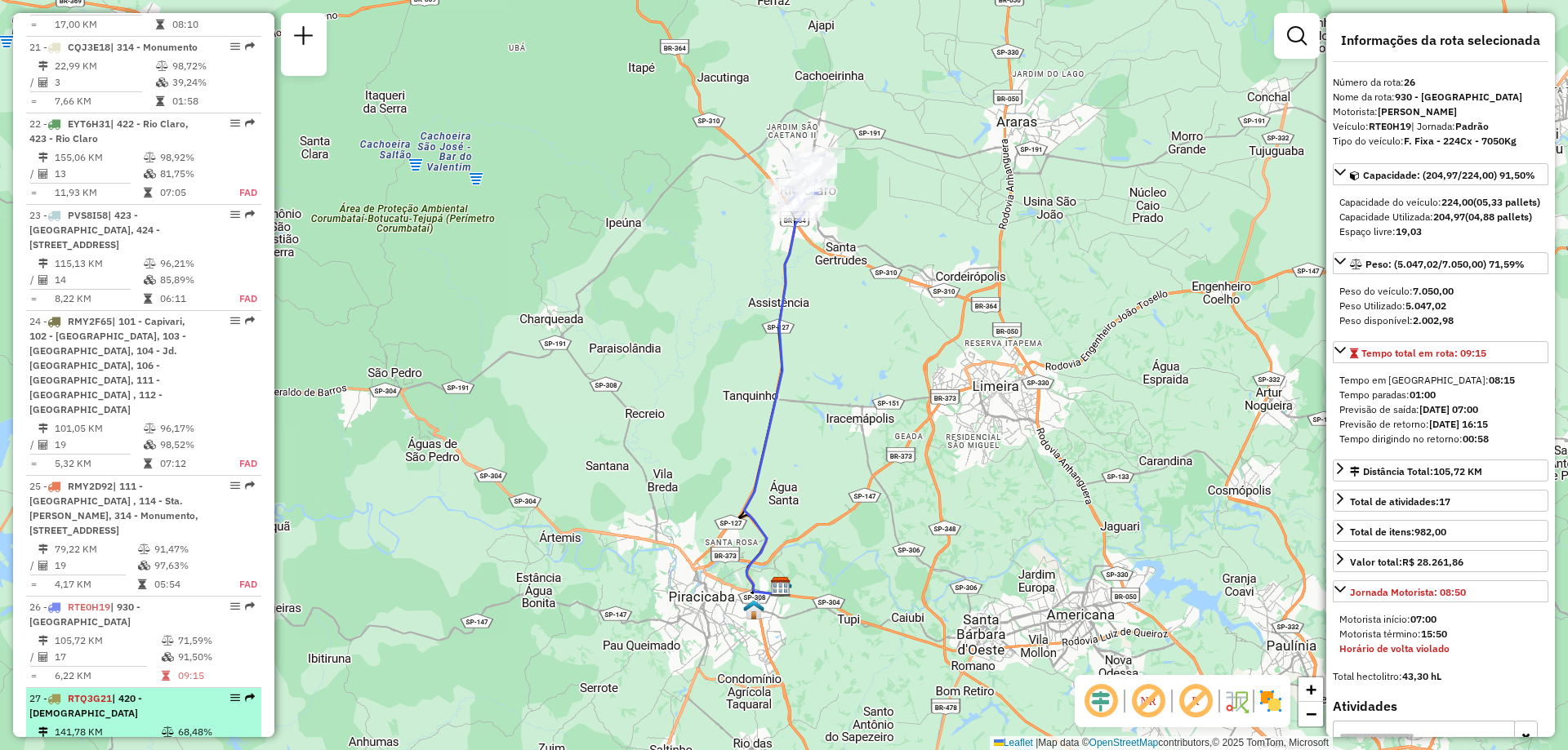
click at [234, 693] on em at bounding box center [235, 698] width 10 height 10
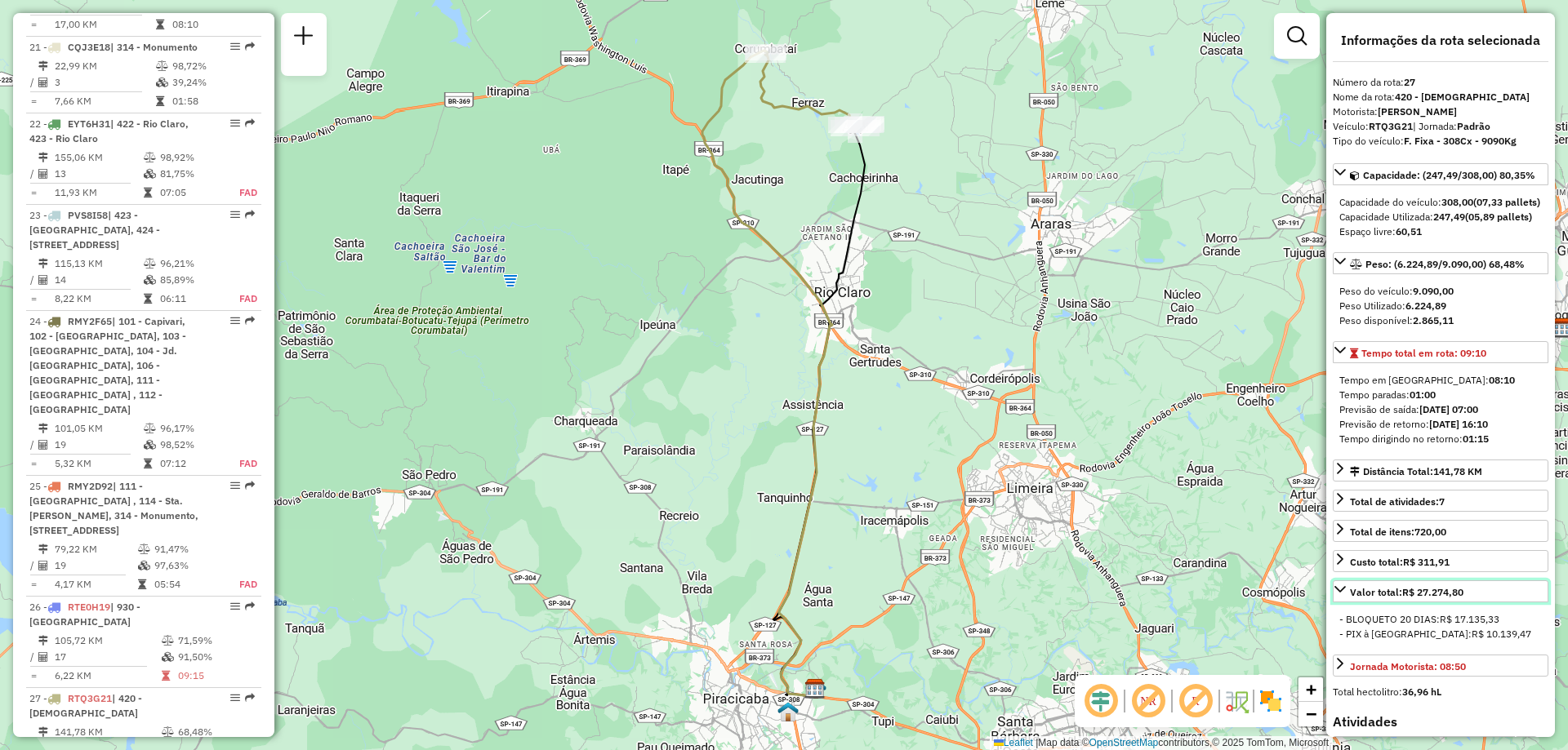
click at [1343, 596] on icon at bounding box center [1339, 589] width 13 height 13
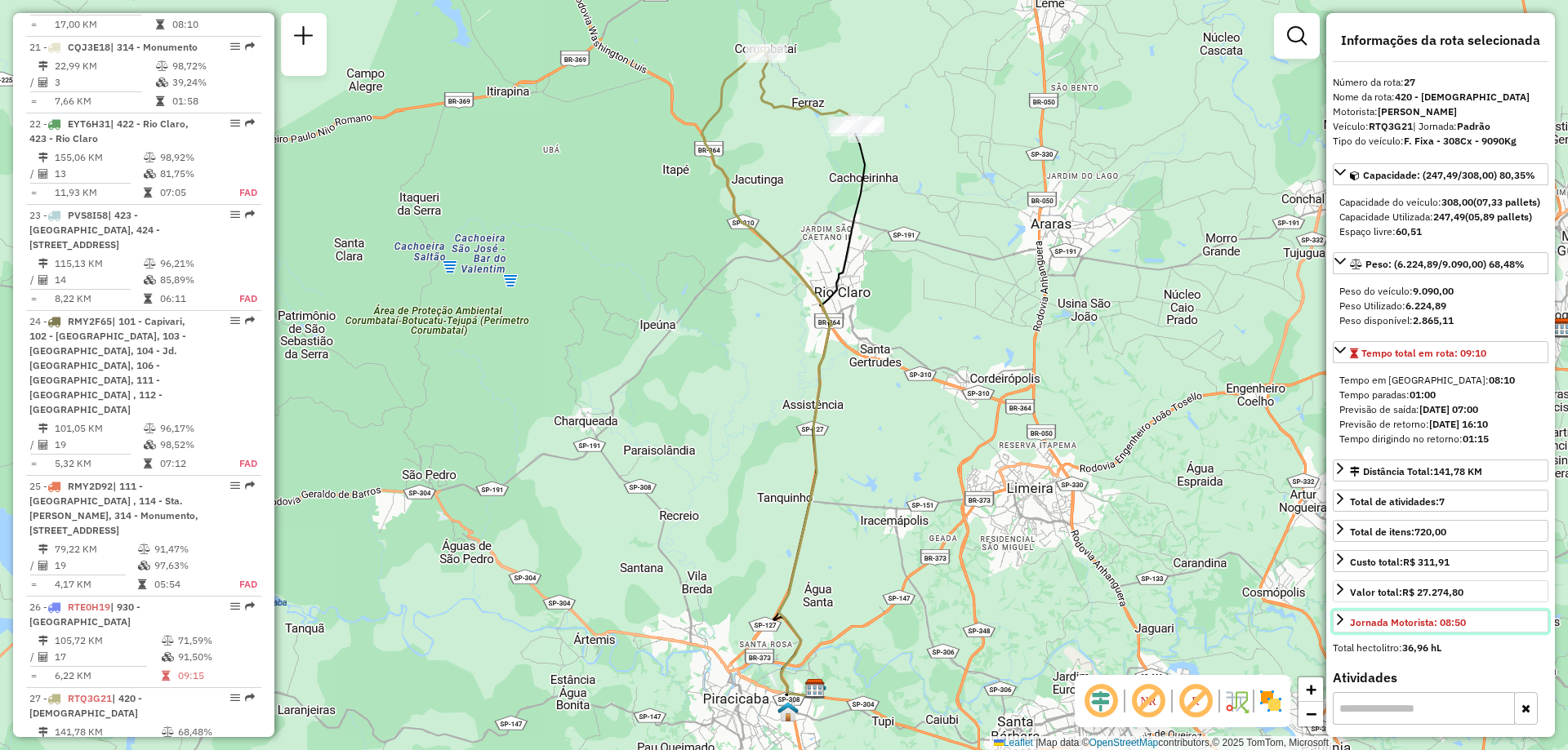
click at [1342, 625] on icon at bounding box center [1339, 619] width 6 height 12
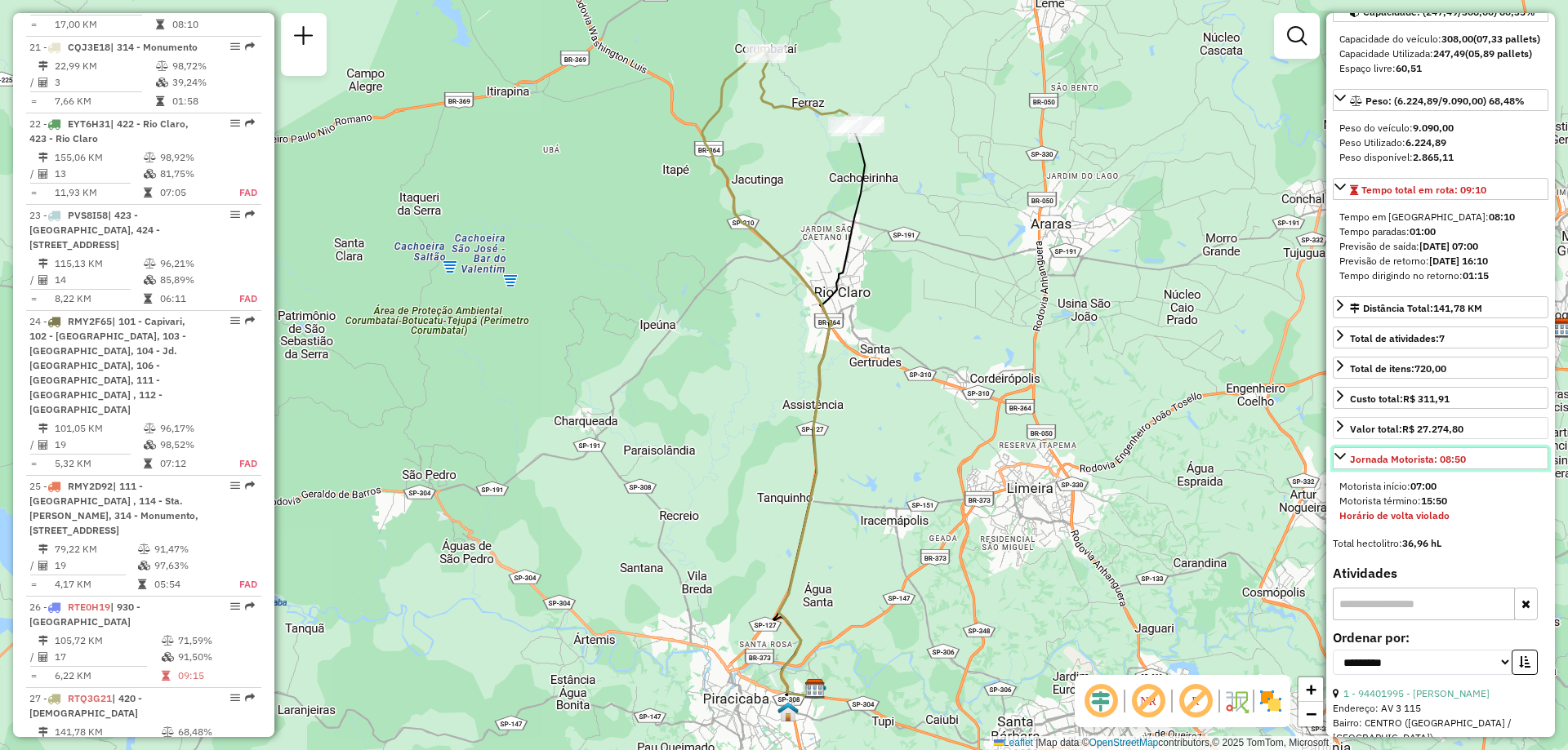
scroll to position [81, 0]
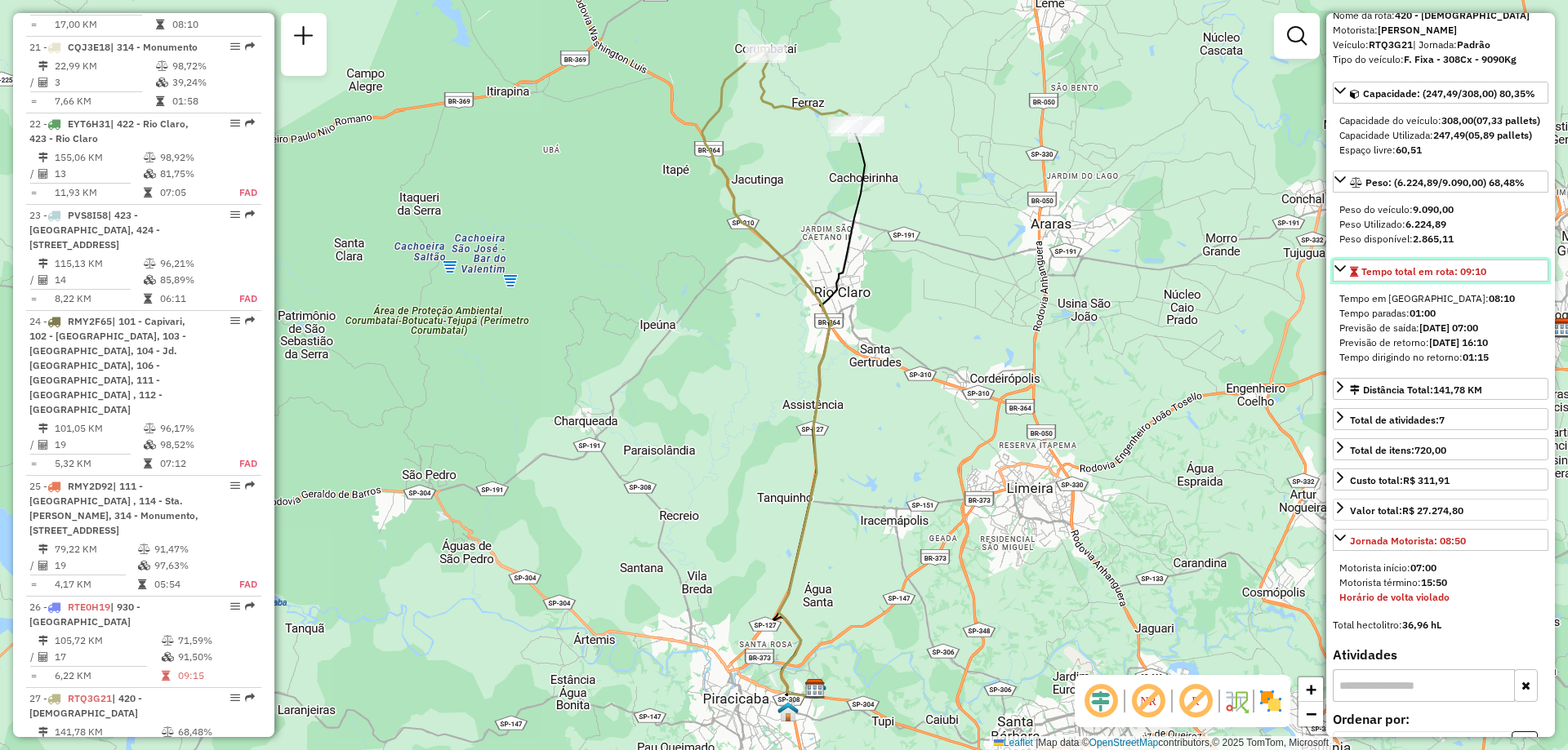
click at [1343, 275] on icon at bounding box center [1339, 268] width 13 height 13
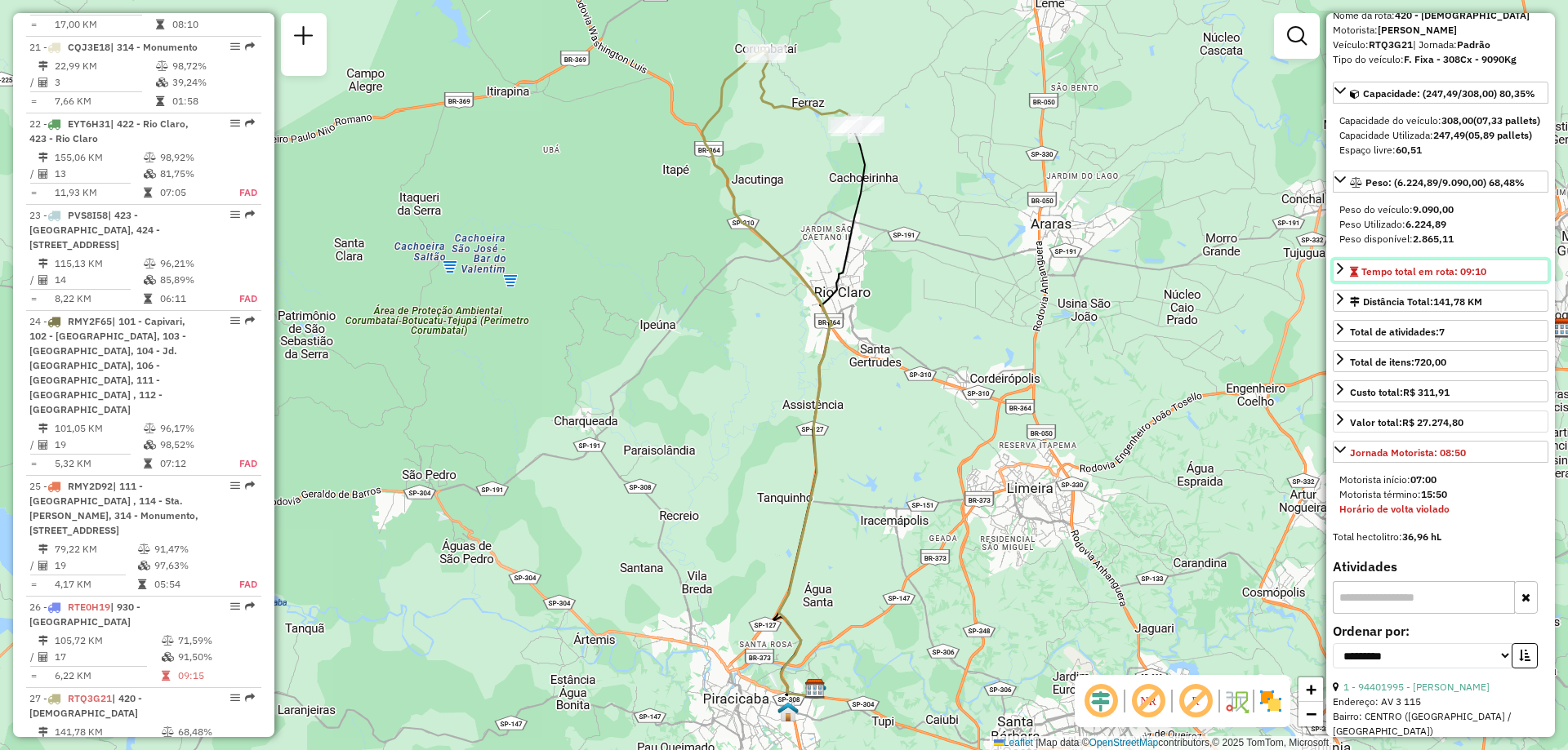
click at [1343, 275] on icon at bounding box center [1339, 268] width 13 height 13
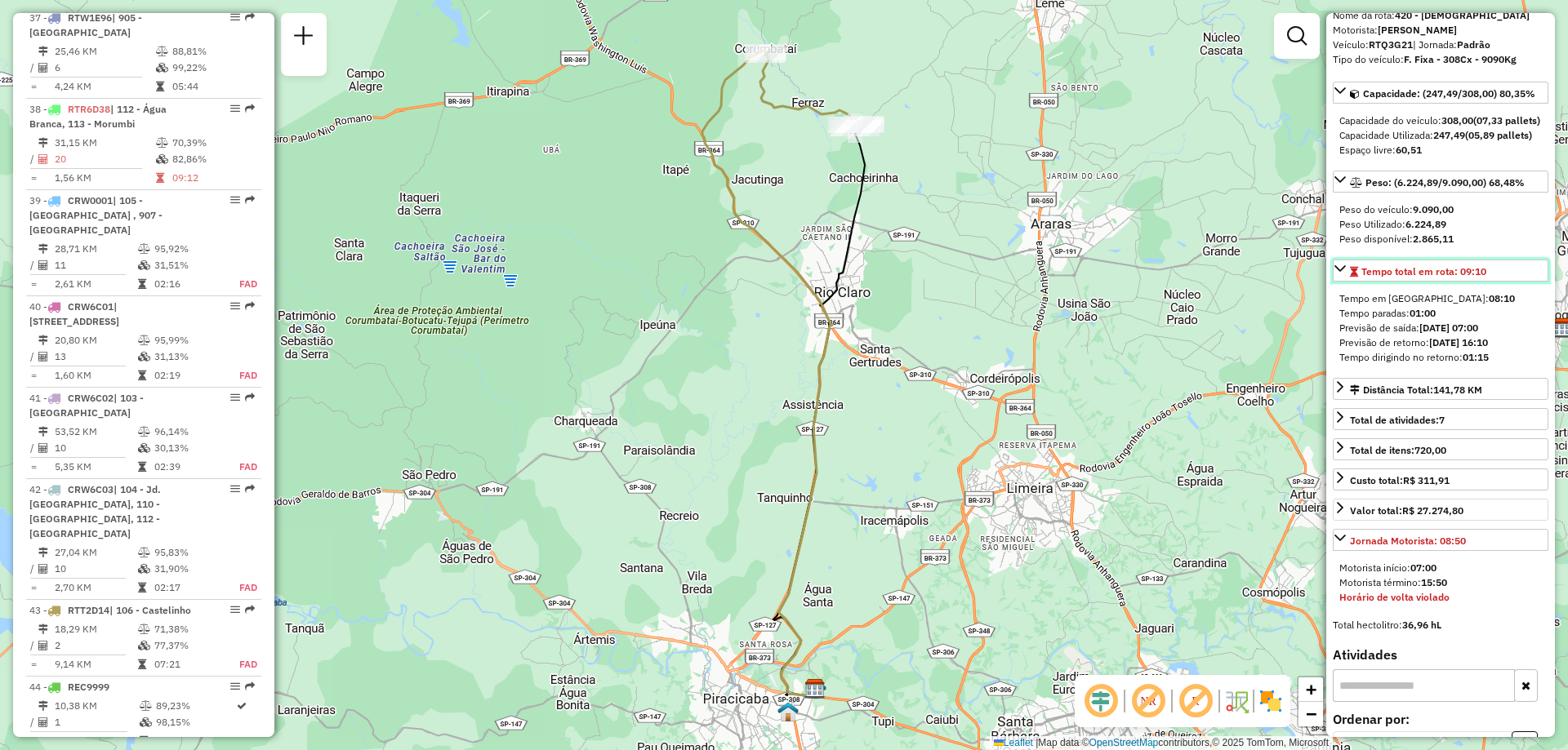
scroll to position [4489, 0]
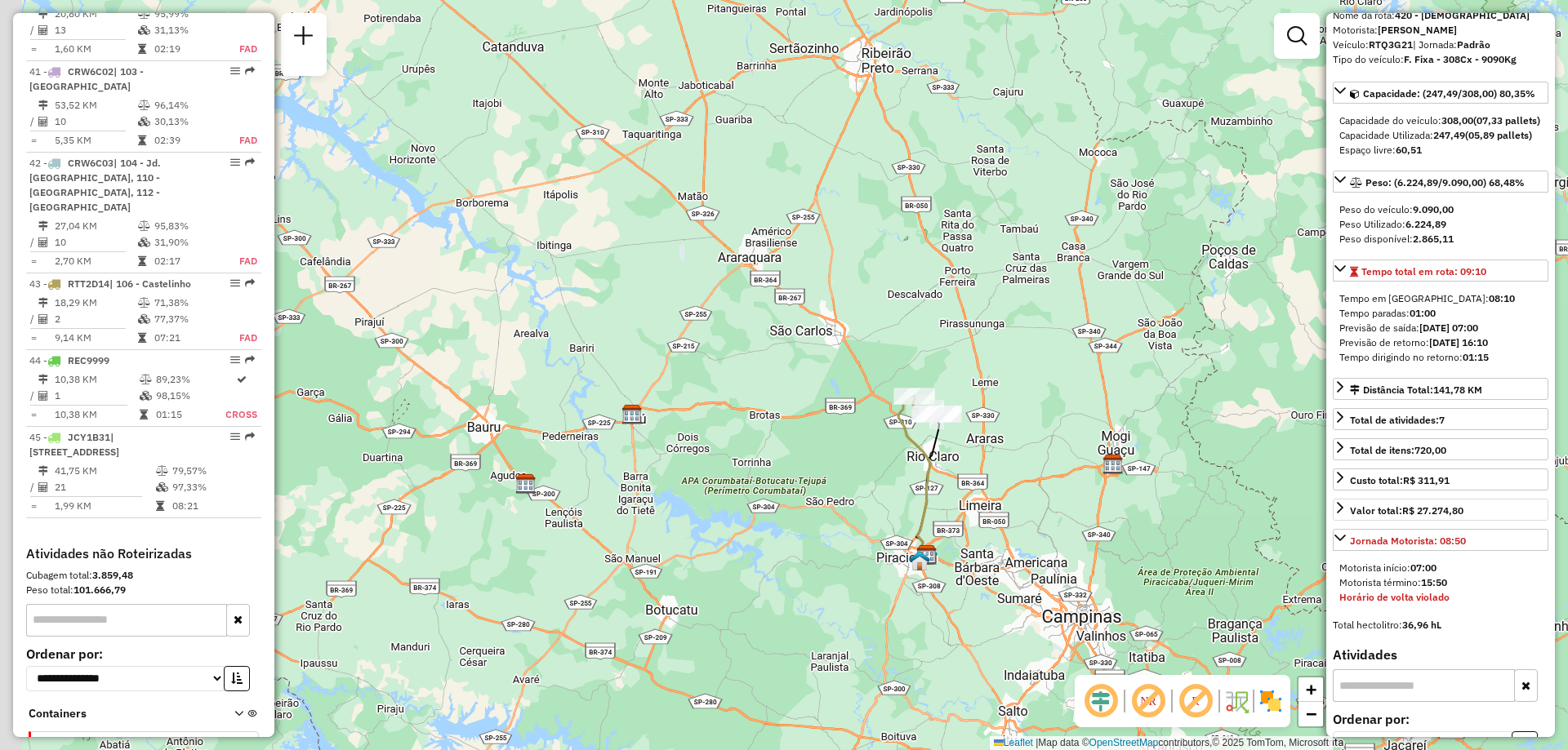
drag, startPoint x: 913, startPoint y: 241, endPoint x: 990, endPoint y: 400, distance: 176.7
click at [990, 400] on div "Janela de atendimento Grade de atendimento Capacidade Transportadoras Veículos …" at bounding box center [784, 375] width 1568 height 750
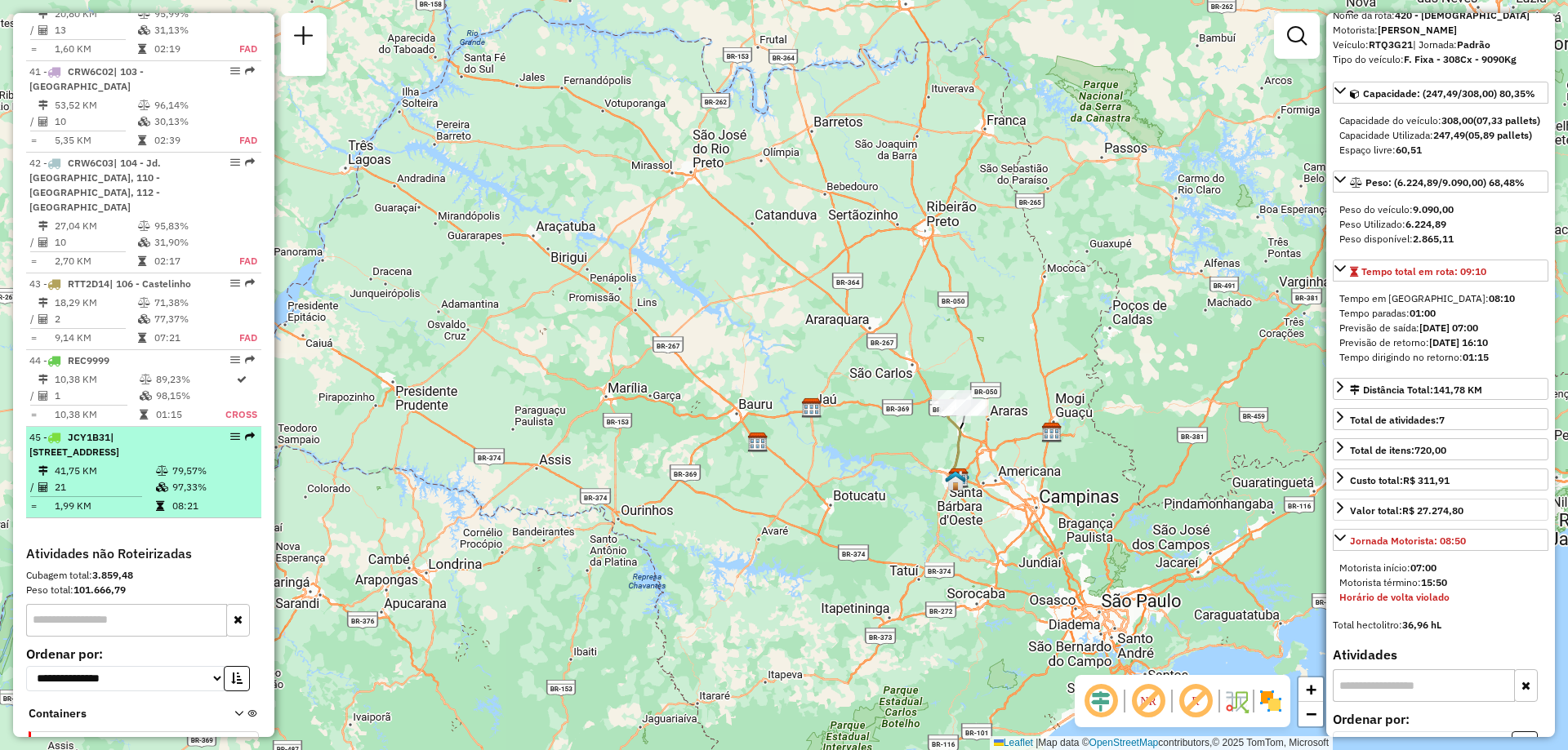
click at [223, 432] on div at bounding box center [229, 437] width 49 height 10
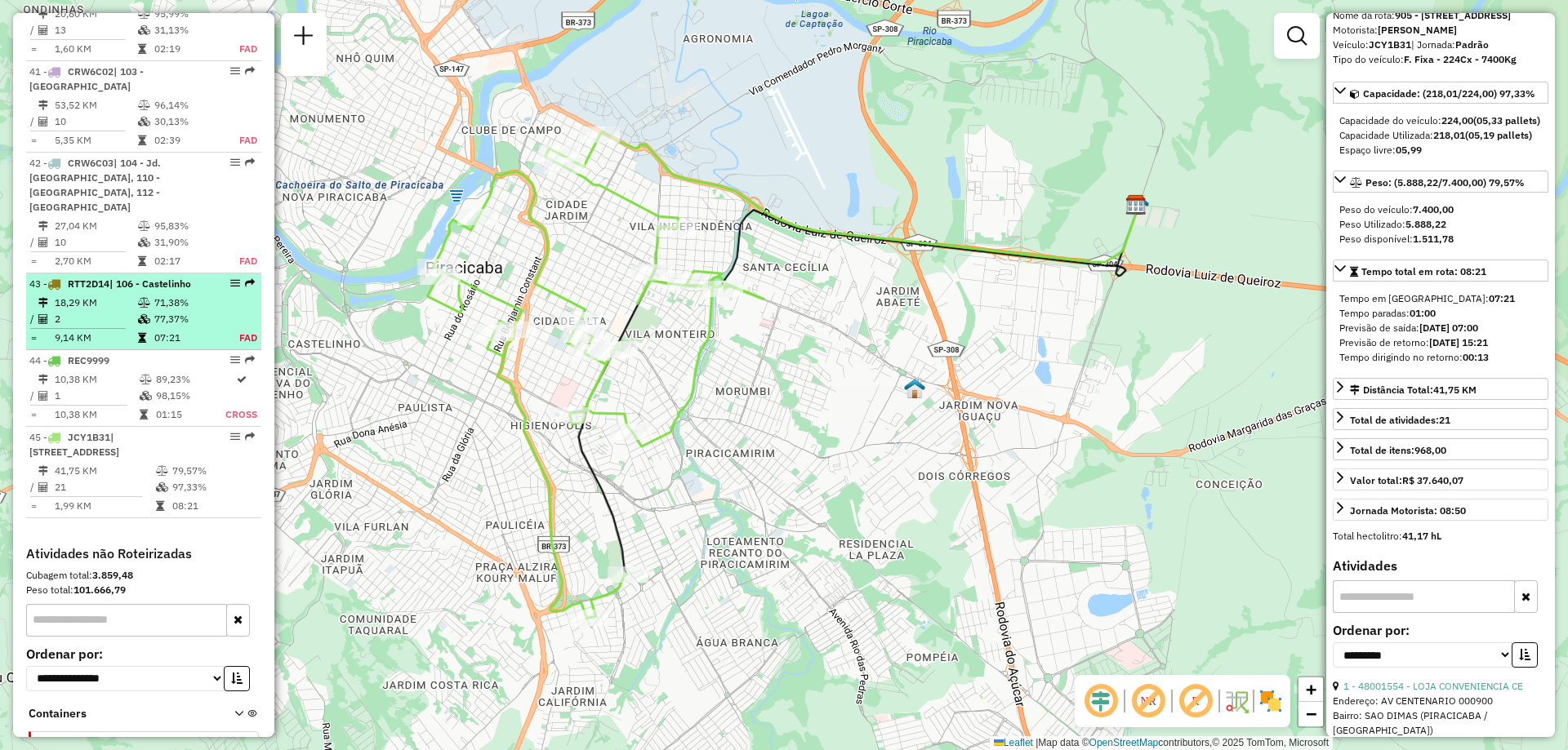
click at [230, 278] on em at bounding box center [235, 282] width 10 height 10
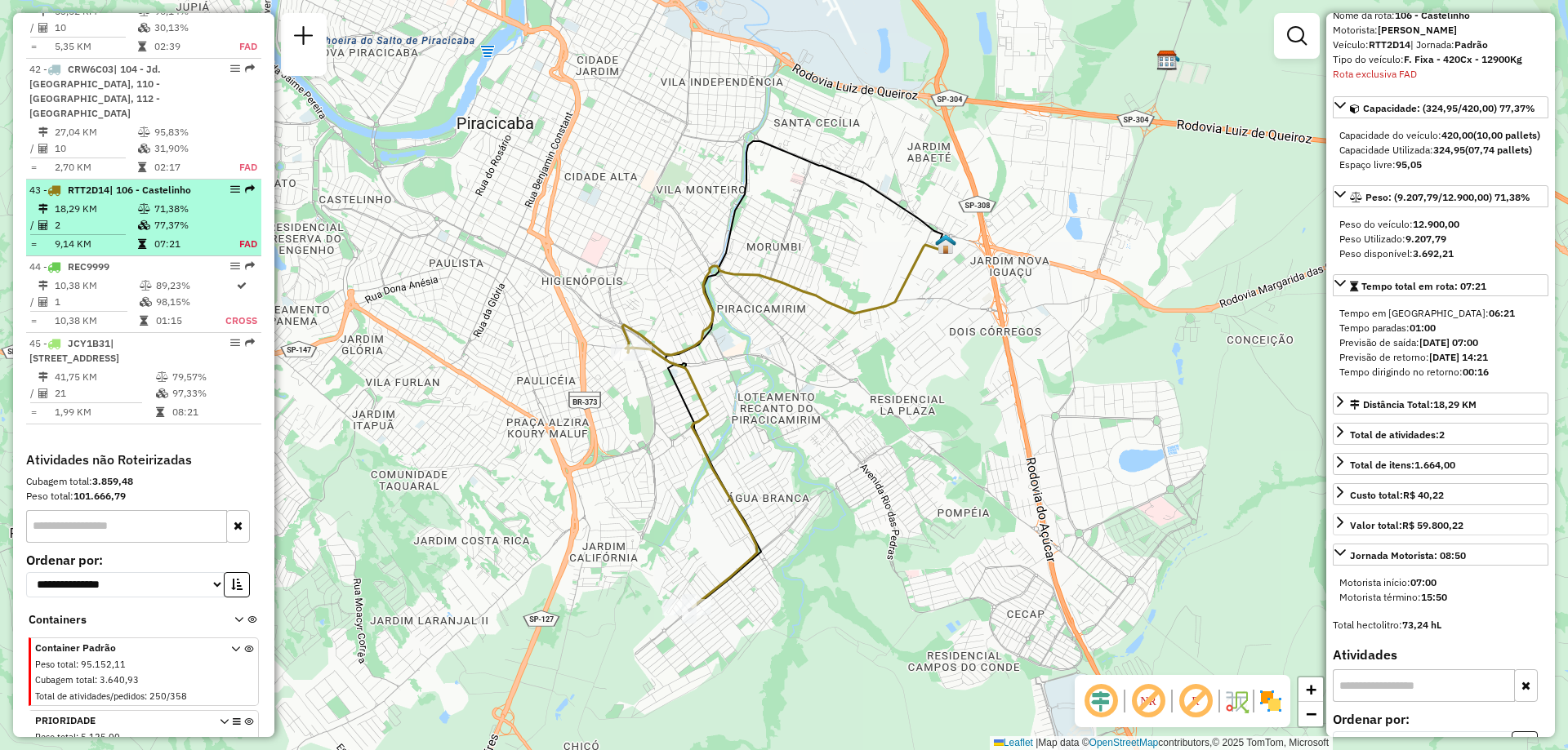
scroll to position [4501, 0]
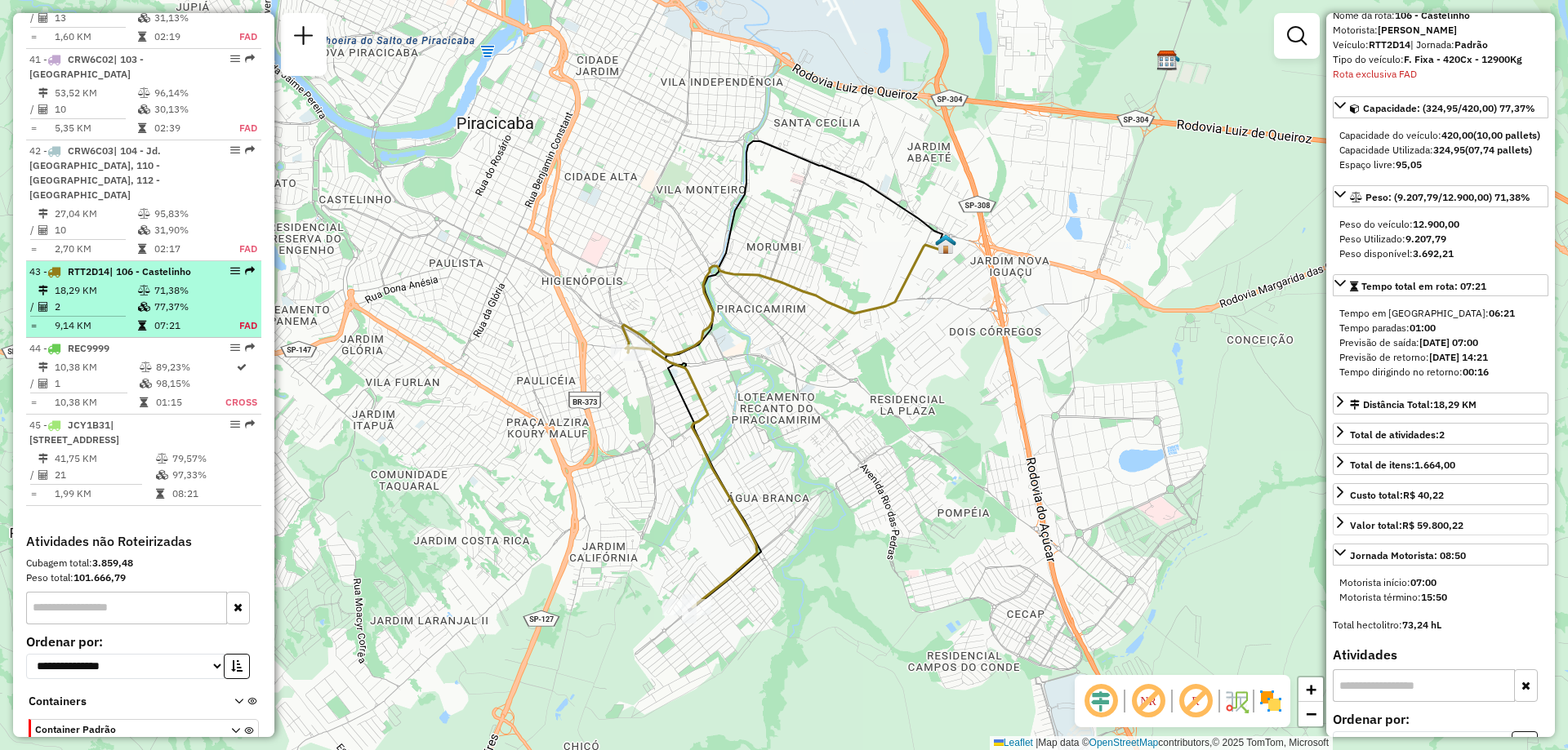
click at [230, 266] on em at bounding box center [235, 270] width 10 height 10
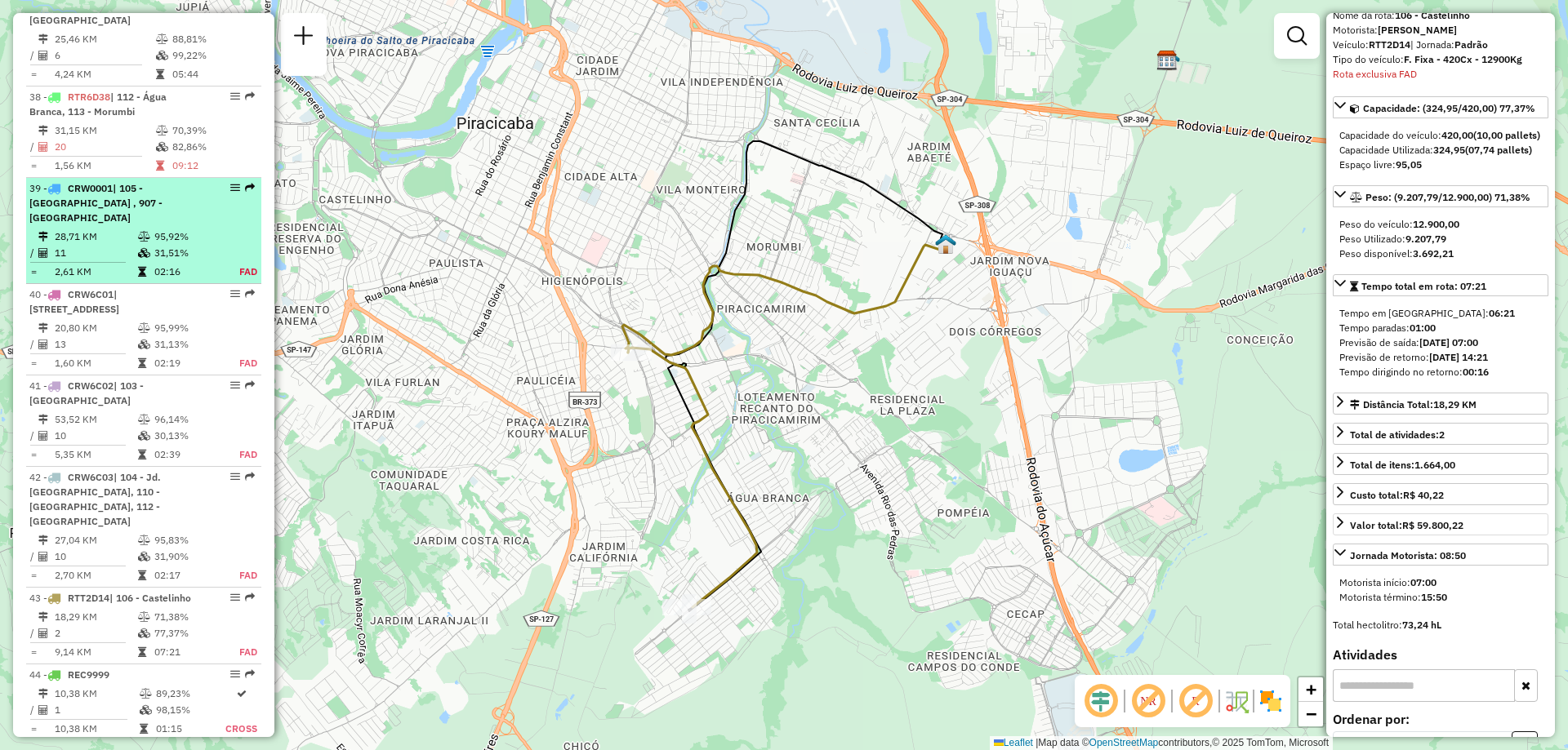
scroll to position [4011, 0]
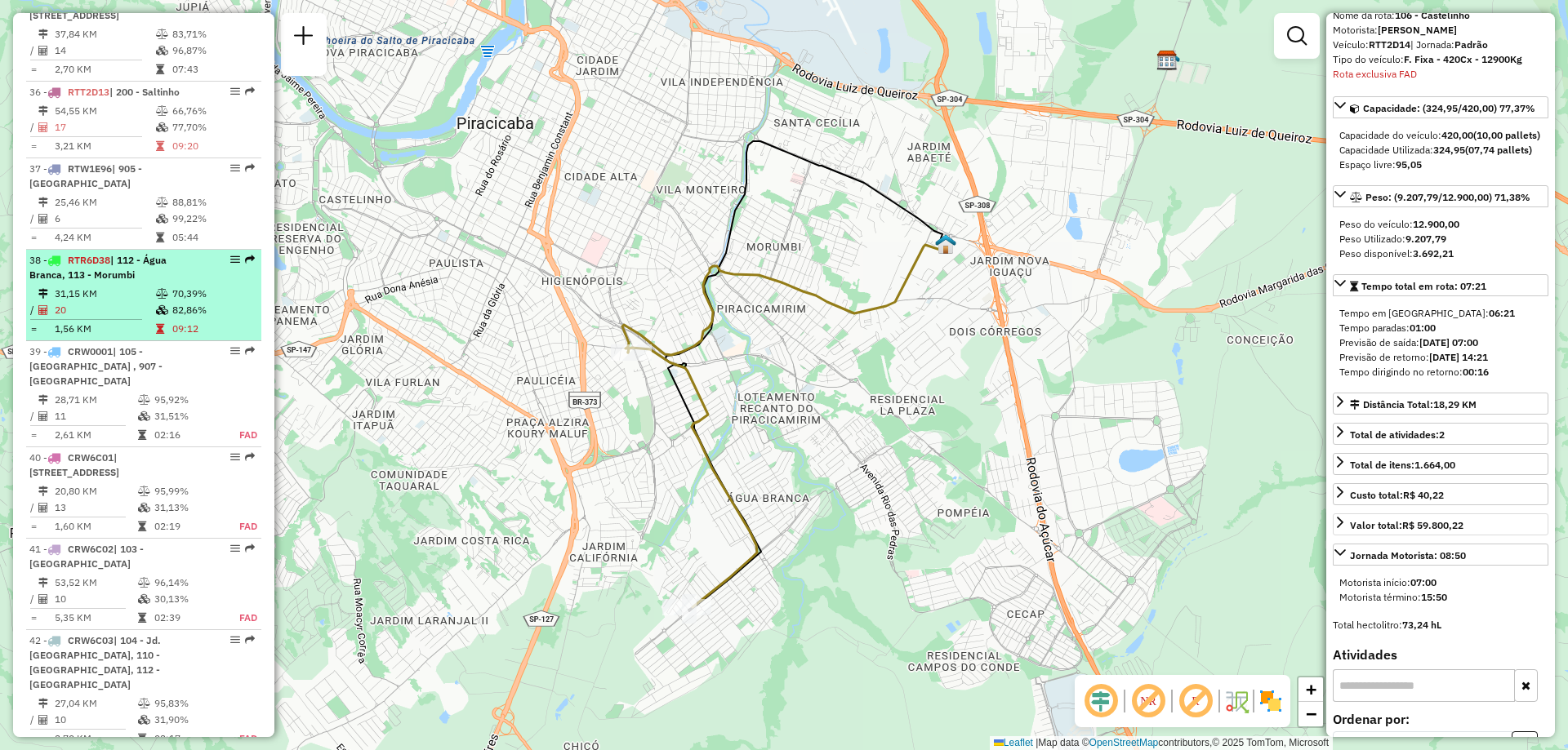
click at [235, 255] on em at bounding box center [235, 259] width 10 height 10
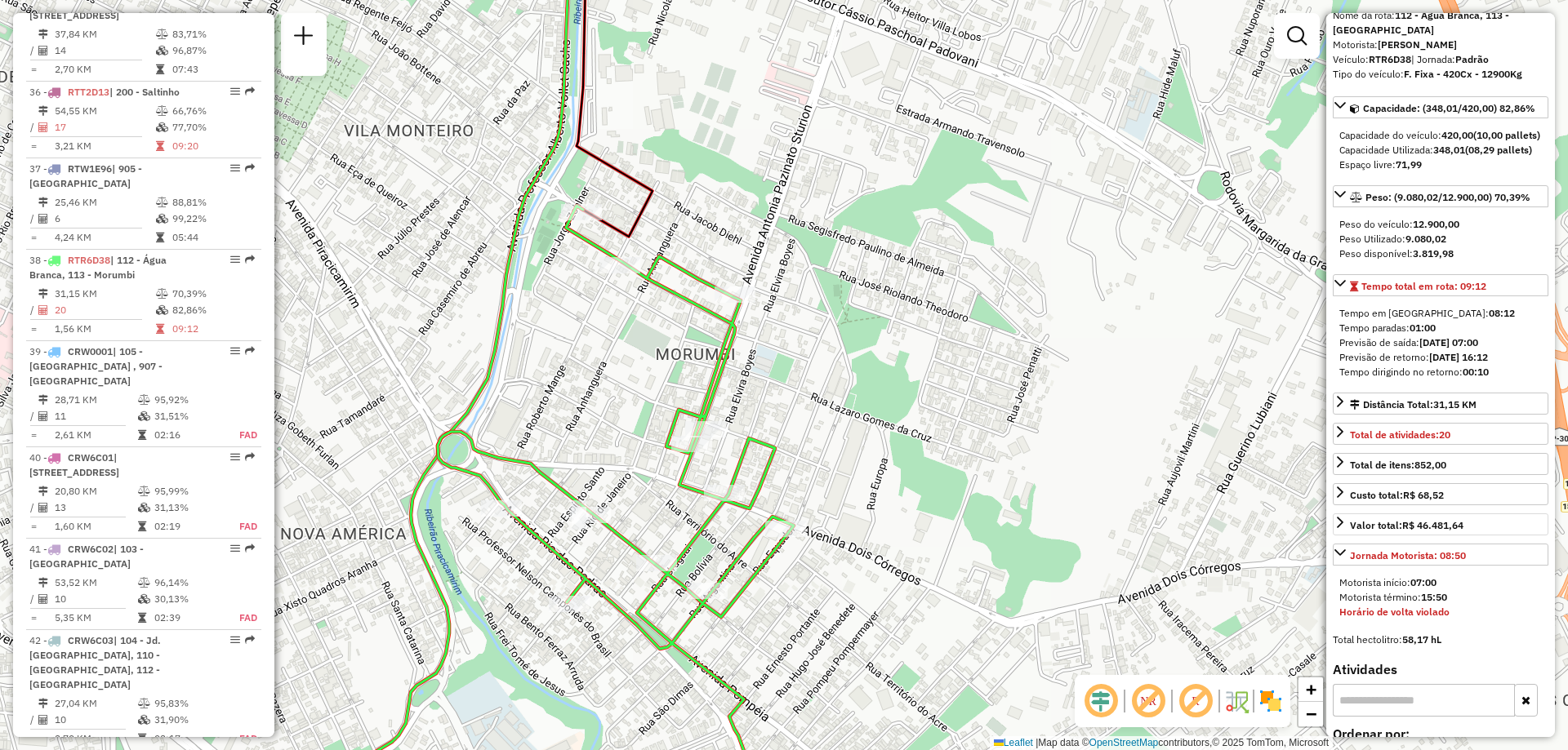
click at [617, 228] on icon at bounding box center [615, 81] width 76 height 312
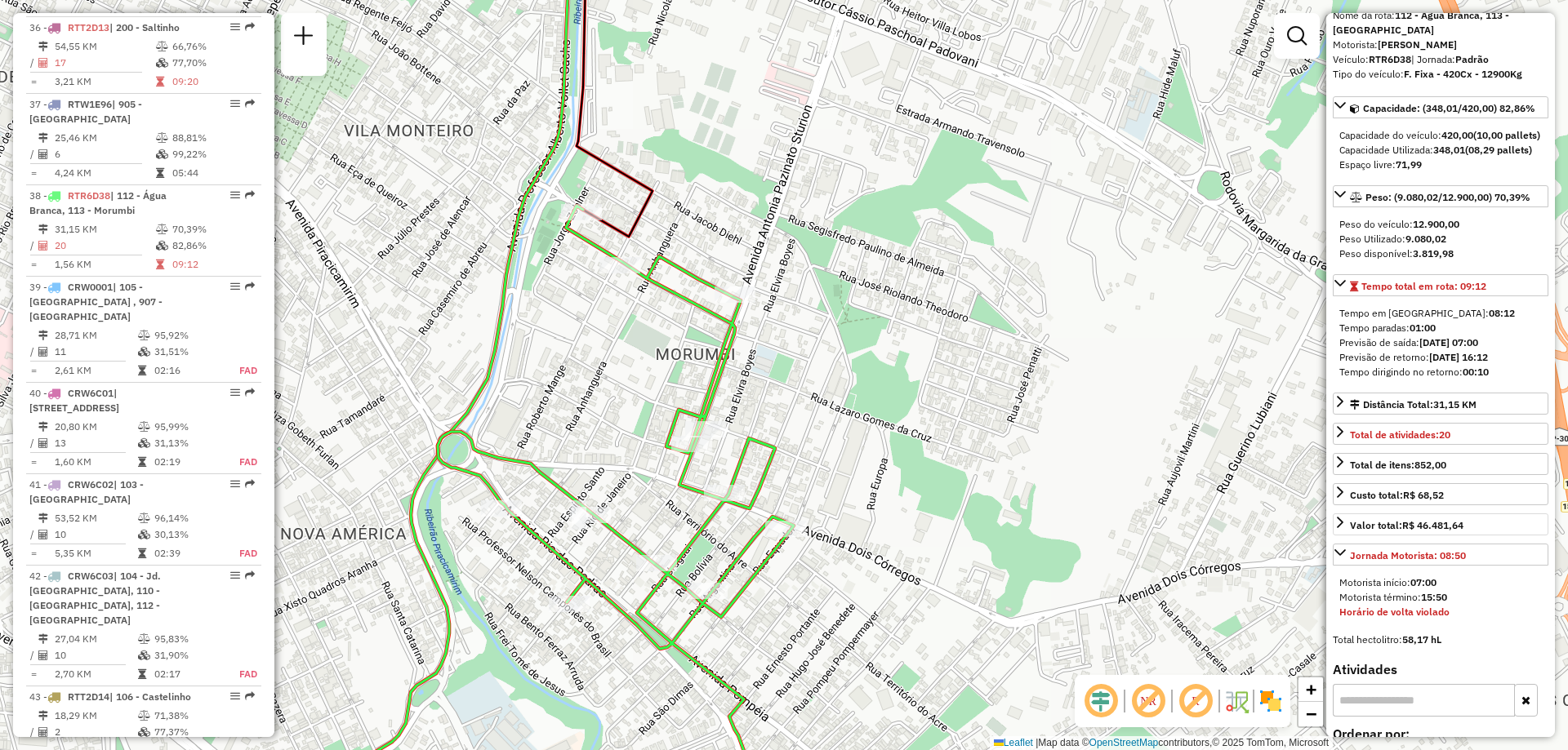
scroll to position [4131, 0]
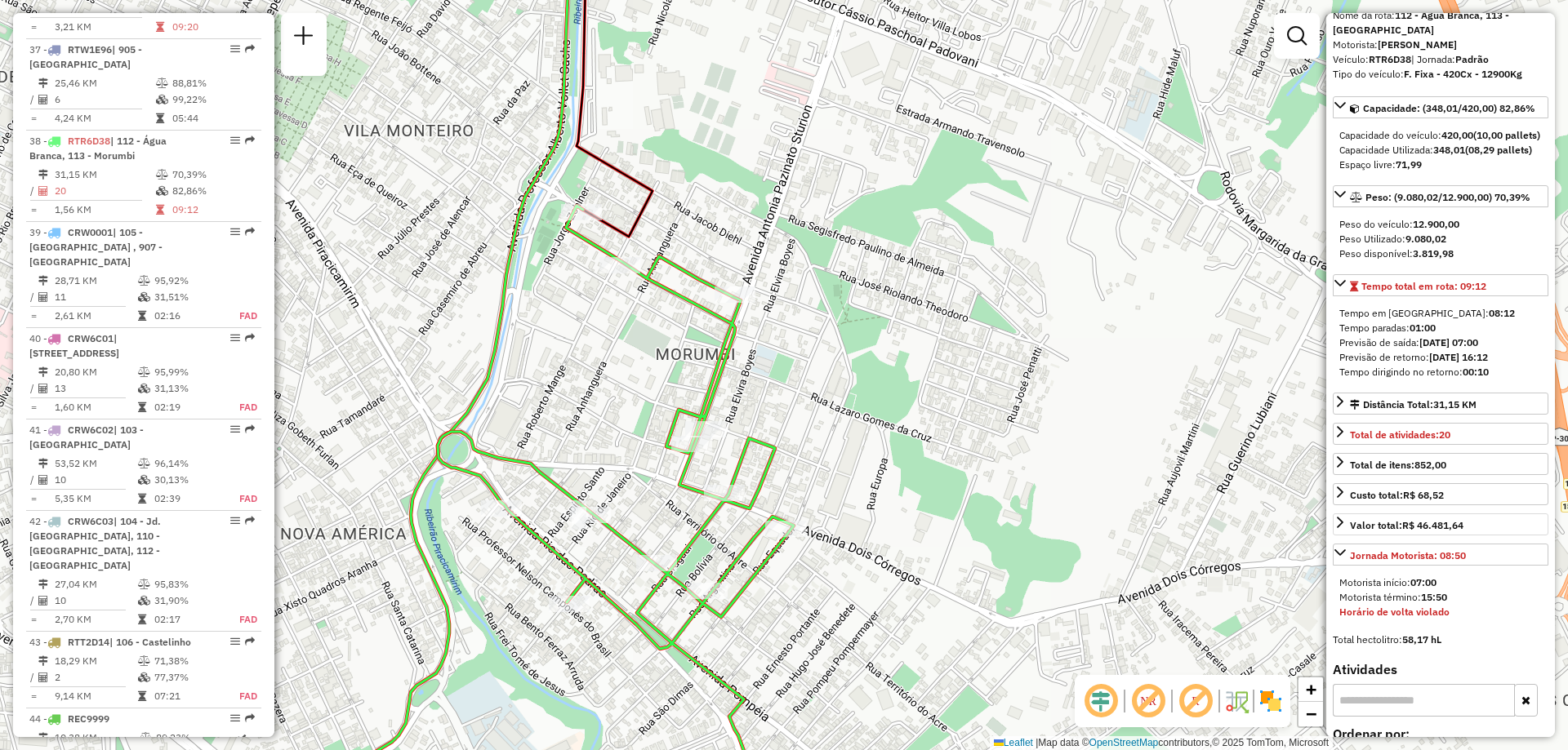
click at [617, 228] on icon at bounding box center [615, 81] width 76 height 312
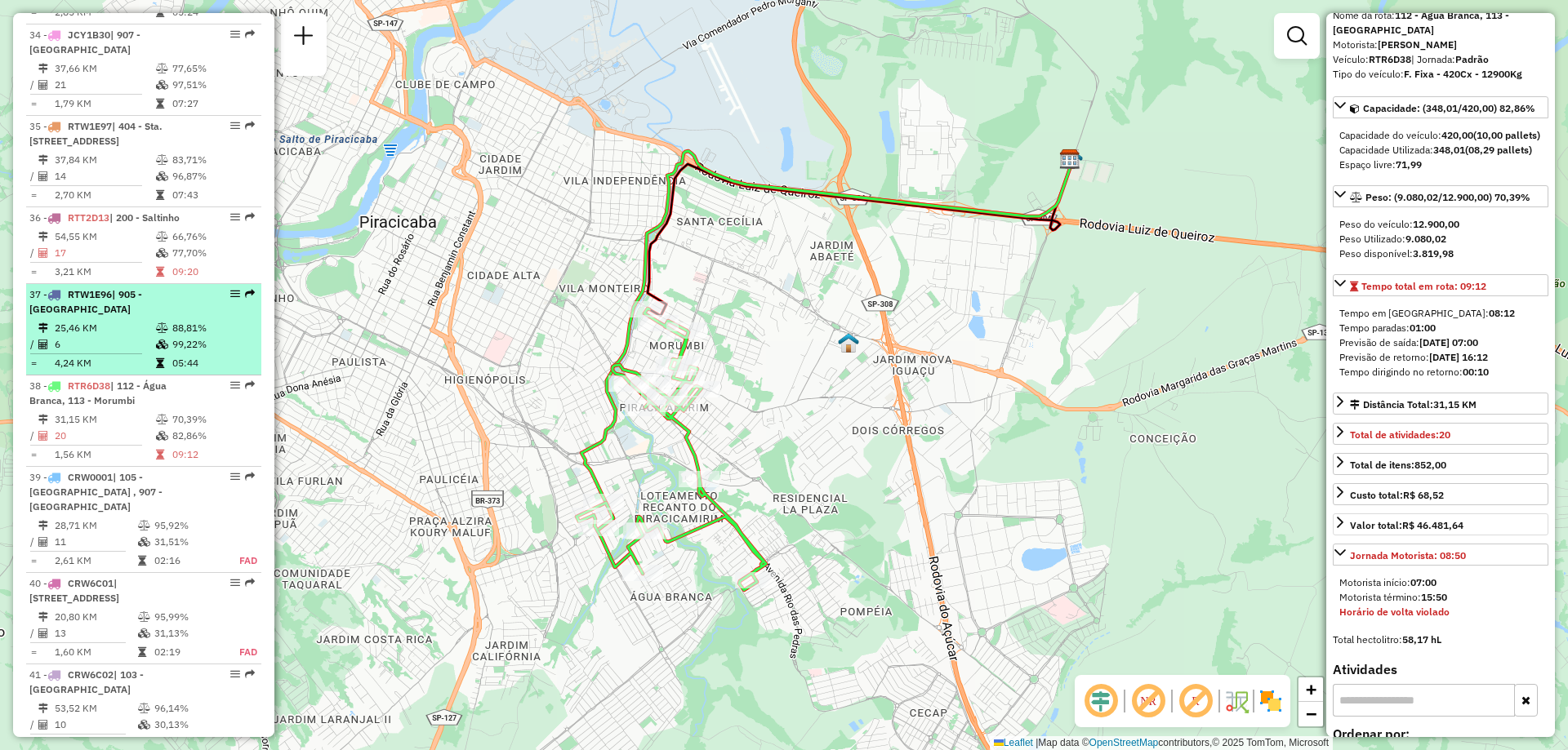
click at [230, 289] on em at bounding box center [235, 293] width 10 height 10
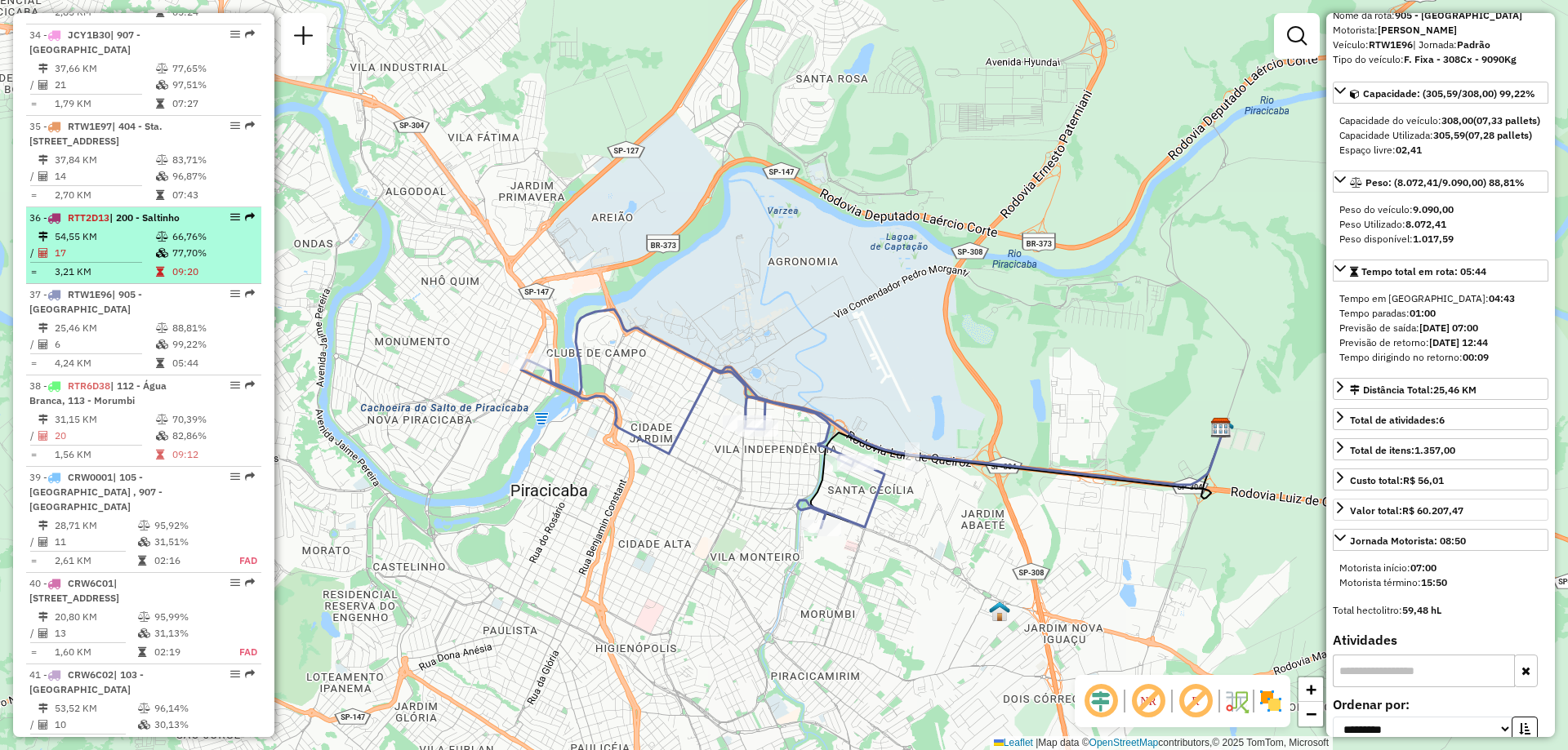
click at [230, 213] on em at bounding box center [235, 217] width 10 height 10
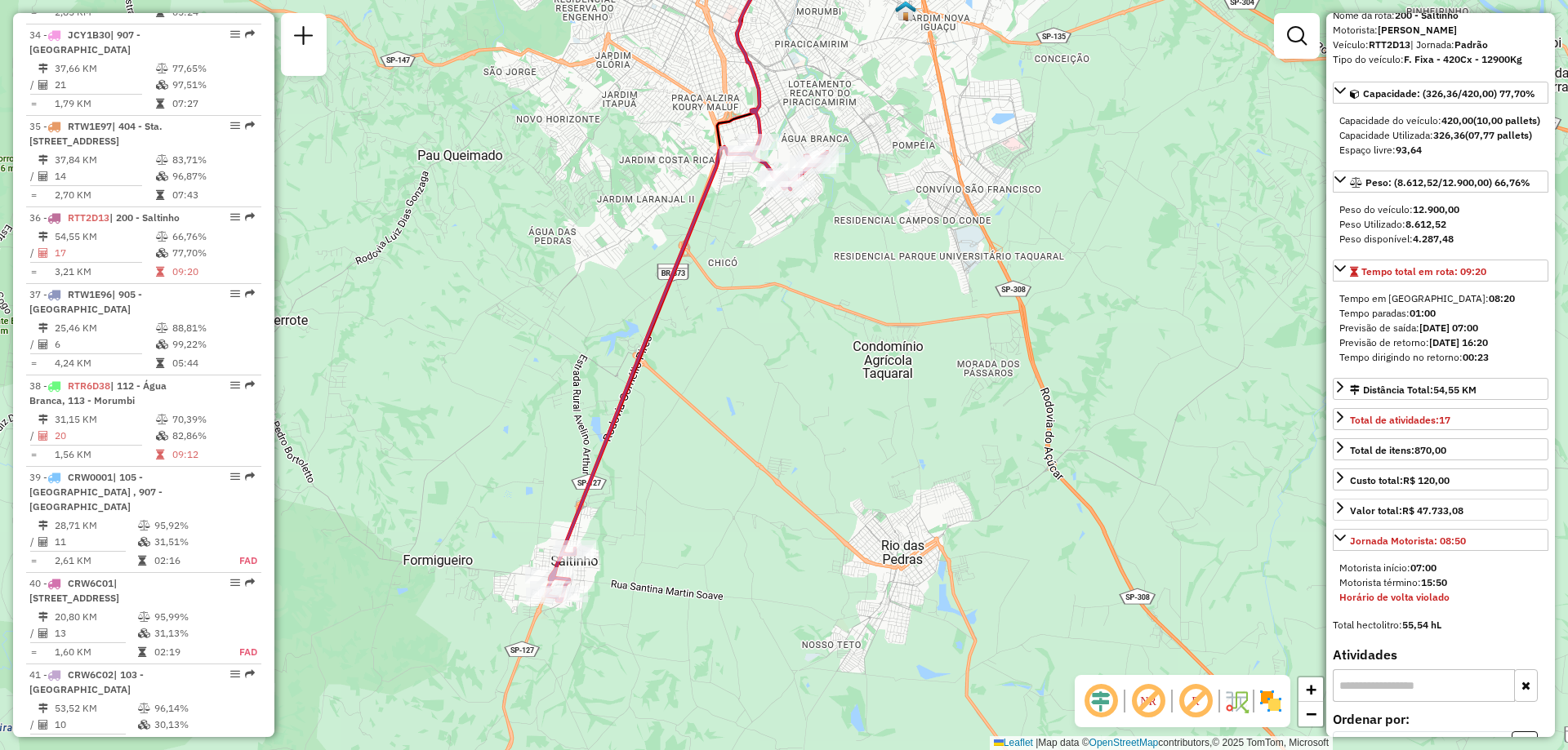
drag, startPoint x: 788, startPoint y: 544, endPoint x: 786, endPoint y: 419, distance: 125.0
click at [786, 419] on div "Janela de atendimento Grade de atendimento Capacidade Transportadoras Veículos …" at bounding box center [784, 375] width 1568 height 750
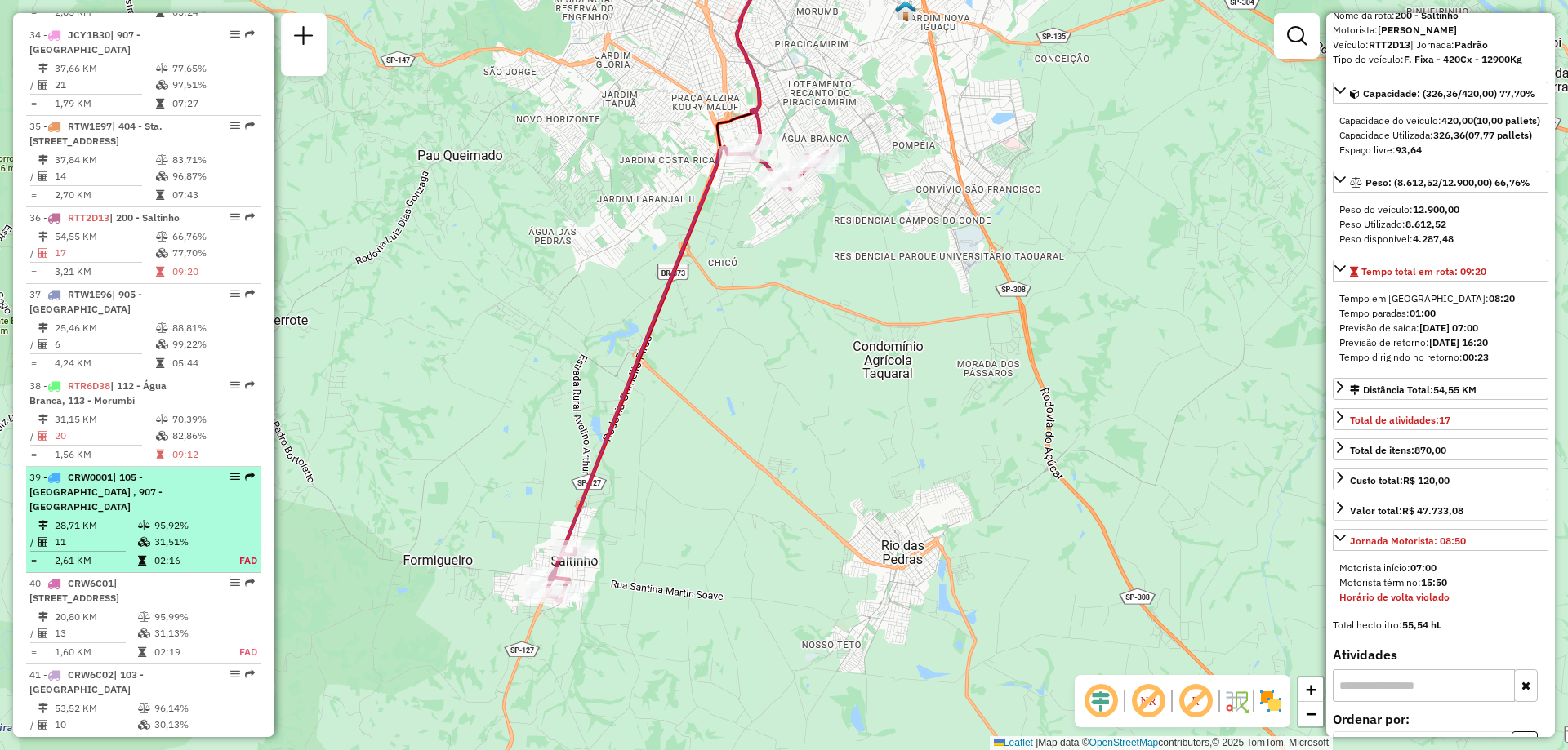
scroll to position [3723, 0]
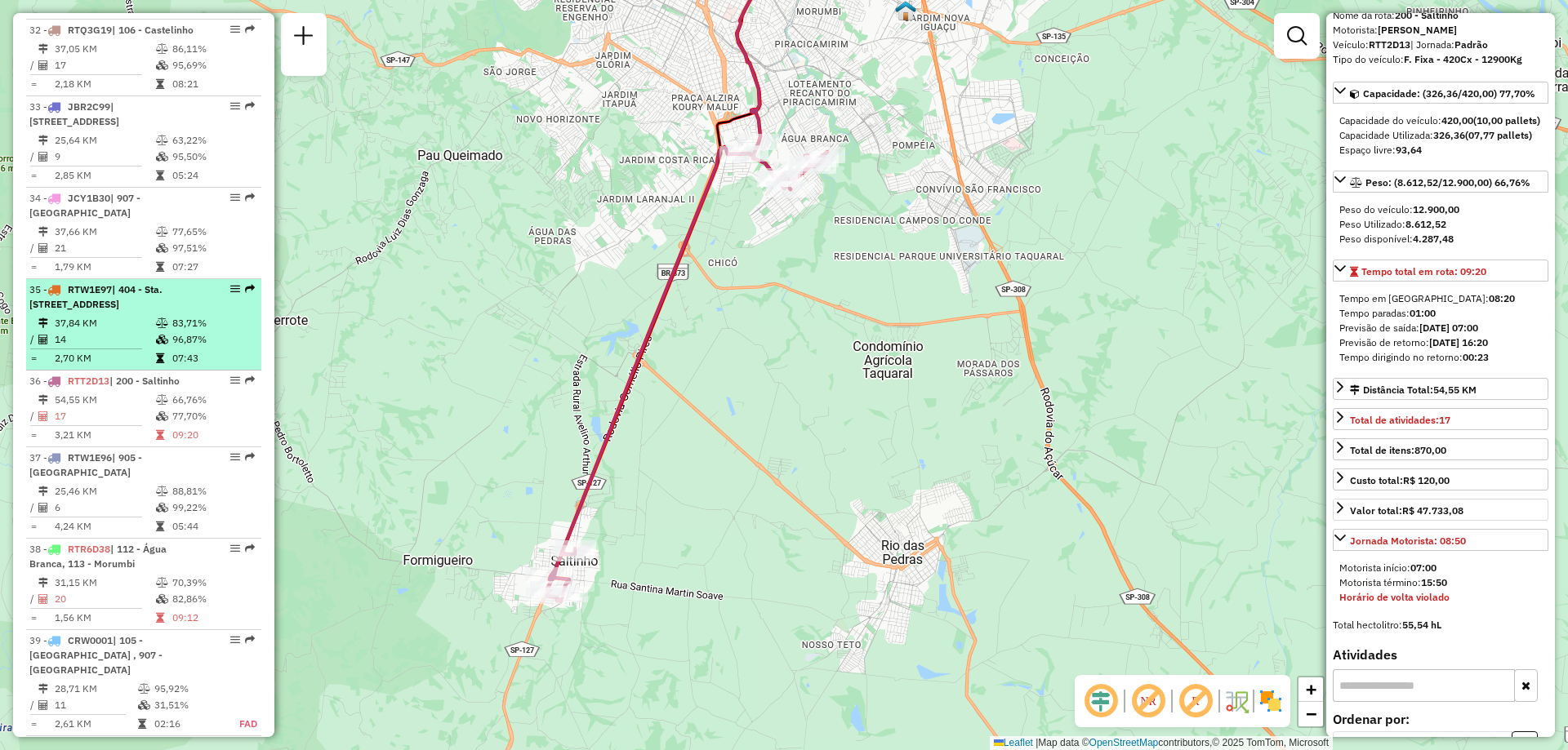
click at [230, 284] on em at bounding box center [235, 289] width 10 height 10
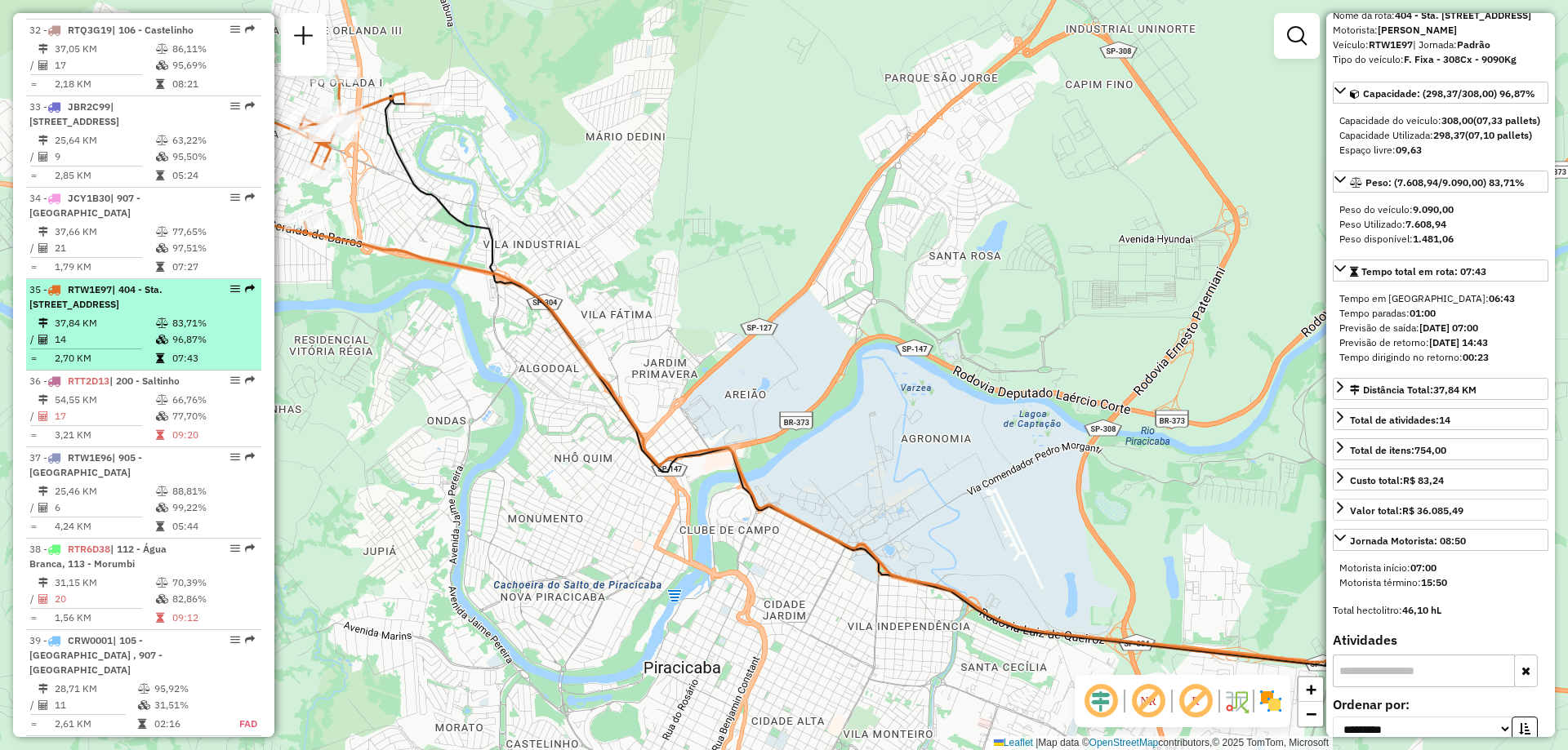
scroll to position [3478, 0]
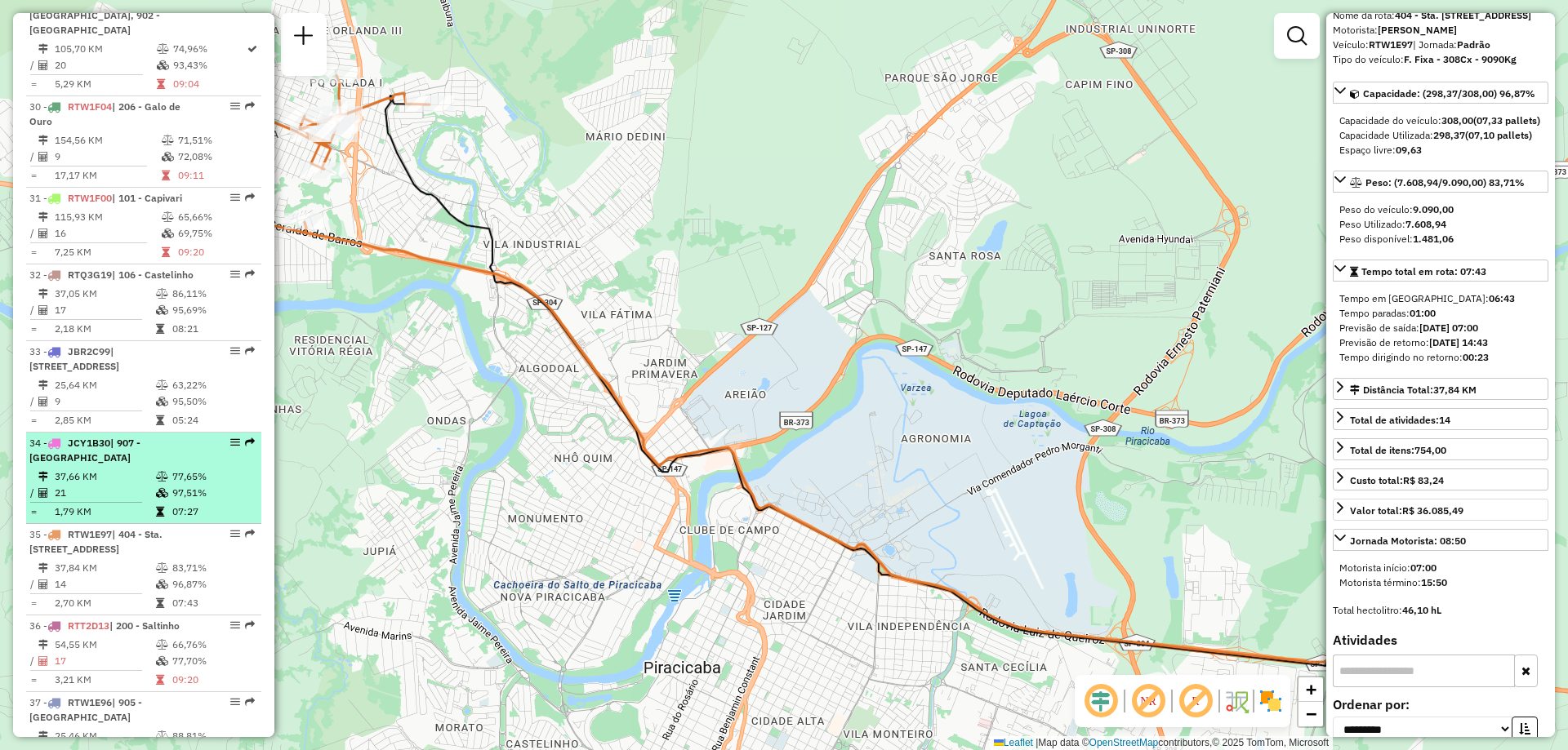
click at [230, 437] on em at bounding box center [235, 442] width 10 height 10
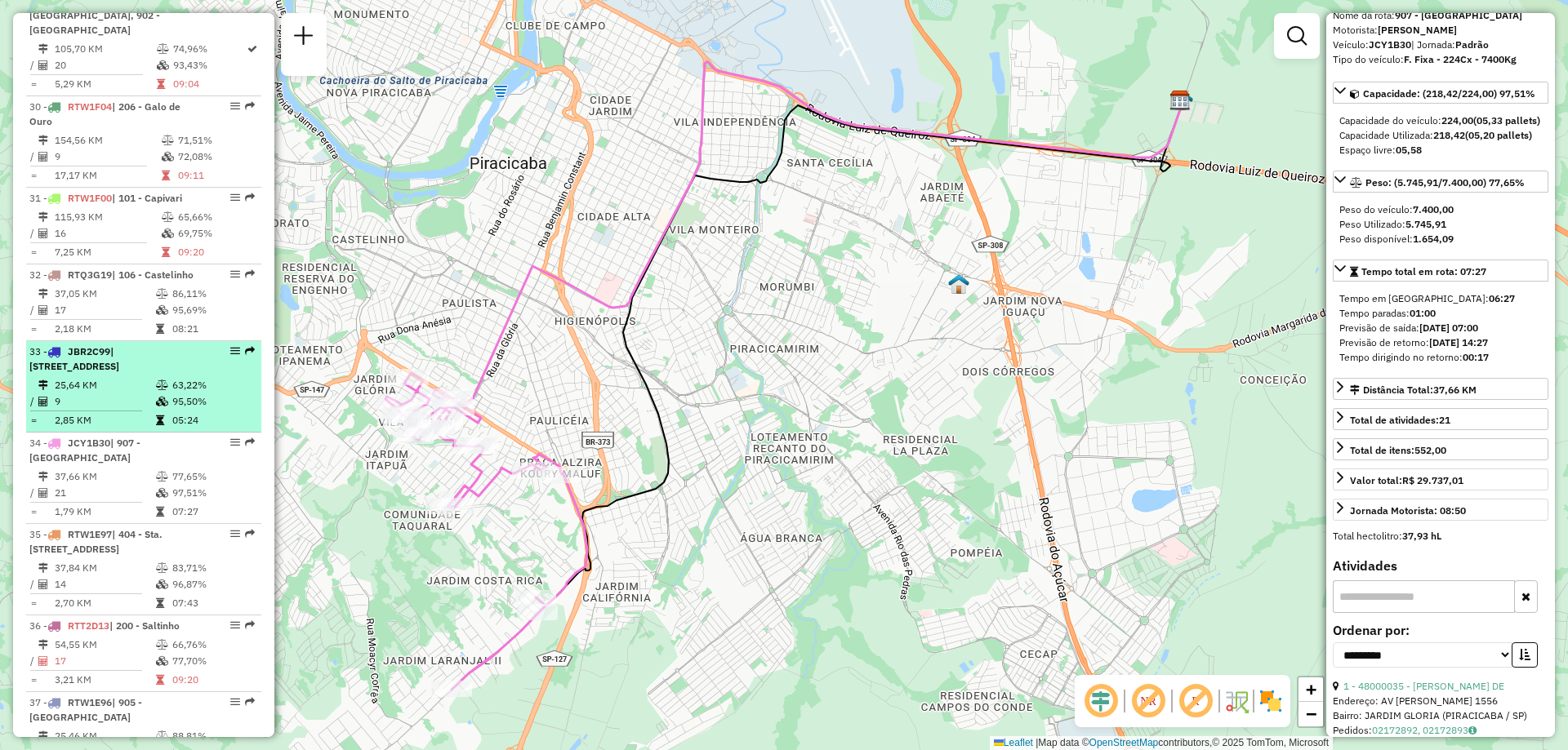
click at [231, 346] on em at bounding box center [235, 351] width 10 height 10
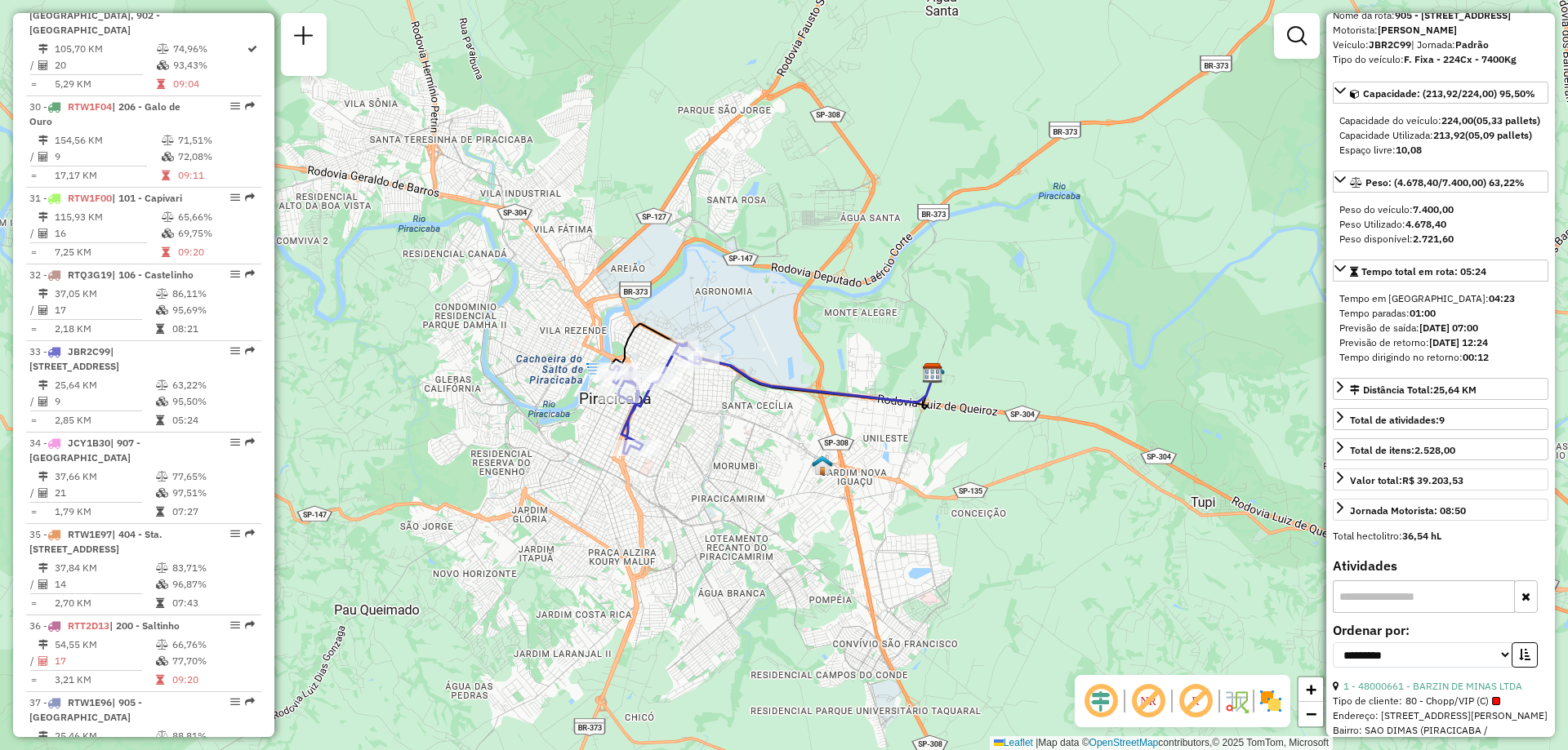
drag, startPoint x: 600, startPoint y: 390, endPoint x: 729, endPoint y: 395, distance: 129.1
click at [729, 395] on div "Janela de atendimento Grade de atendimento Capacidade Transportadoras Veículos …" at bounding box center [784, 375] width 1568 height 750
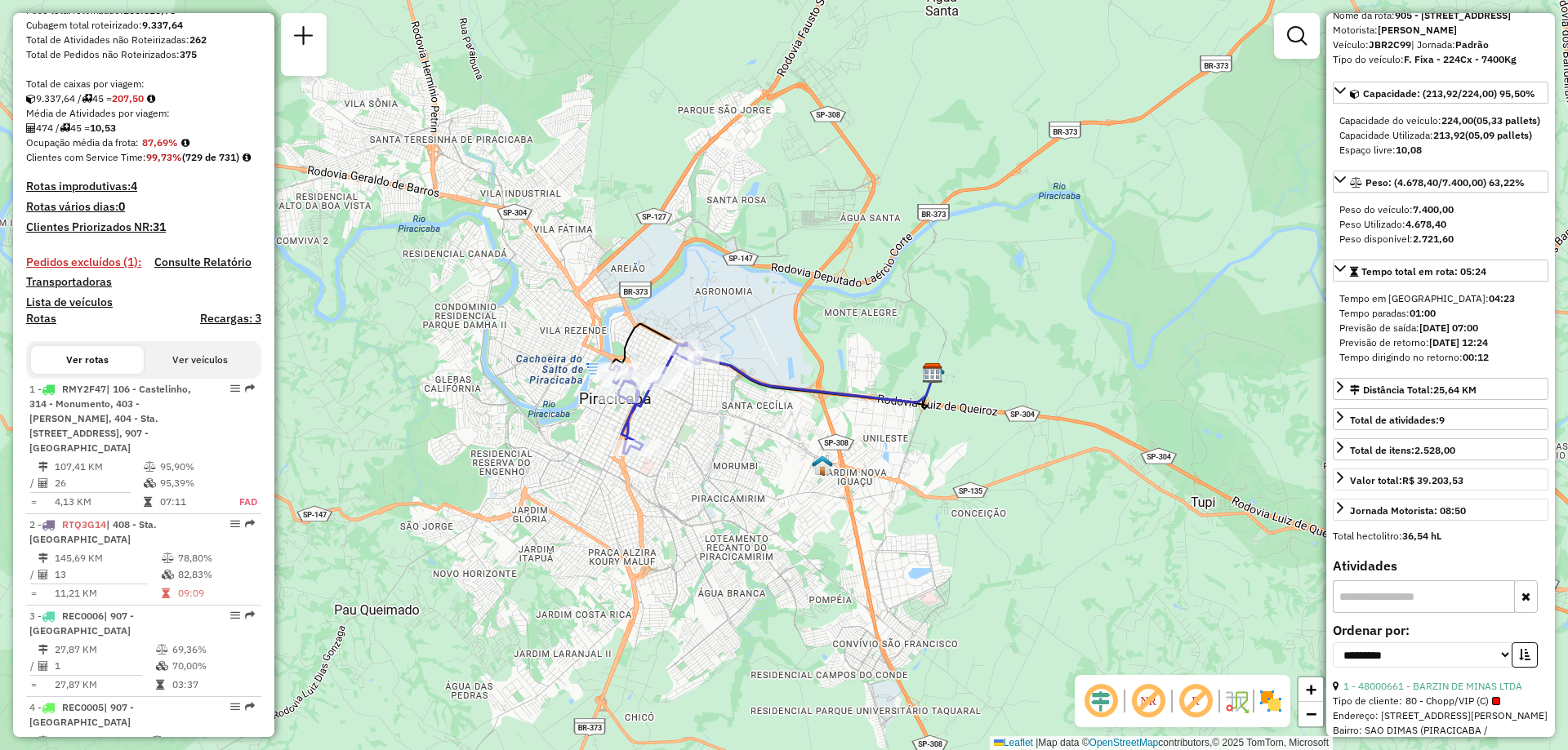
scroll to position [0, 0]
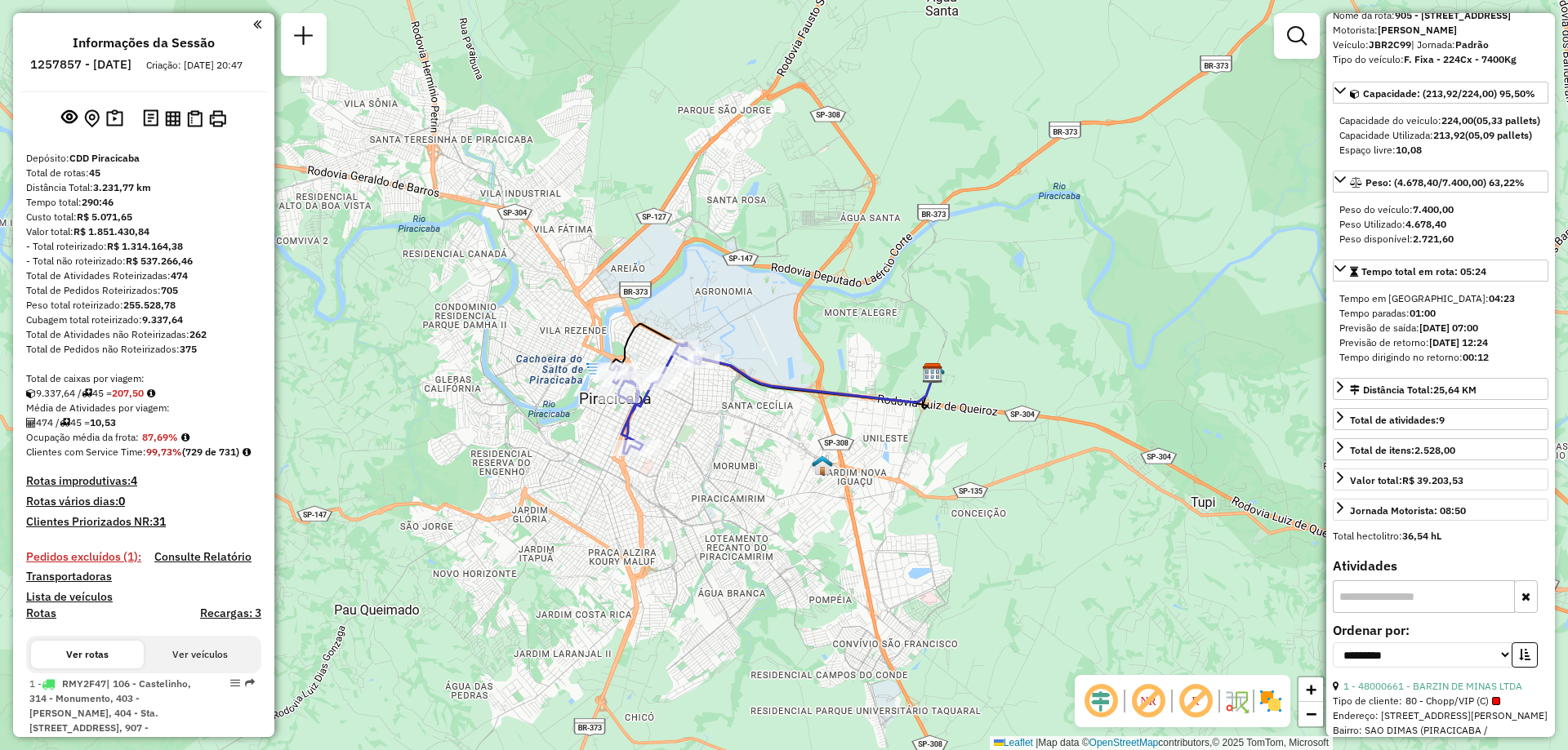
click at [113, 564] on h4 "Pedidos excluídos (1):" at bounding box center [83, 557] width 115 height 14
click at [113, 488] on h4 "Rotas improdutivas: 4" at bounding box center [143, 482] width 235 height 14
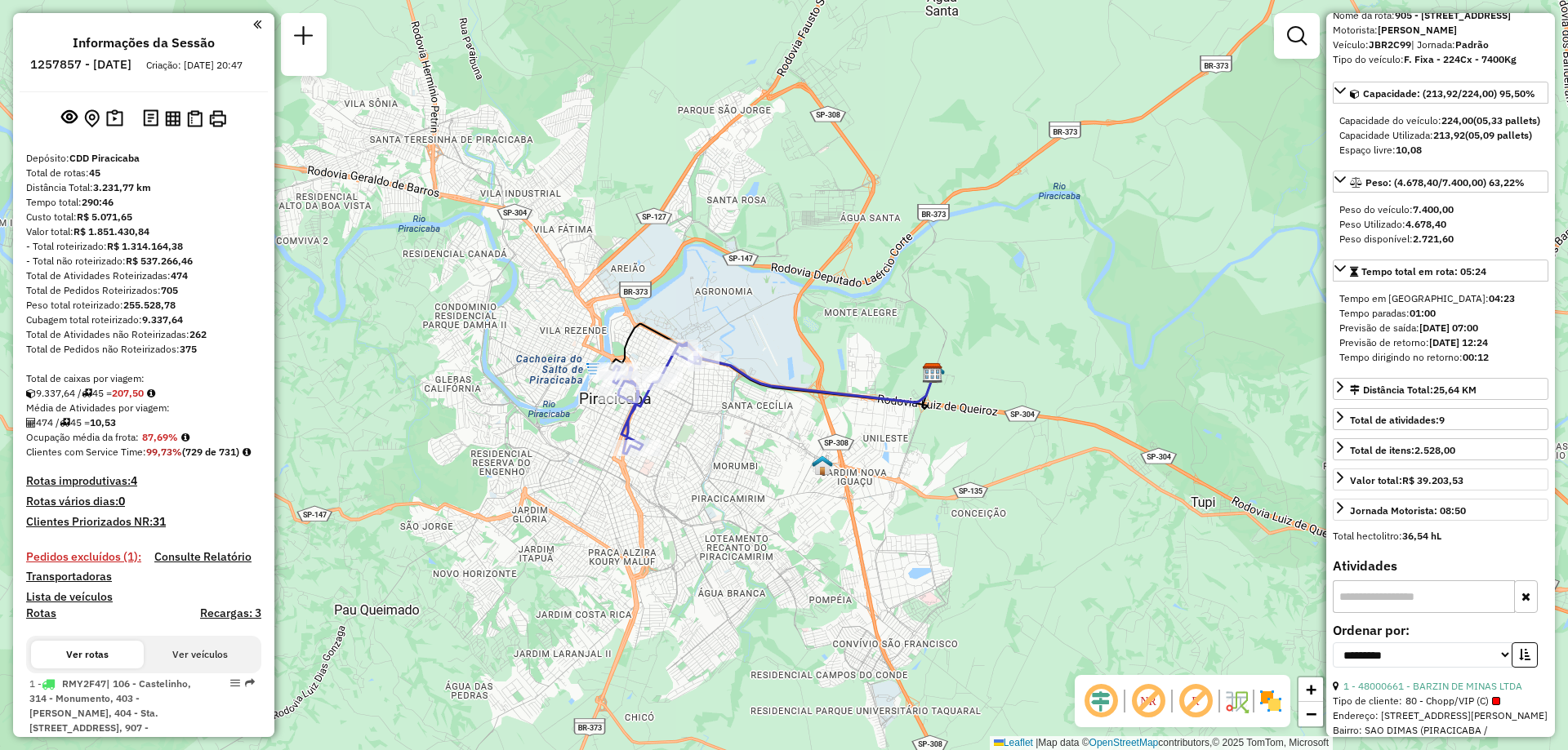
click at [218, 181] on div "Total de rotas: 45" at bounding box center [143, 173] width 235 height 15
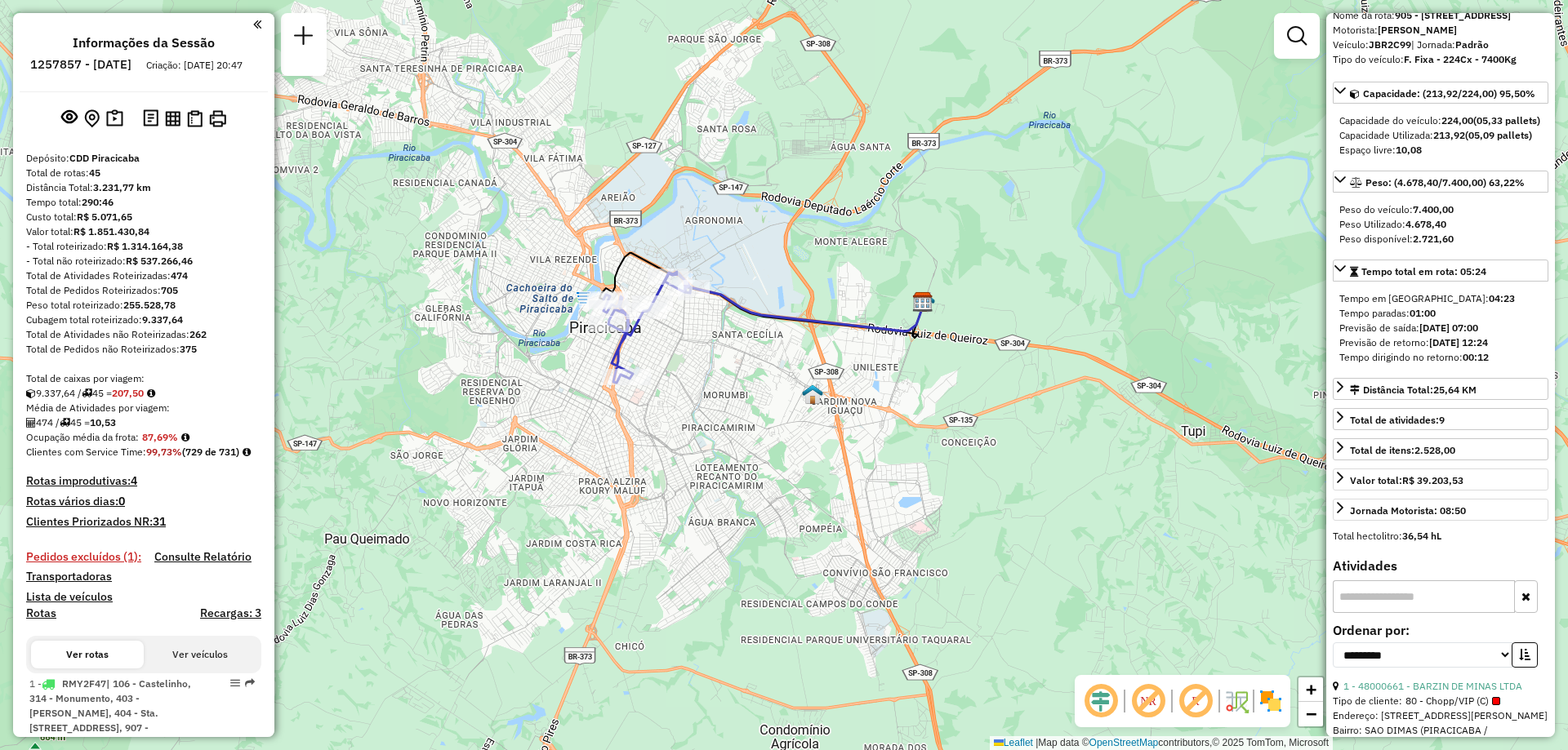
drag, startPoint x: 664, startPoint y: 255, endPoint x: 658, endPoint y: 186, distance: 69.3
click at [658, 186] on div "Janela de atendimento Grade de atendimento Capacidade Transportadoras Veículos …" at bounding box center [784, 375] width 1568 height 750
